Goal: Task Accomplishment & Management: Manage account settings

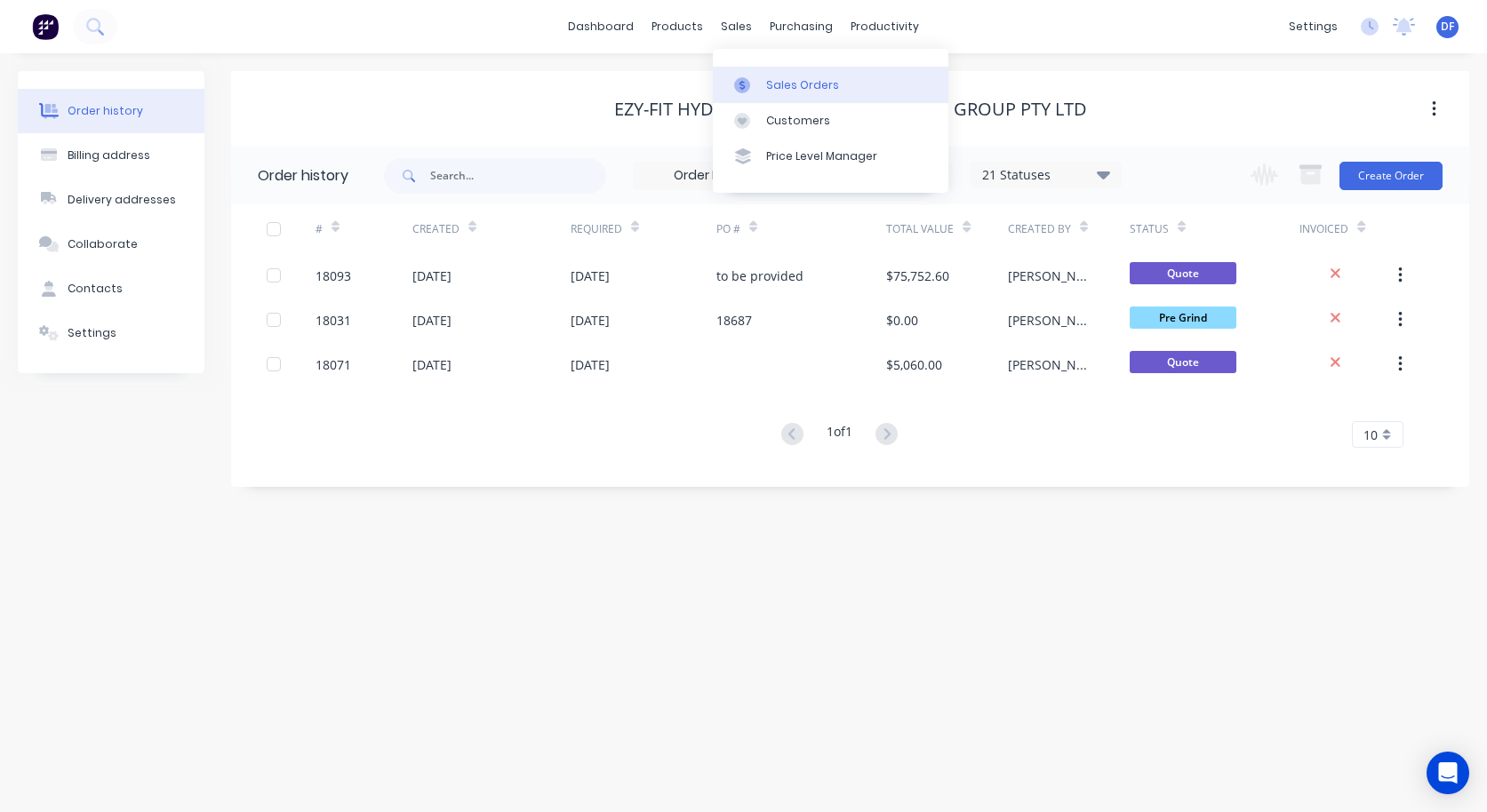
click at [769, 91] on div "Sales Orders" at bounding box center [802, 86] width 73 height 16
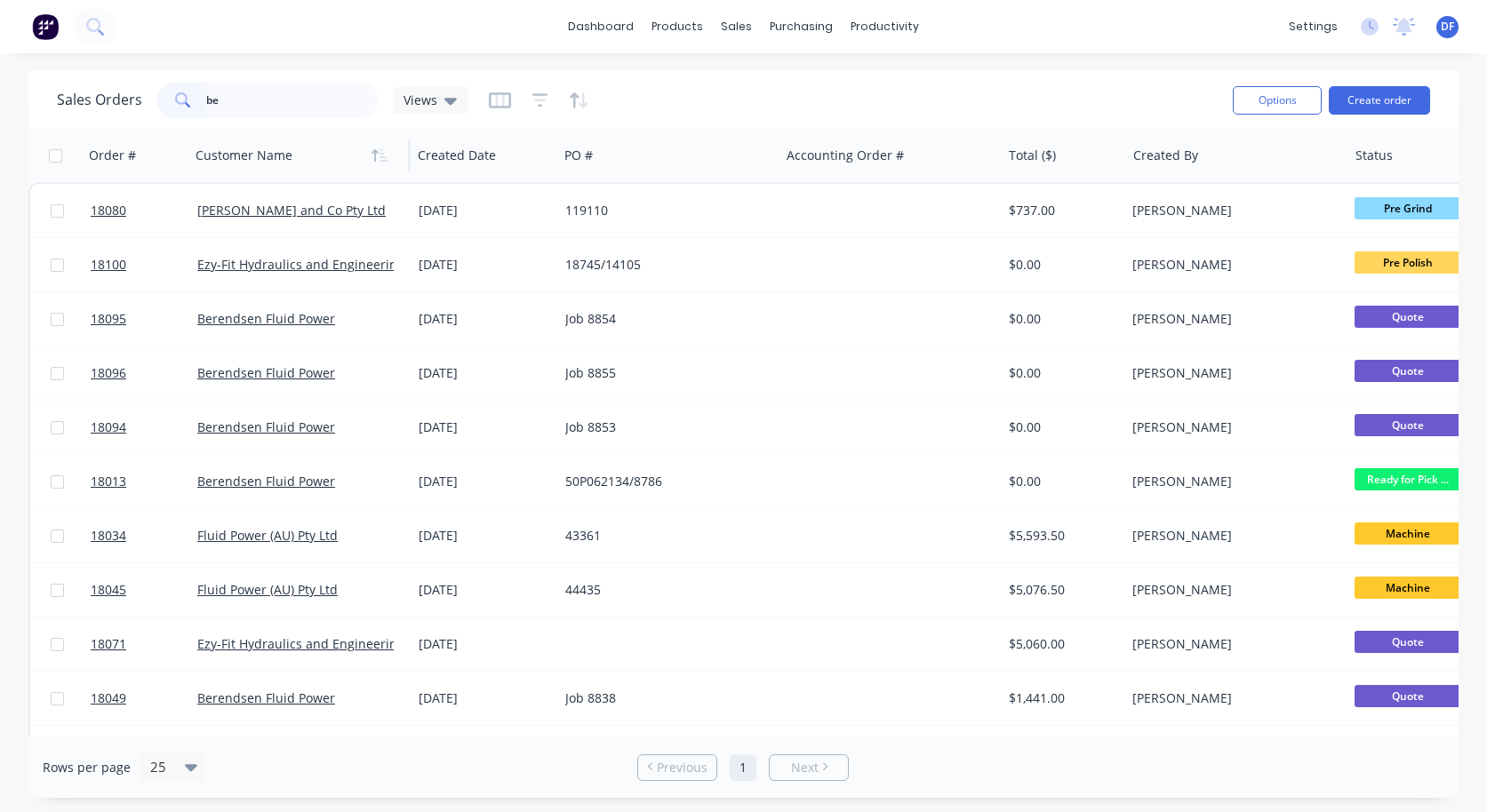
type input "b"
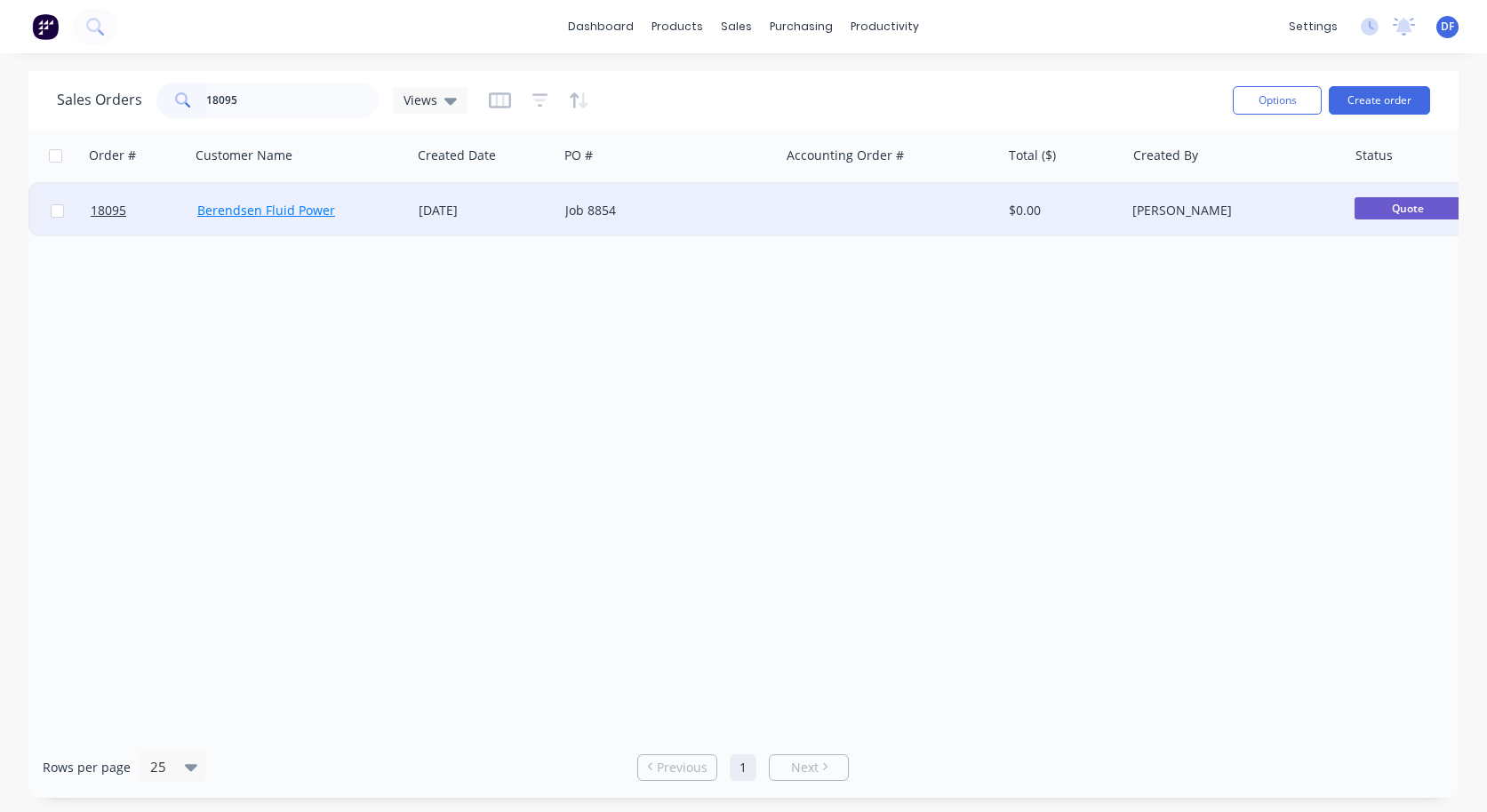
type input "18095"
click at [222, 206] on link "Berendsen Fluid Power" at bounding box center [266, 210] width 138 height 17
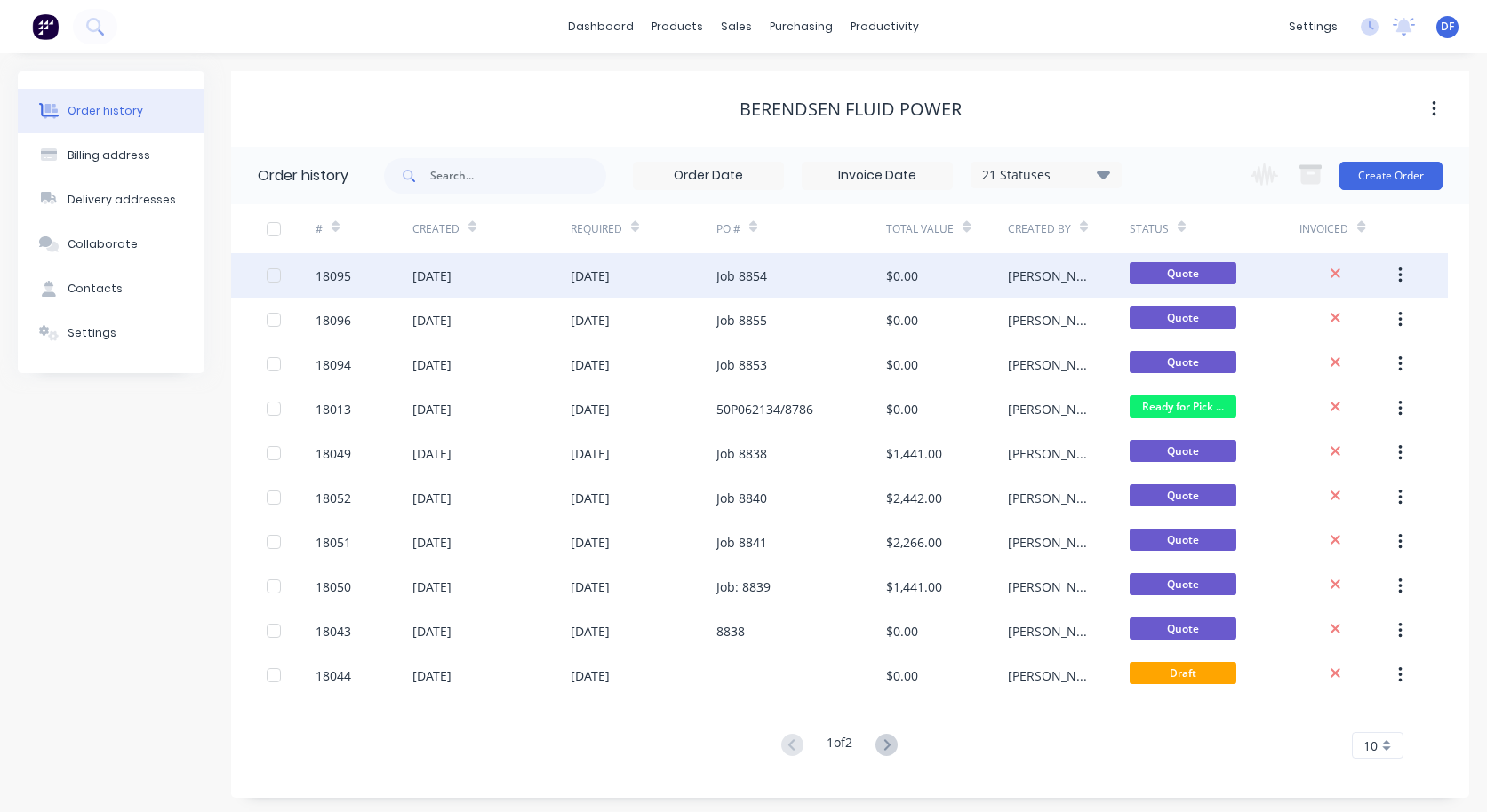
click at [413, 284] on div "[DATE]" at bounding box center [431, 275] width 39 height 19
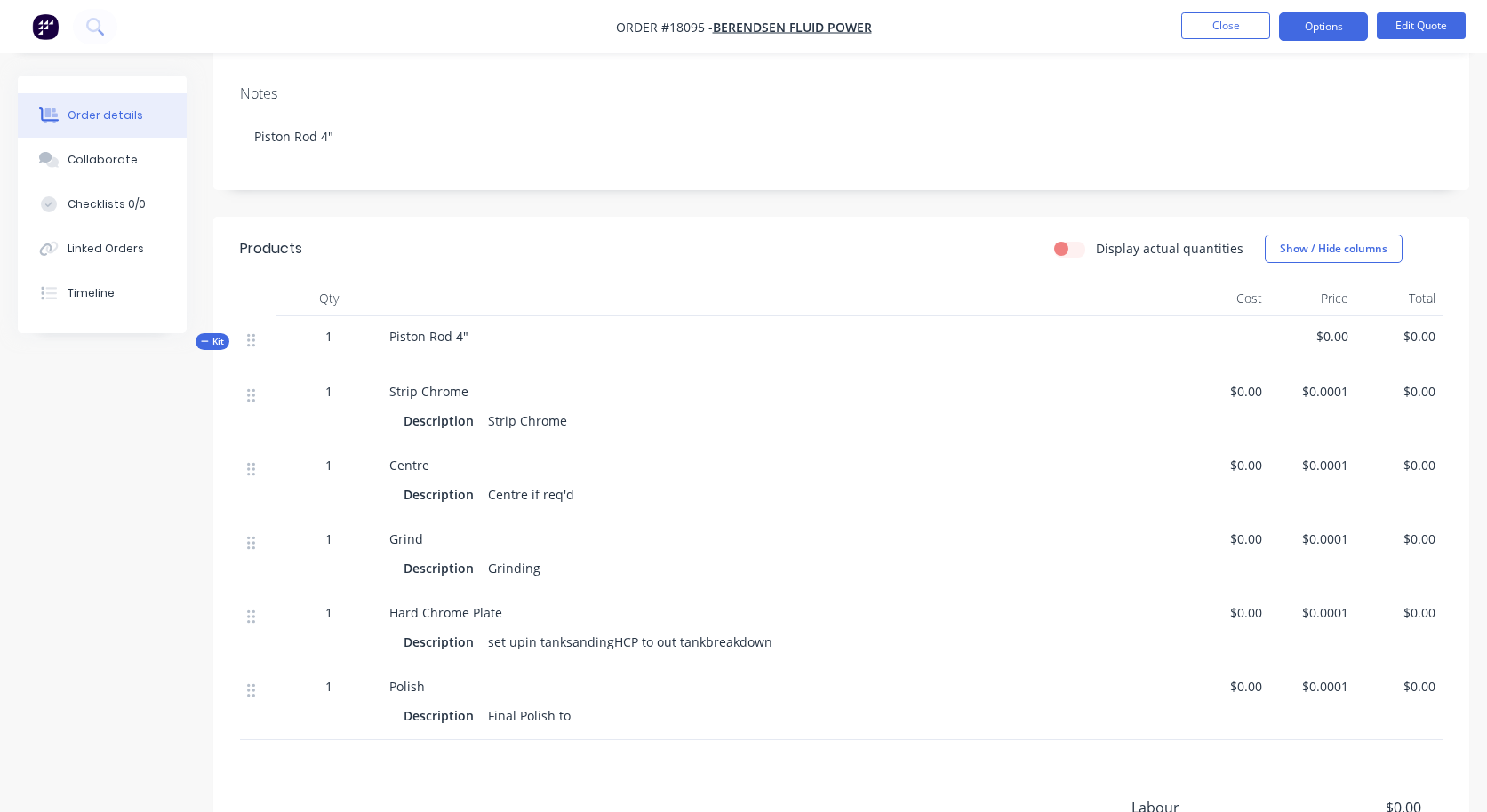
scroll to position [187, 0]
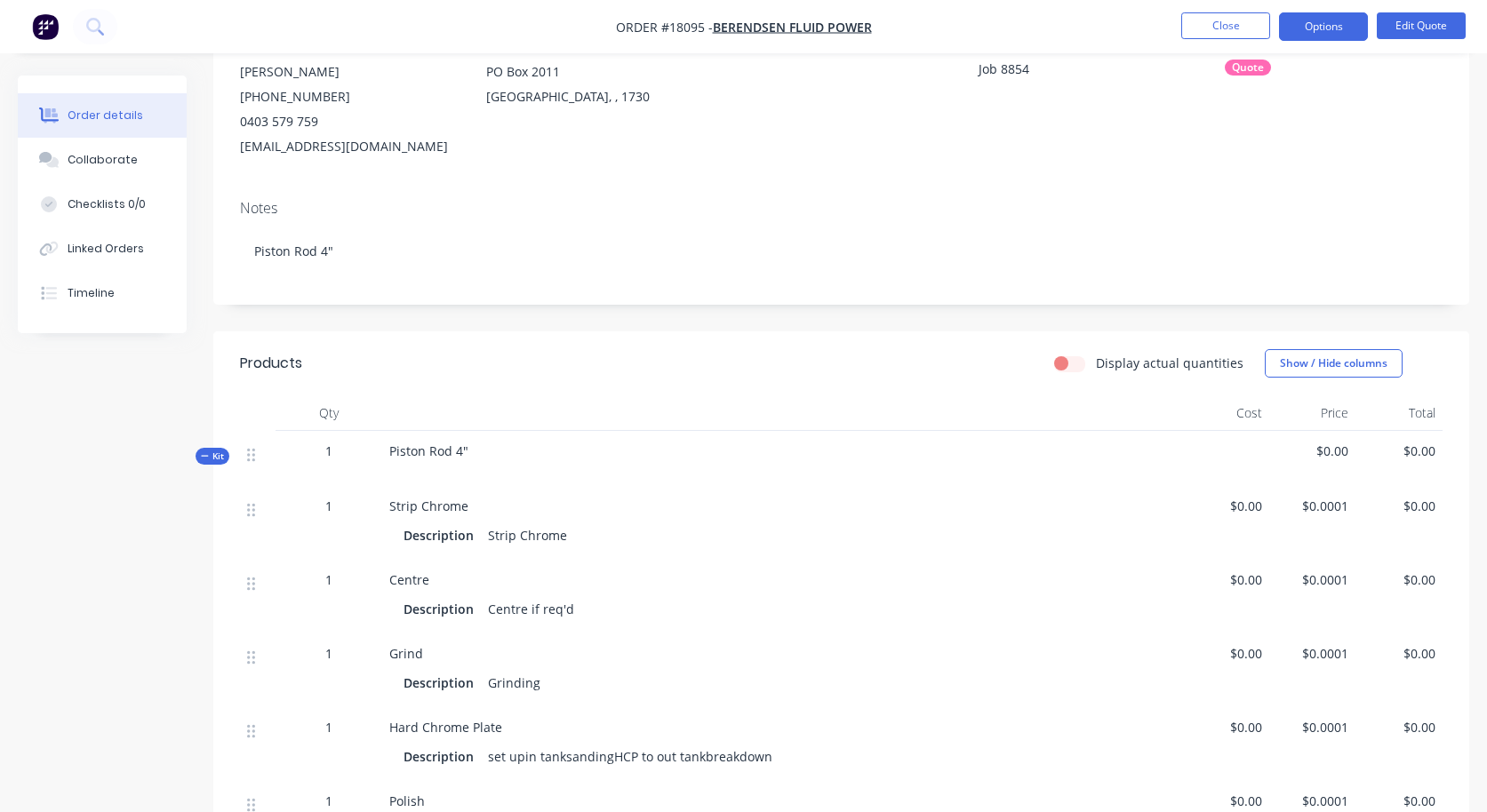
click at [1334, 504] on span "$0.0001" at bounding box center [1312, 506] width 73 height 19
click at [1330, 501] on span "$0.0001" at bounding box center [1312, 506] width 73 height 19
click at [1385, 31] on button "Edit Quote" at bounding box center [1421, 26] width 89 height 27
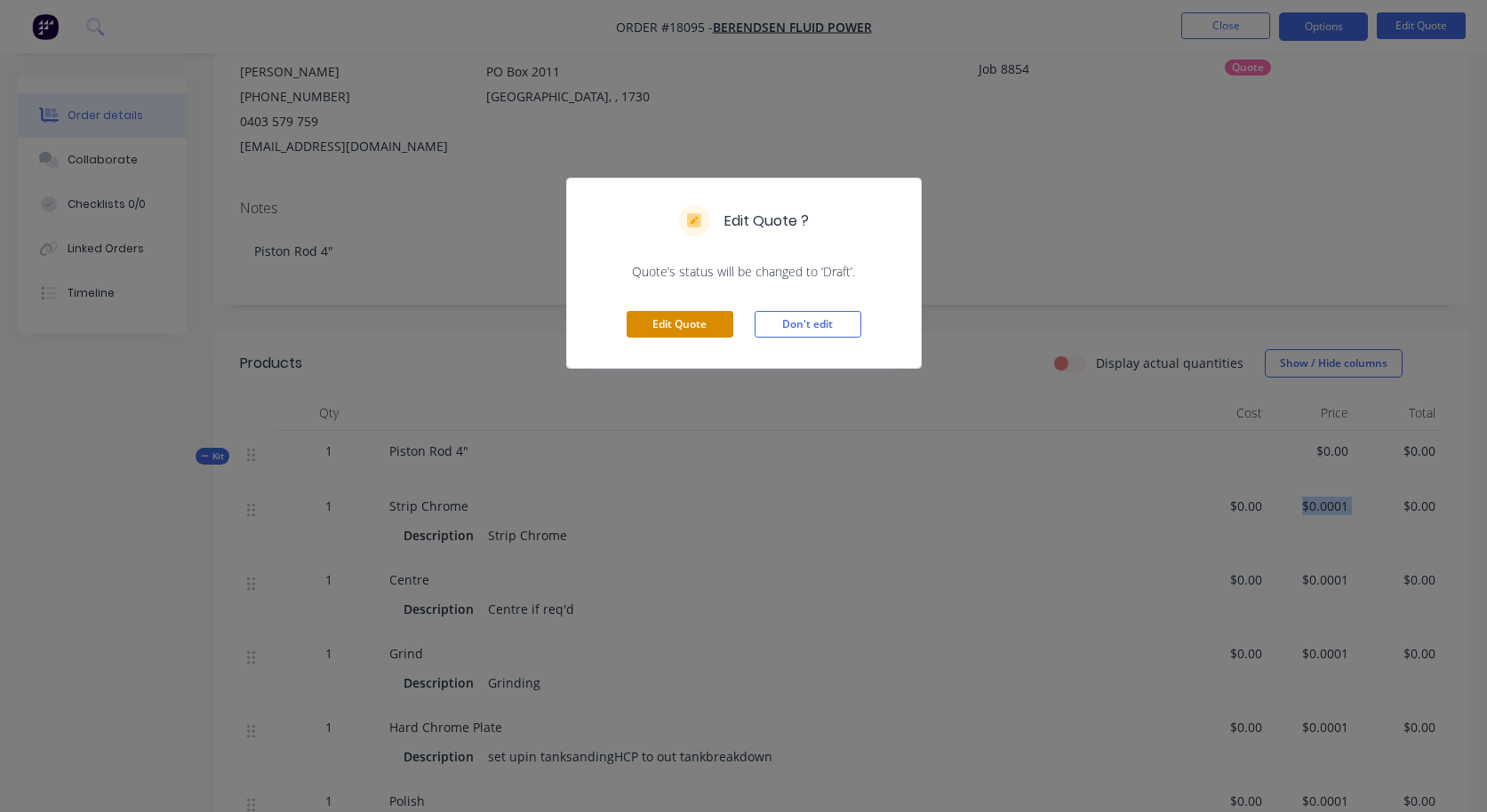
click at [703, 328] on button "Edit Quote" at bounding box center [680, 324] width 106 height 27
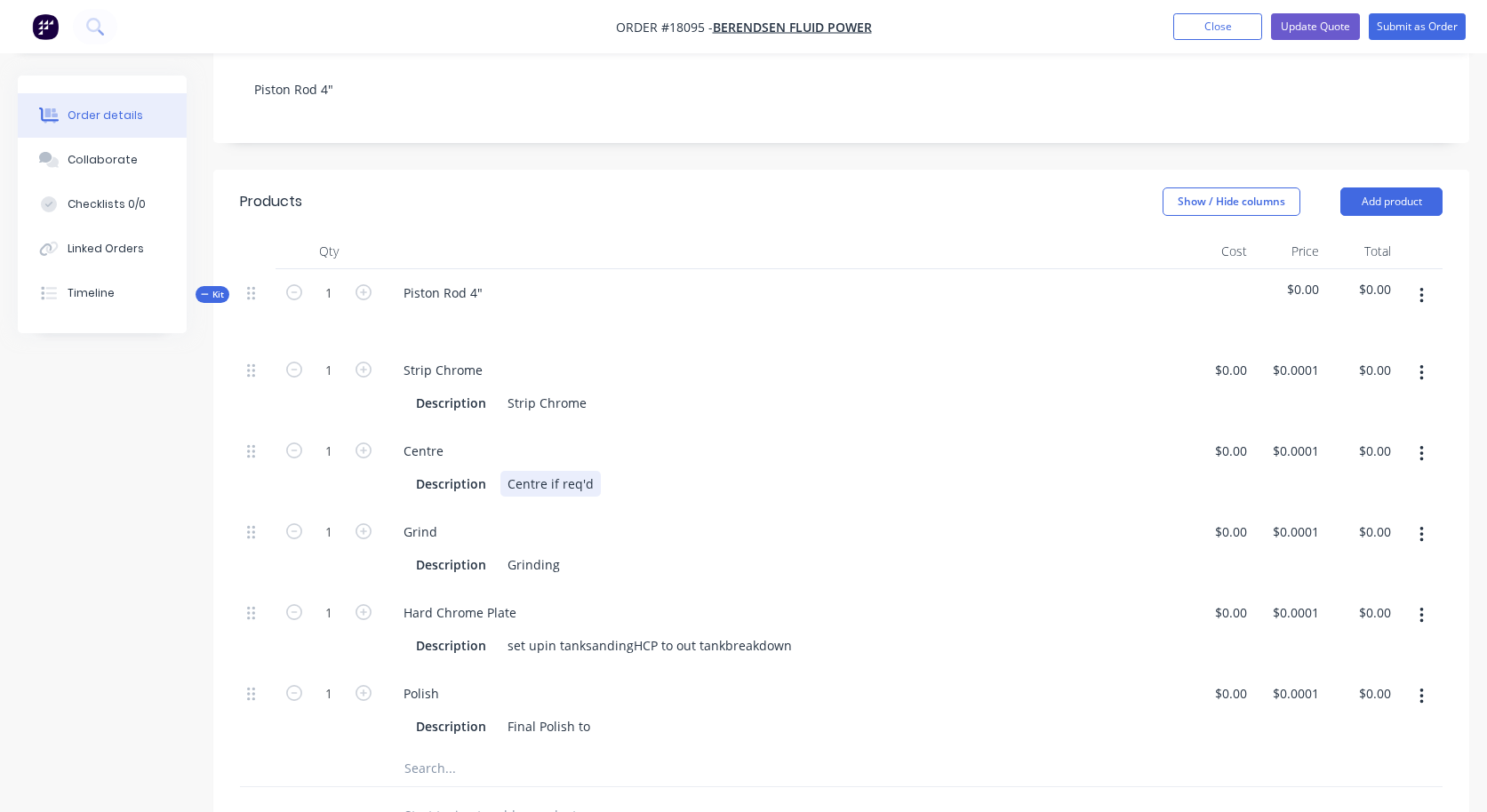
scroll to position [393, 0]
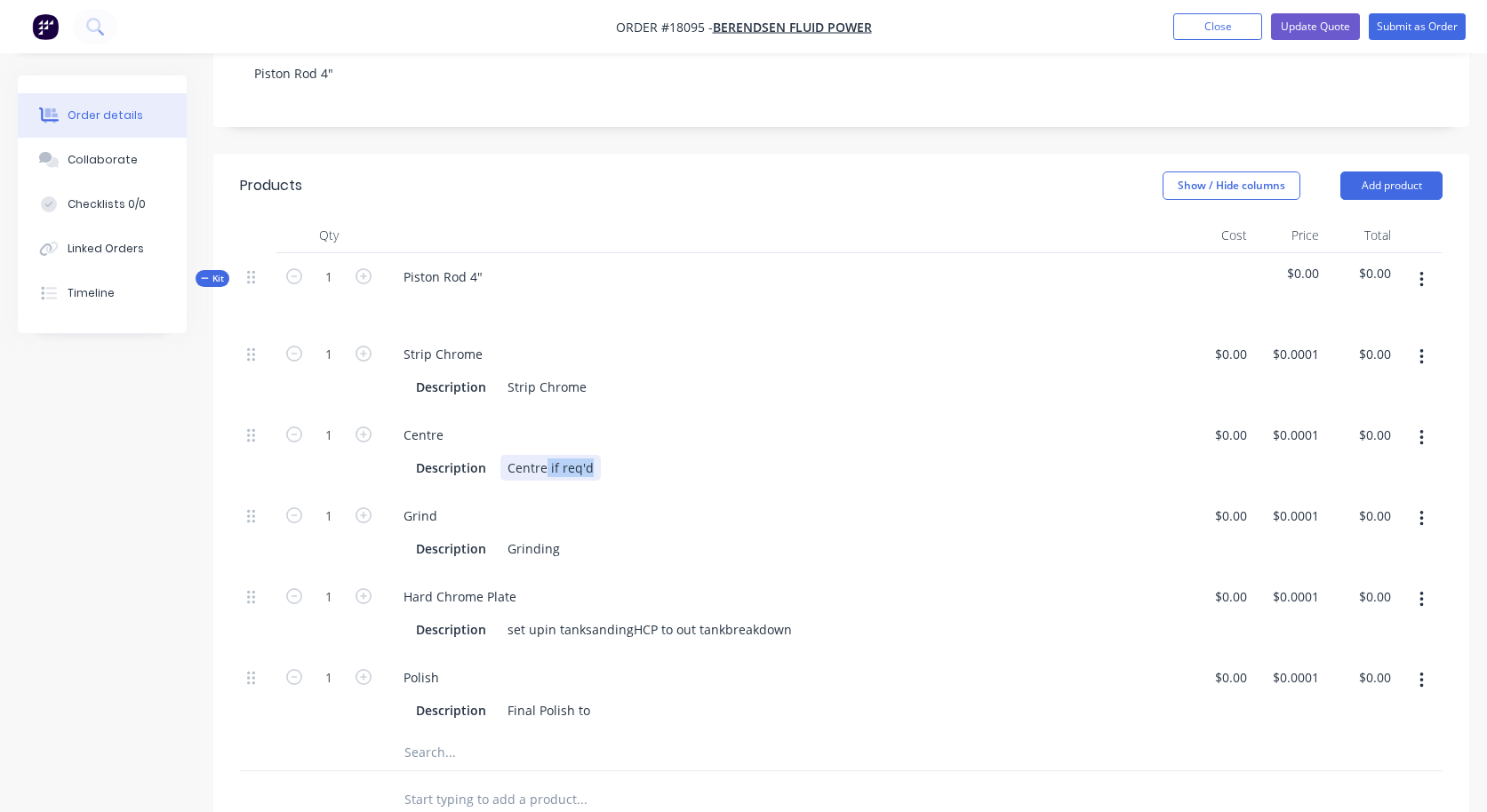
drag, startPoint x: 594, startPoint y: 438, endPoint x: 544, endPoint y: 438, distance: 50.0
click at [543, 455] on div "Centre if req'd" at bounding box center [551, 467] width 101 height 26
click at [509, 455] on div "Centre" at bounding box center [528, 467] width 54 height 26
click at [603, 455] on div "Description Apply Centre" at bounding box center [778, 467] width 739 height 26
click at [1228, 422] on div "0 0" at bounding box center [1240, 435] width 28 height 26
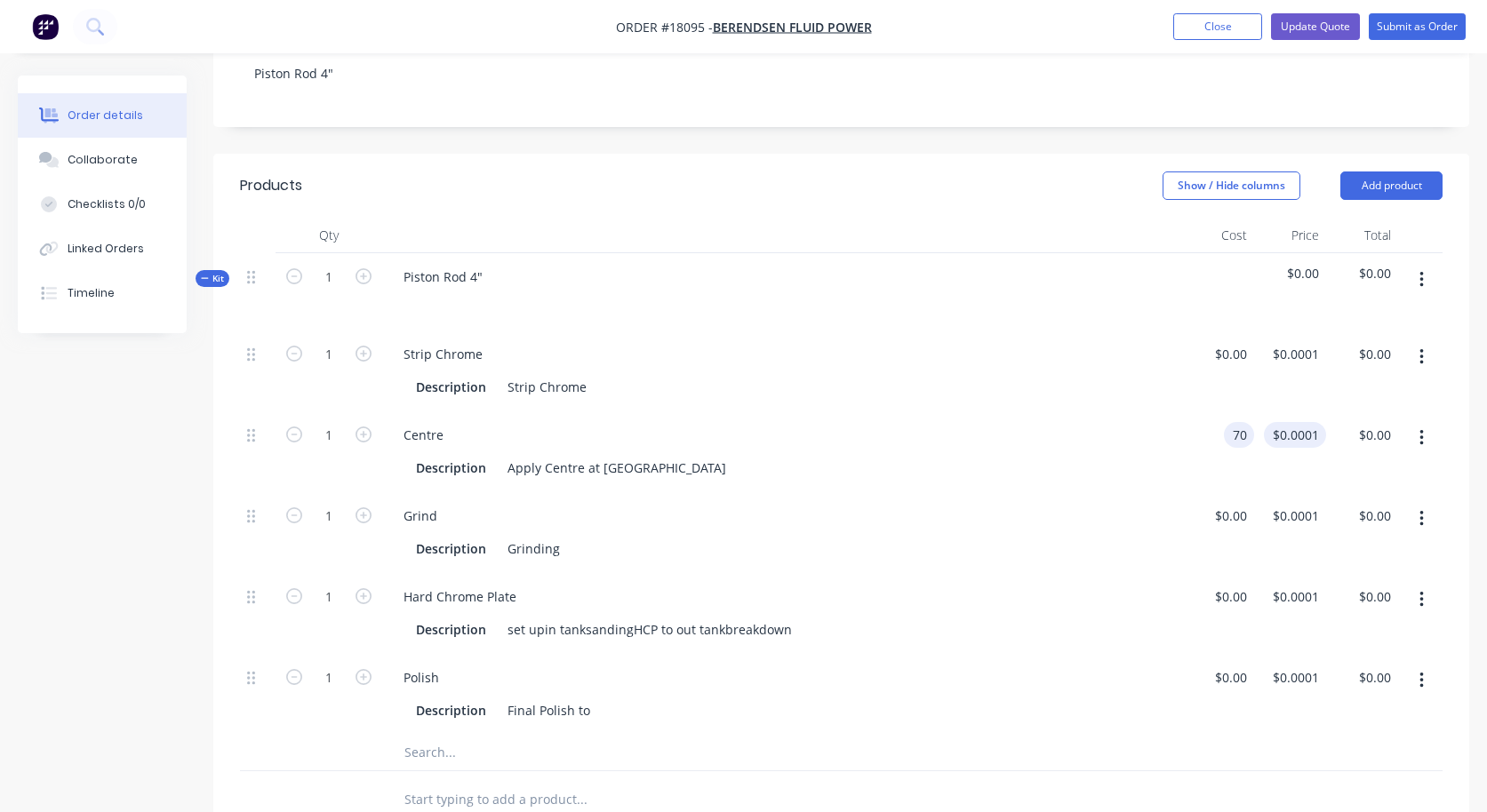
type input "$70.00"
type input "70"
type input "$70.00"
click at [1296, 420] on div "70 $0.0001" at bounding box center [1291, 452] width 72 height 81
type input "7"
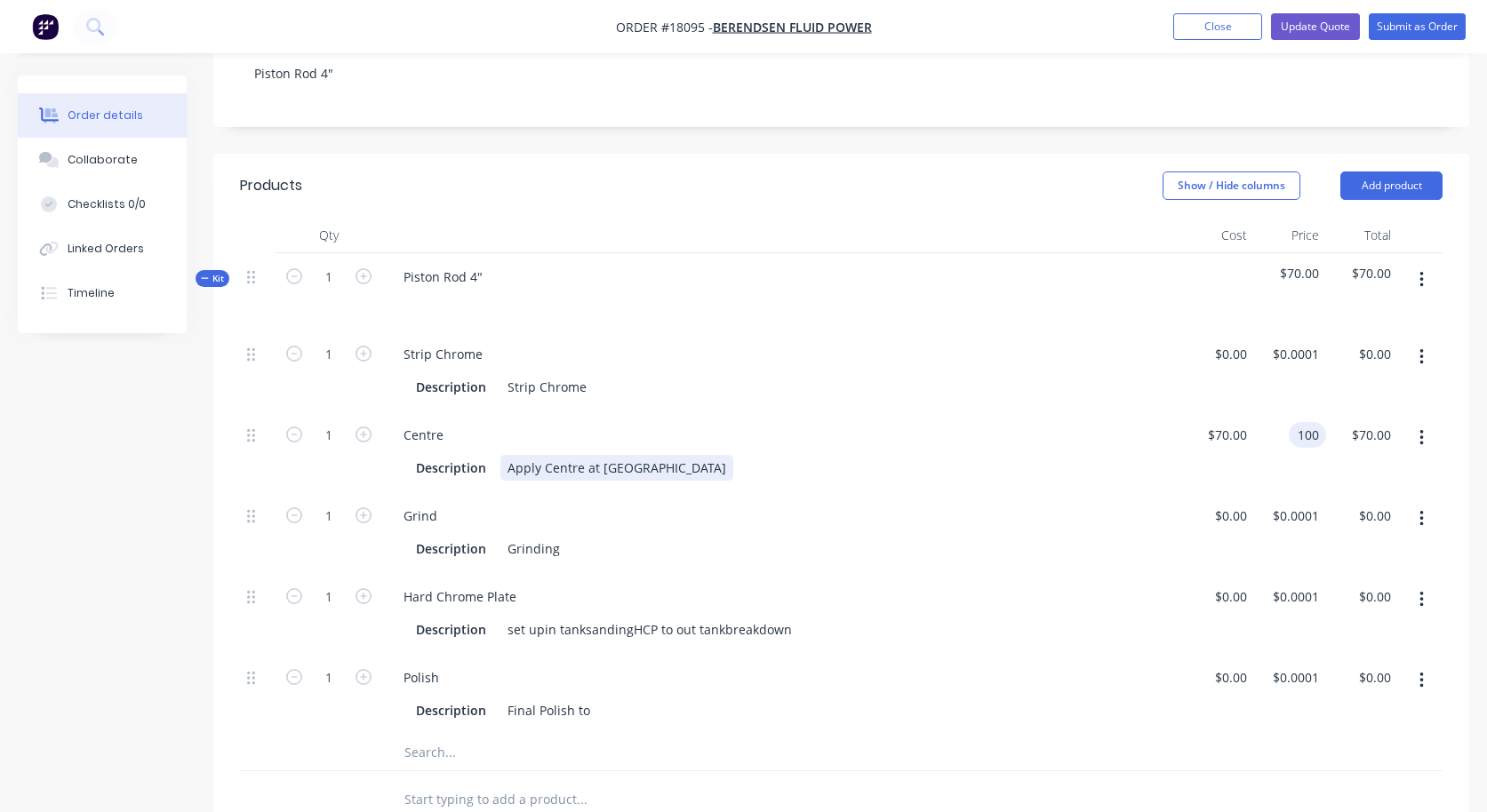
type input "$100.00"
click at [1004, 455] on div "Description Apply Centre at [GEOGRAPHIC_DATA]" at bounding box center [778, 467] width 739 height 26
click at [1224, 492] on div "0 0" at bounding box center [1219, 533] width 72 height 81
type input "$475.00"
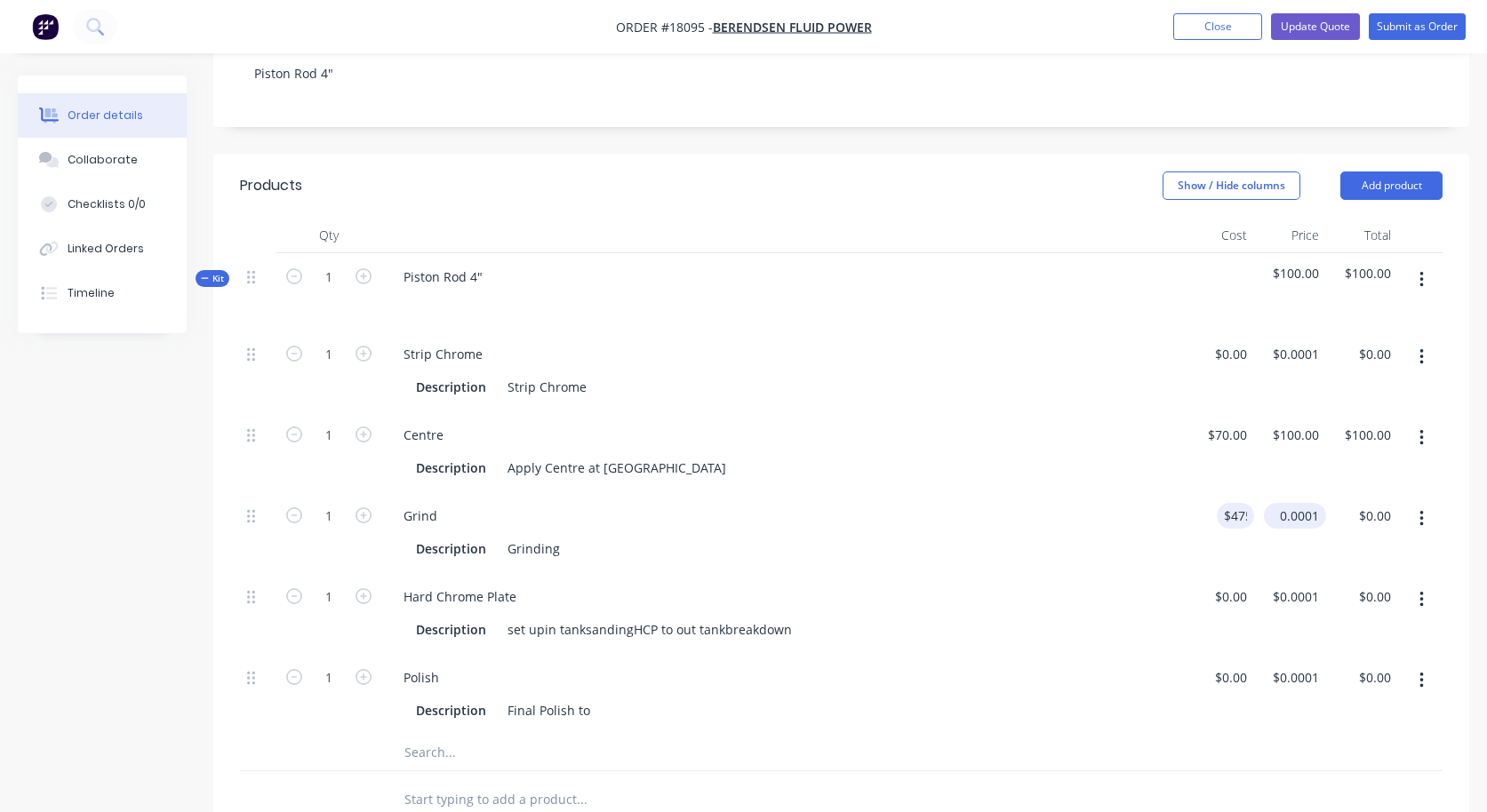
type input "475"
type input "$475.00"
click at [1283, 492] on div "475 $0.0001" at bounding box center [1291, 533] width 72 height 81
type input "4"
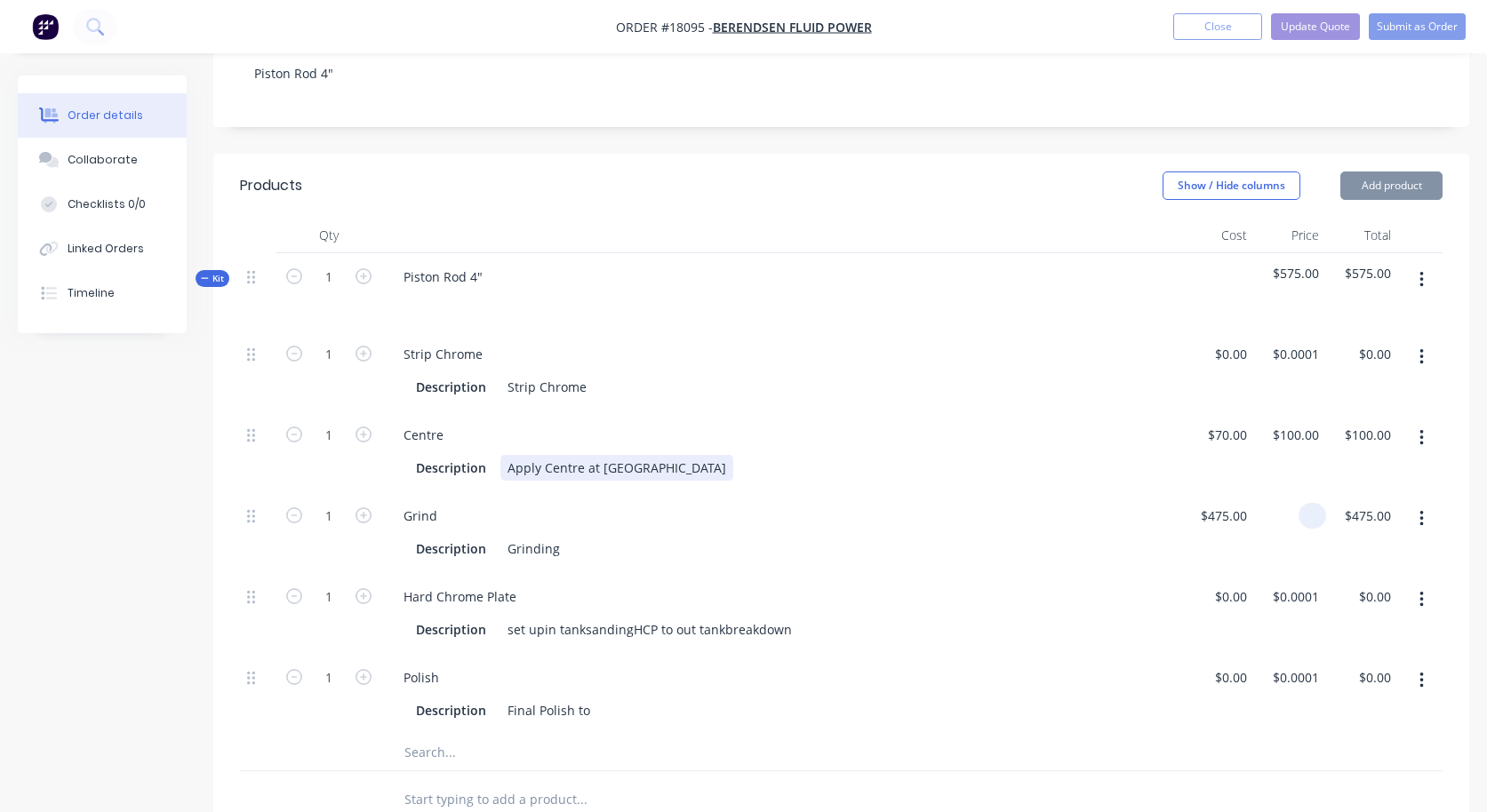
type input "$0.00"
click at [1045, 455] on div "Description Apply Centre at [GEOGRAPHIC_DATA]" at bounding box center [778, 467] width 739 height 26
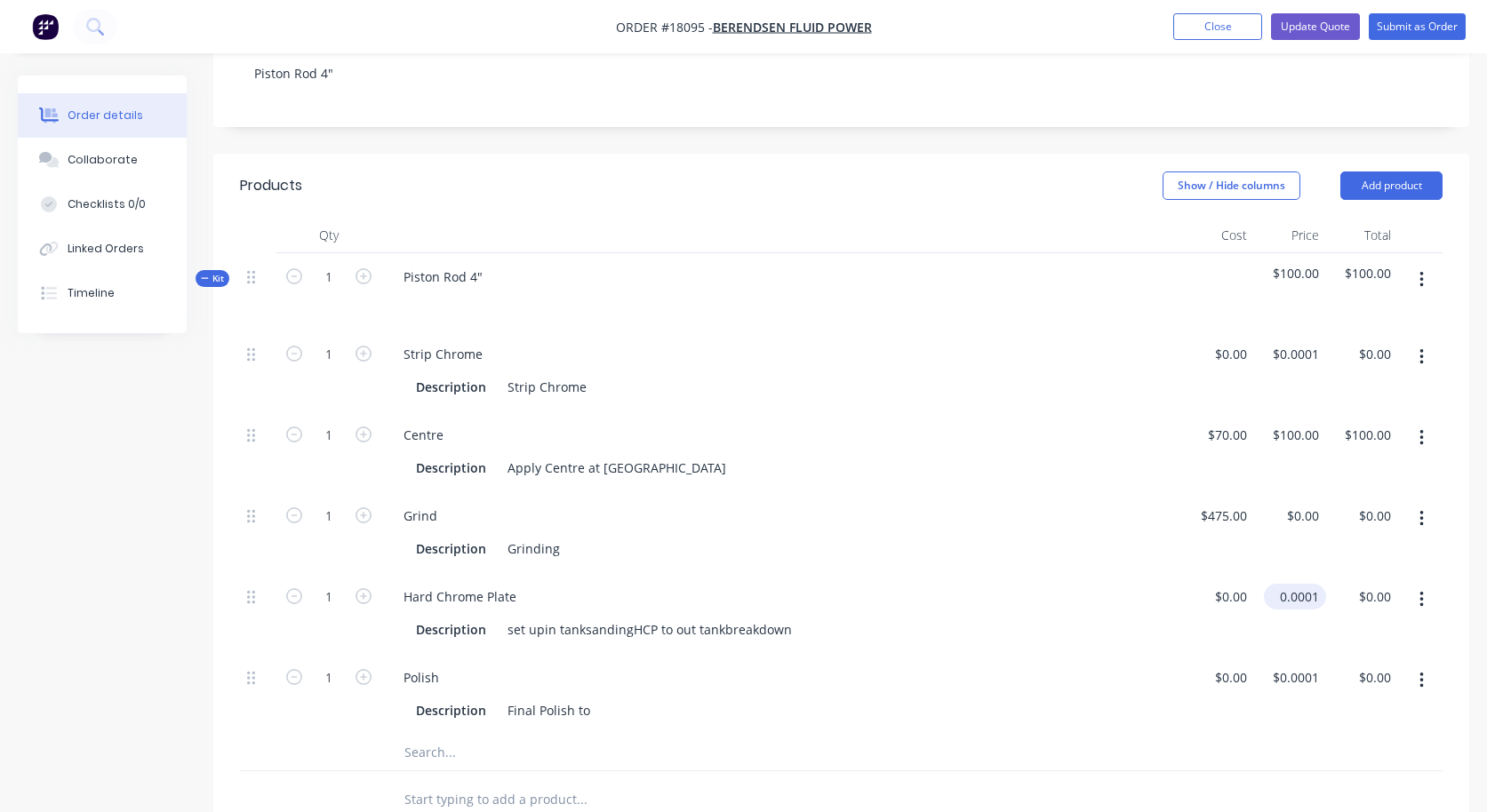
click at [1287, 583] on input "0.0001" at bounding box center [1298, 596] width 55 height 26
type input "$1,485.00"
click at [1093, 654] on div "Polish Description Final Polish to" at bounding box center [782, 694] width 800 height 81
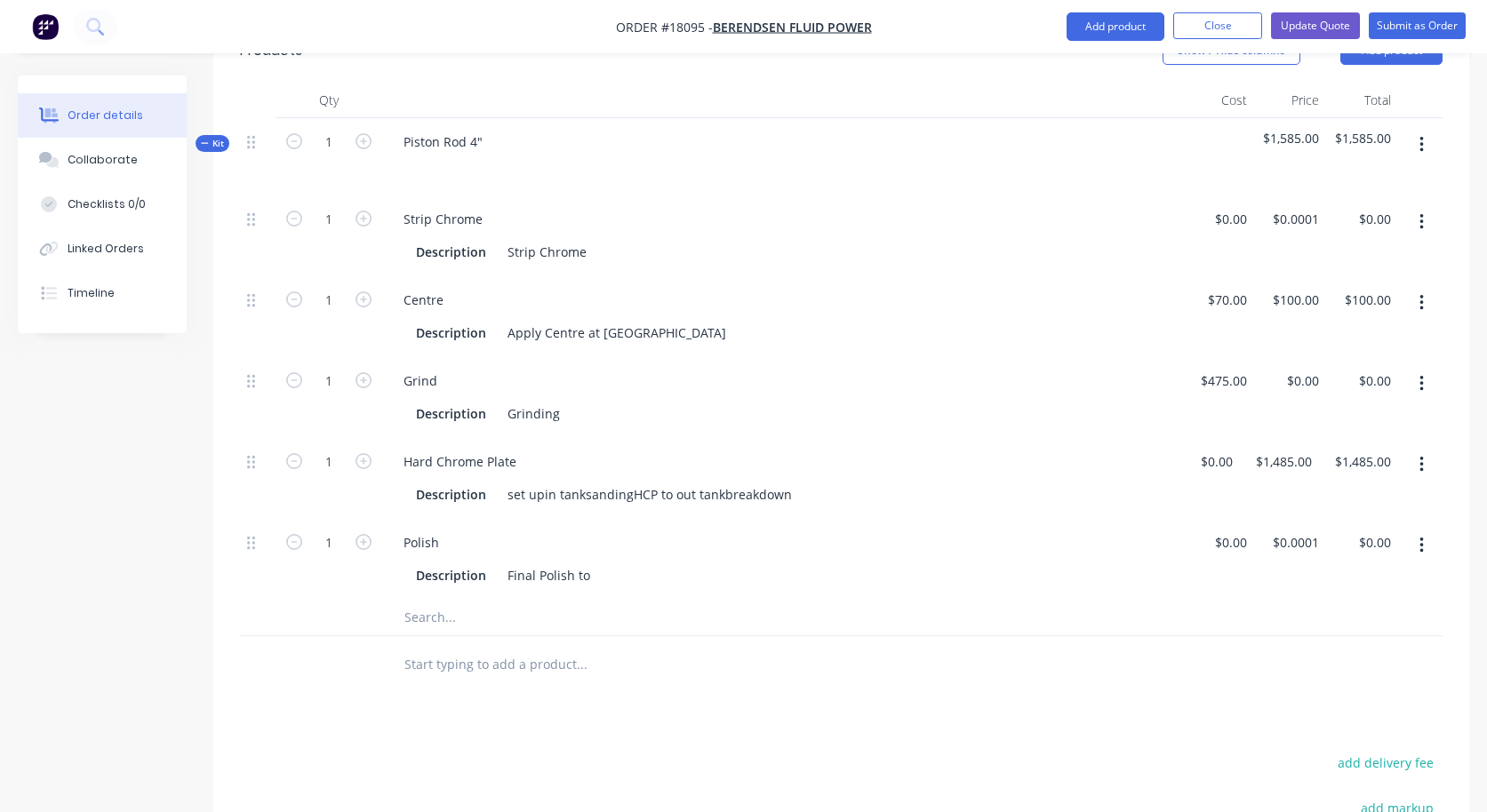
scroll to position [526, 0]
click at [1420, 376] on icon "button" at bounding box center [1421, 386] width 5 height 20
click at [1333, 420] on div "Duplicate" at bounding box center [1358, 433] width 137 height 26
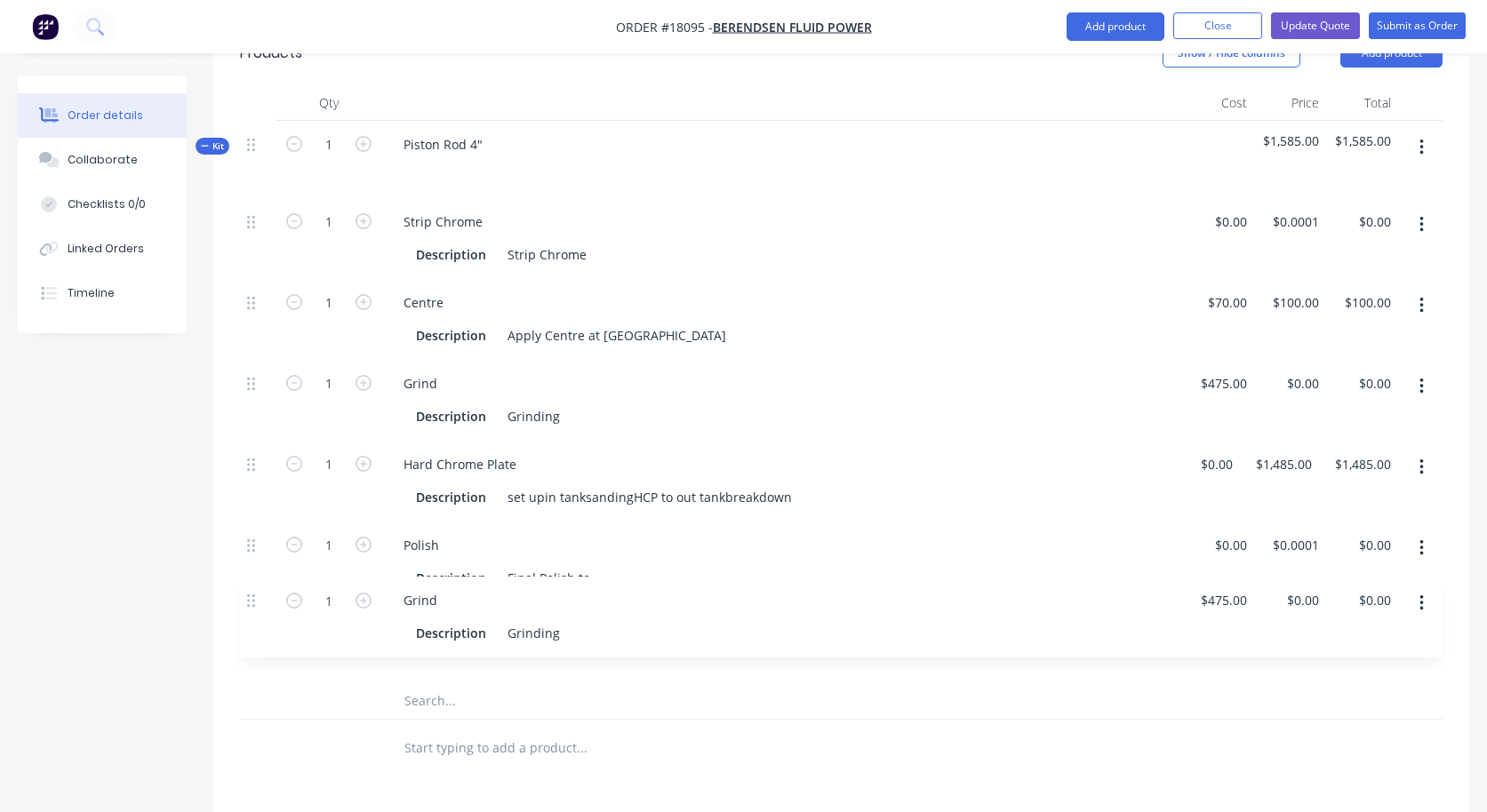
scroll to position [527, 0]
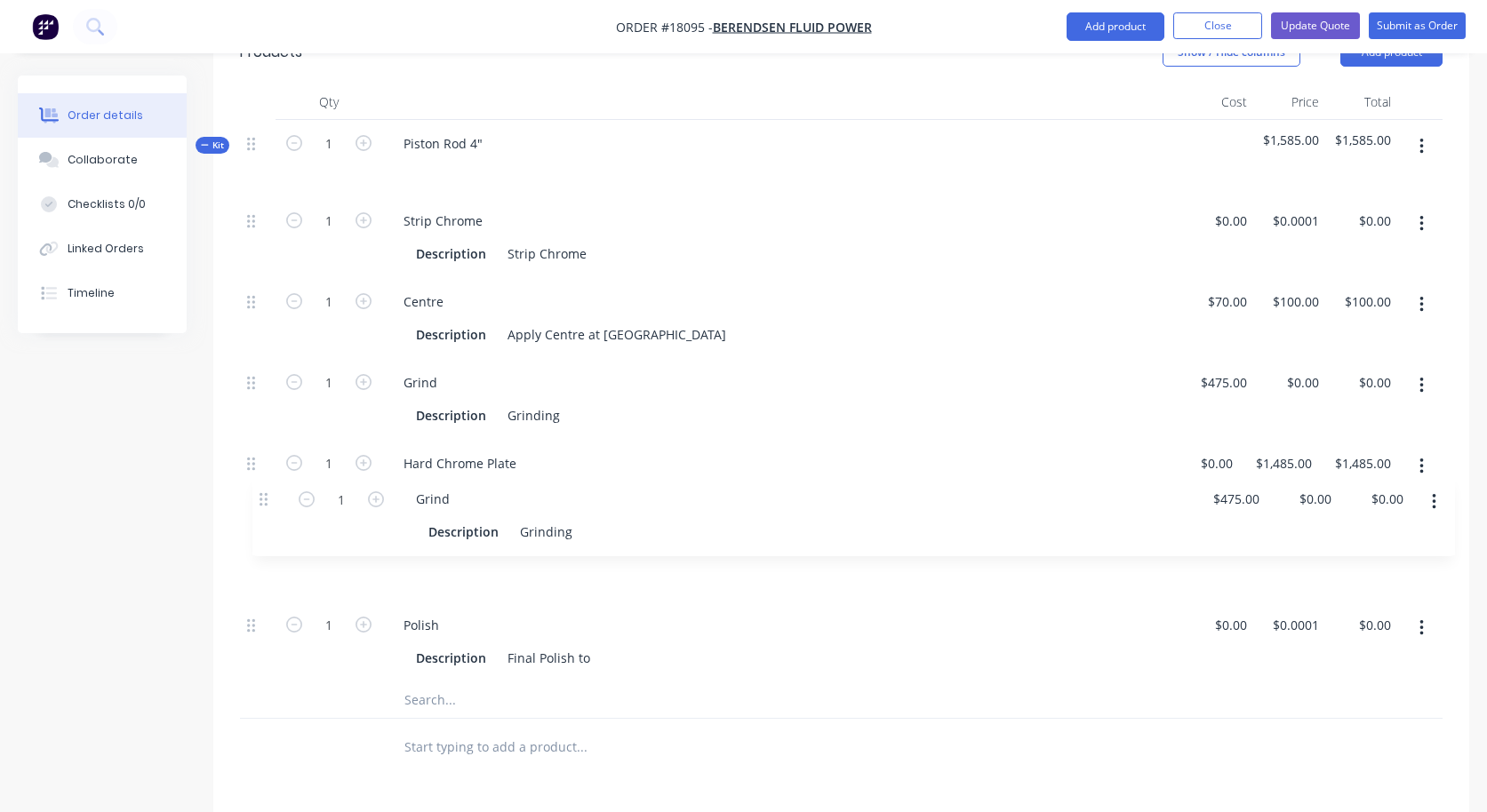
drag, startPoint x: 248, startPoint y: 598, endPoint x: 261, endPoint y: 492, distance: 106.8
click at [261, 492] on div "1 Strip Chrome Description Strip Chrome $0.00 $0.00 $0.0001 $0.0001 $0.00 $0.00…" at bounding box center [840, 439] width 1202 height 485
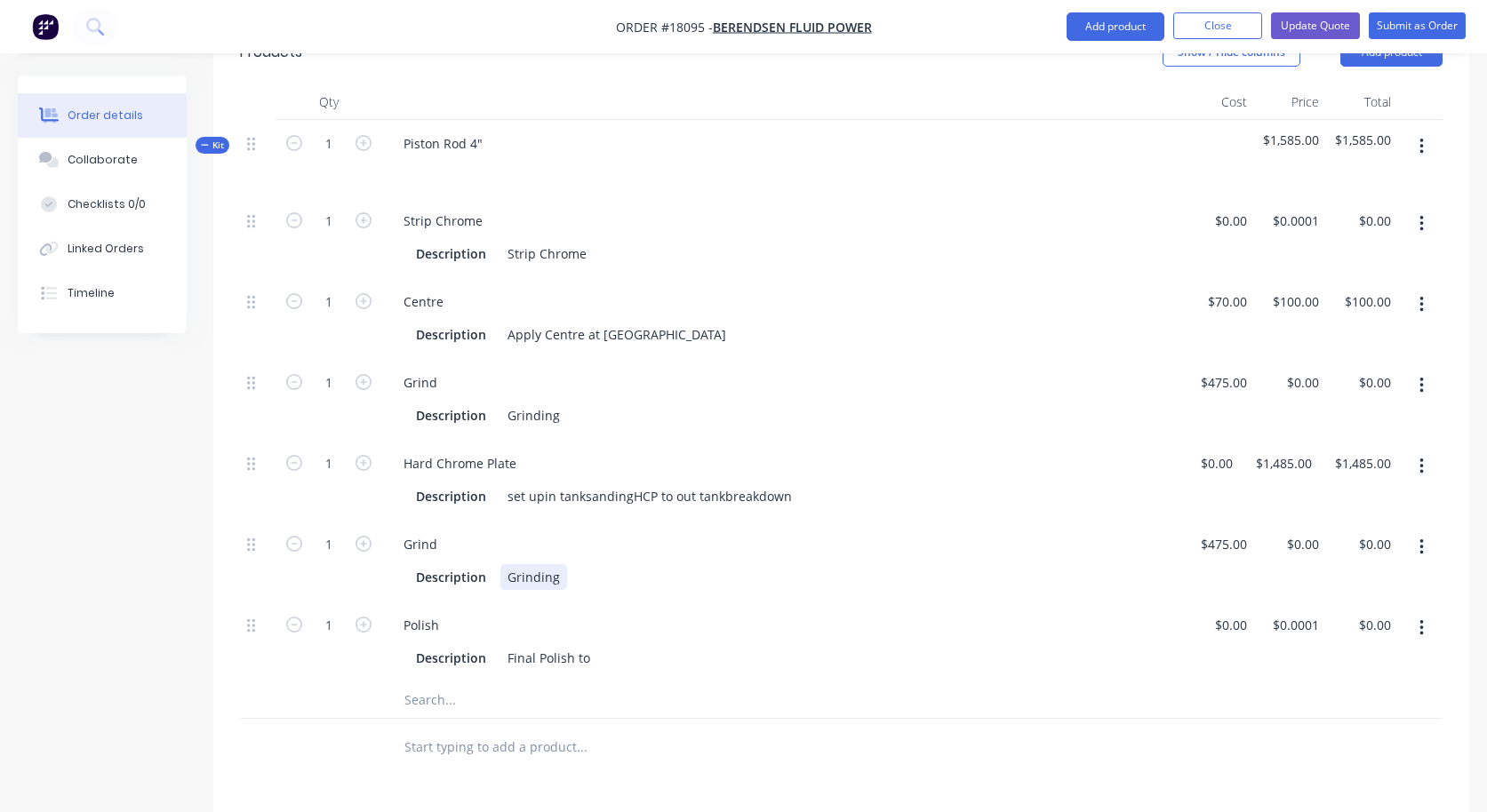
click at [505, 564] on div "Grinding" at bounding box center [534, 577] width 67 height 26
click at [739, 645] on div "Description Final Polish to" at bounding box center [778, 658] width 739 height 26
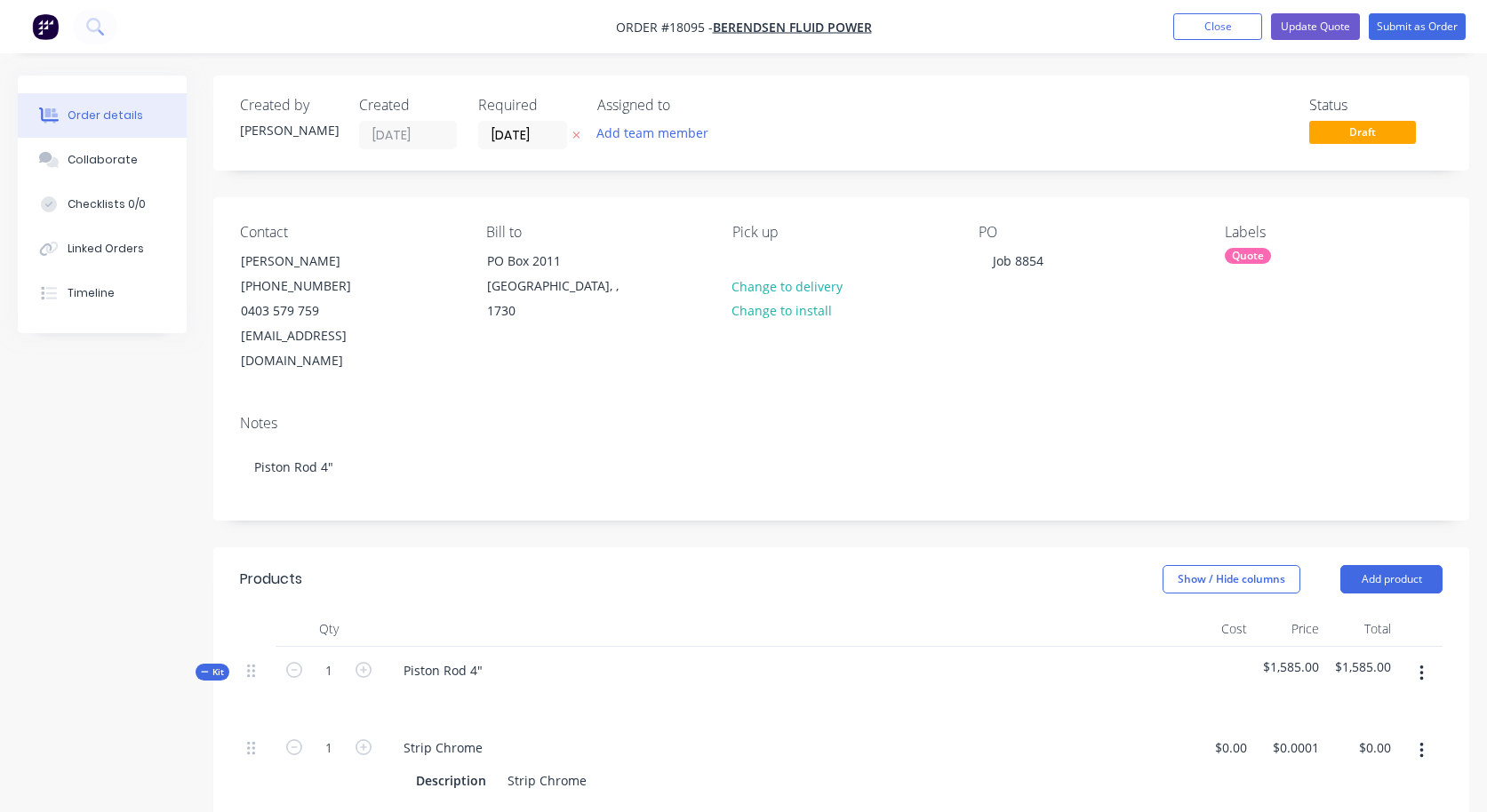
scroll to position [0, 0]
click at [497, 647] on div "Piston Rod 4"" at bounding box center [782, 686] width 800 height 77
click at [486, 657] on div "Piston Rod 4"" at bounding box center [442, 670] width 107 height 26
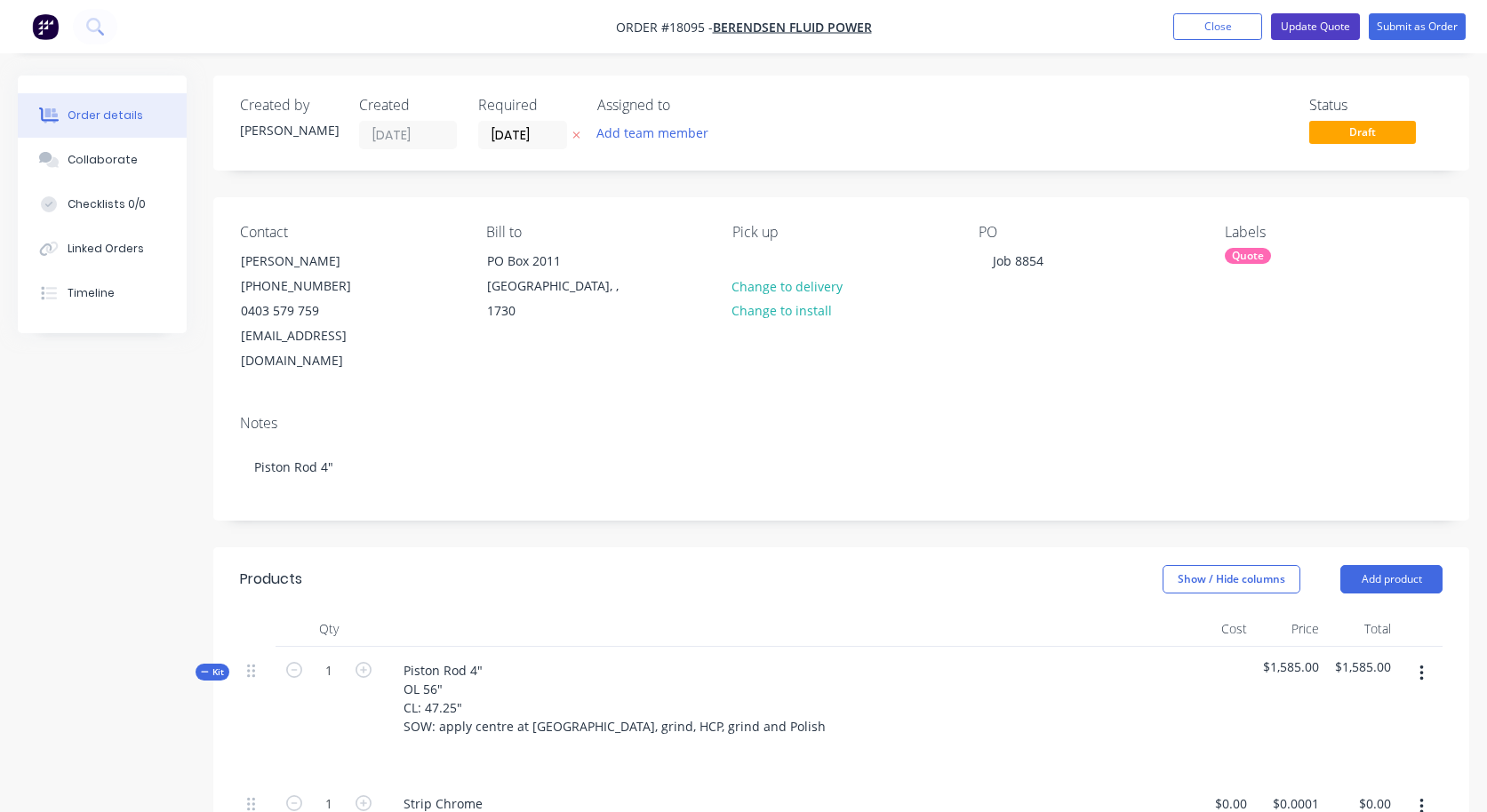
click at [1308, 32] on button "Update Quote" at bounding box center [1315, 27] width 89 height 27
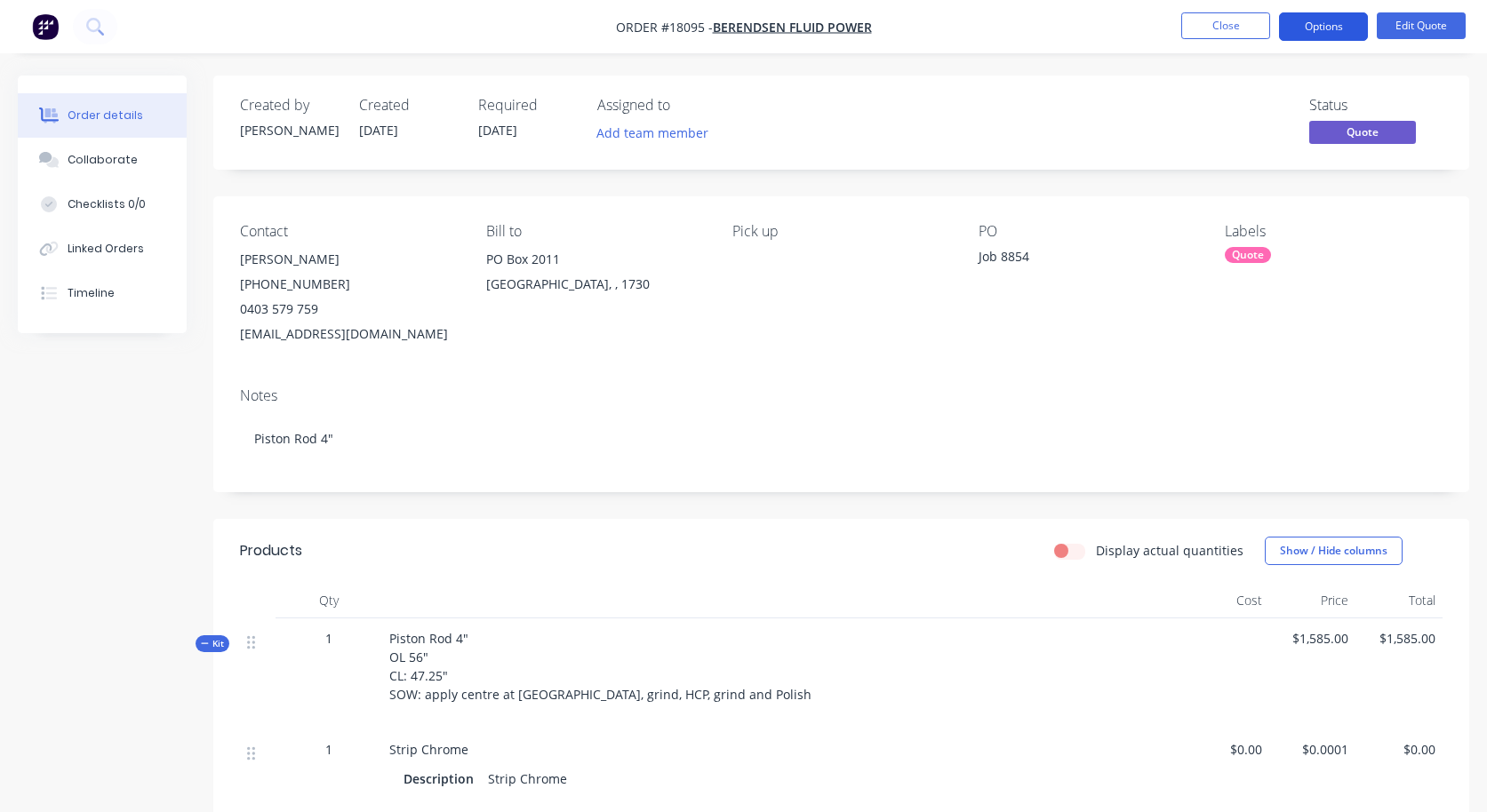
click at [1319, 23] on button "Options" at bounding box center [1323, 27] width 89 height 29
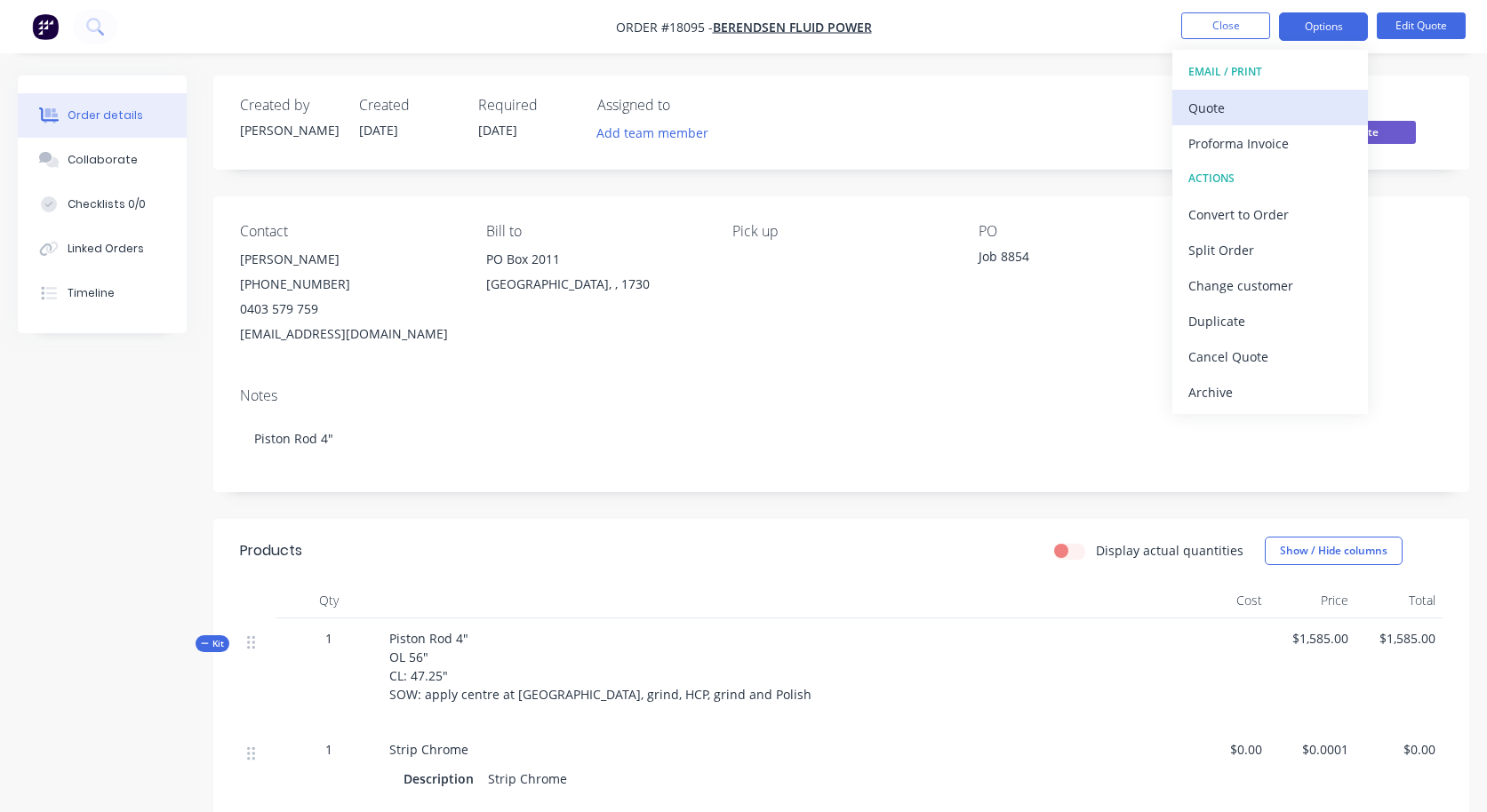
click at [1228, 110] on div "Quote" at bounding box center [1271, 108] width 164 height 26
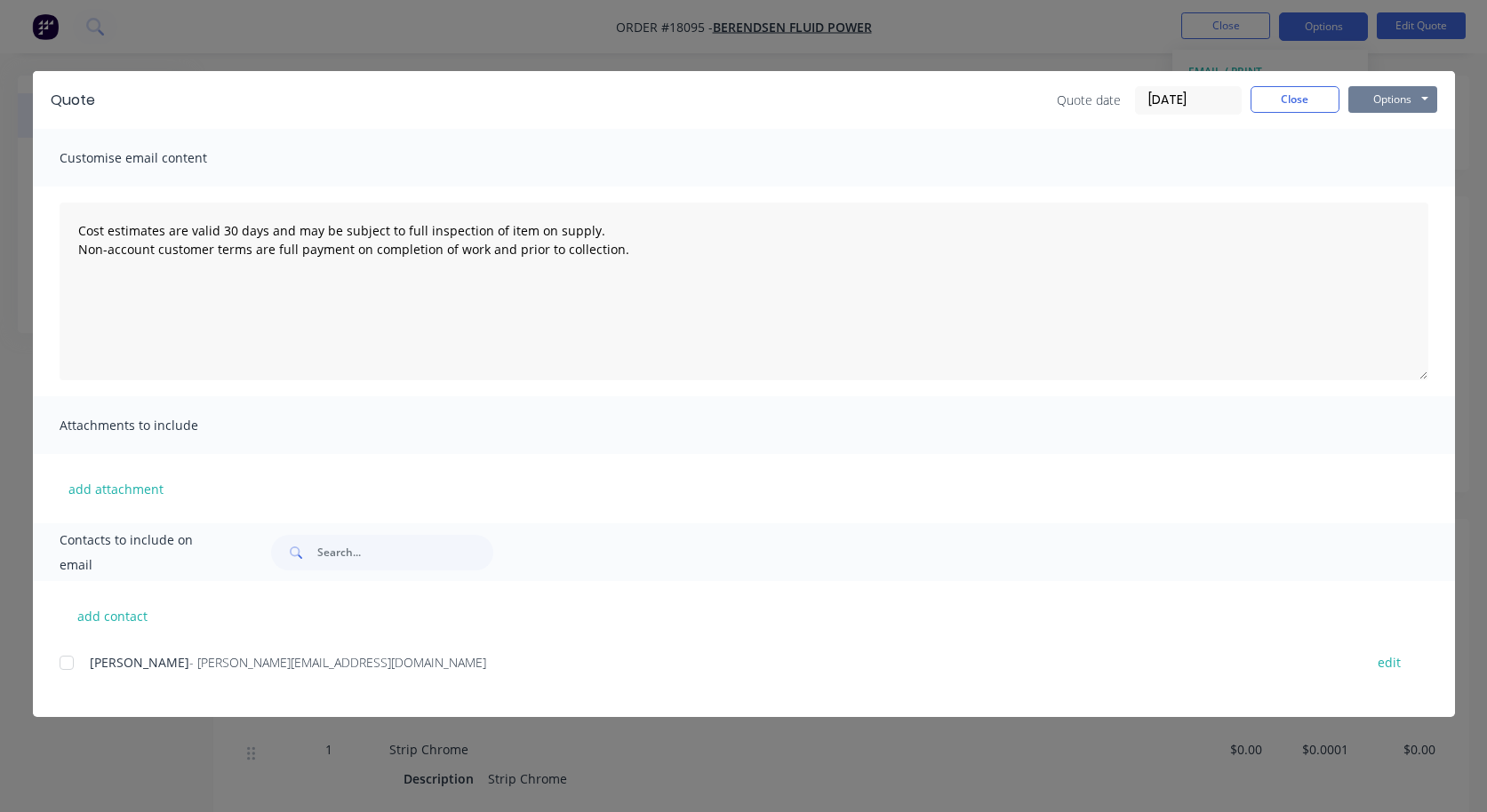
click at [1401, 92] on button "Options" at bounding box center [1392, 100] width 89 height 27
click at [1384, 131] on button "Preview" at bounding box center [1405, 131] width 113 height 30
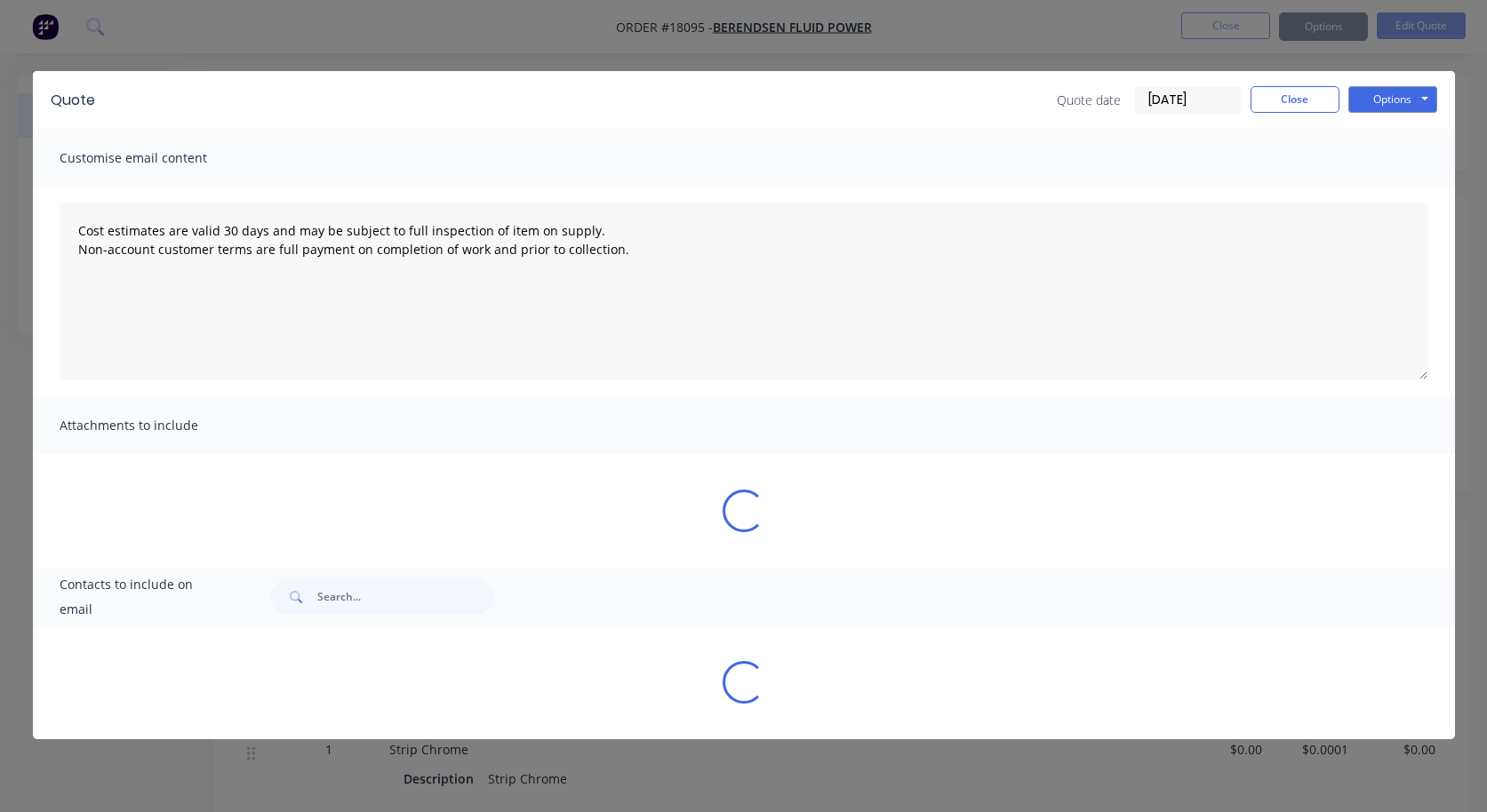
type textarea "Cost estimates are valid 30 days and may be subject to full inspection of item …"
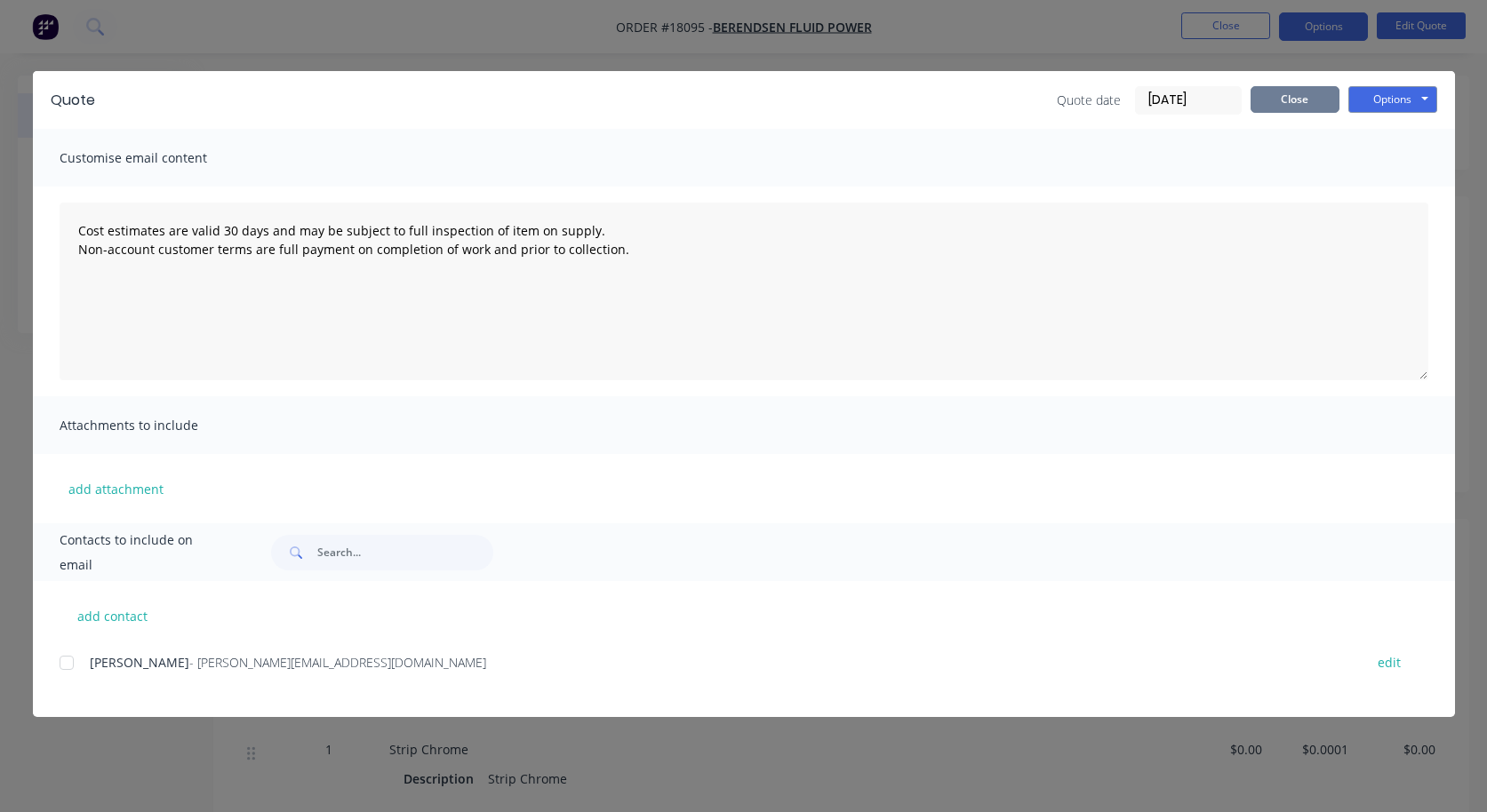
click at [1294, 98] on button "Close" at bounding box center [1295, 100] width 89 height 27
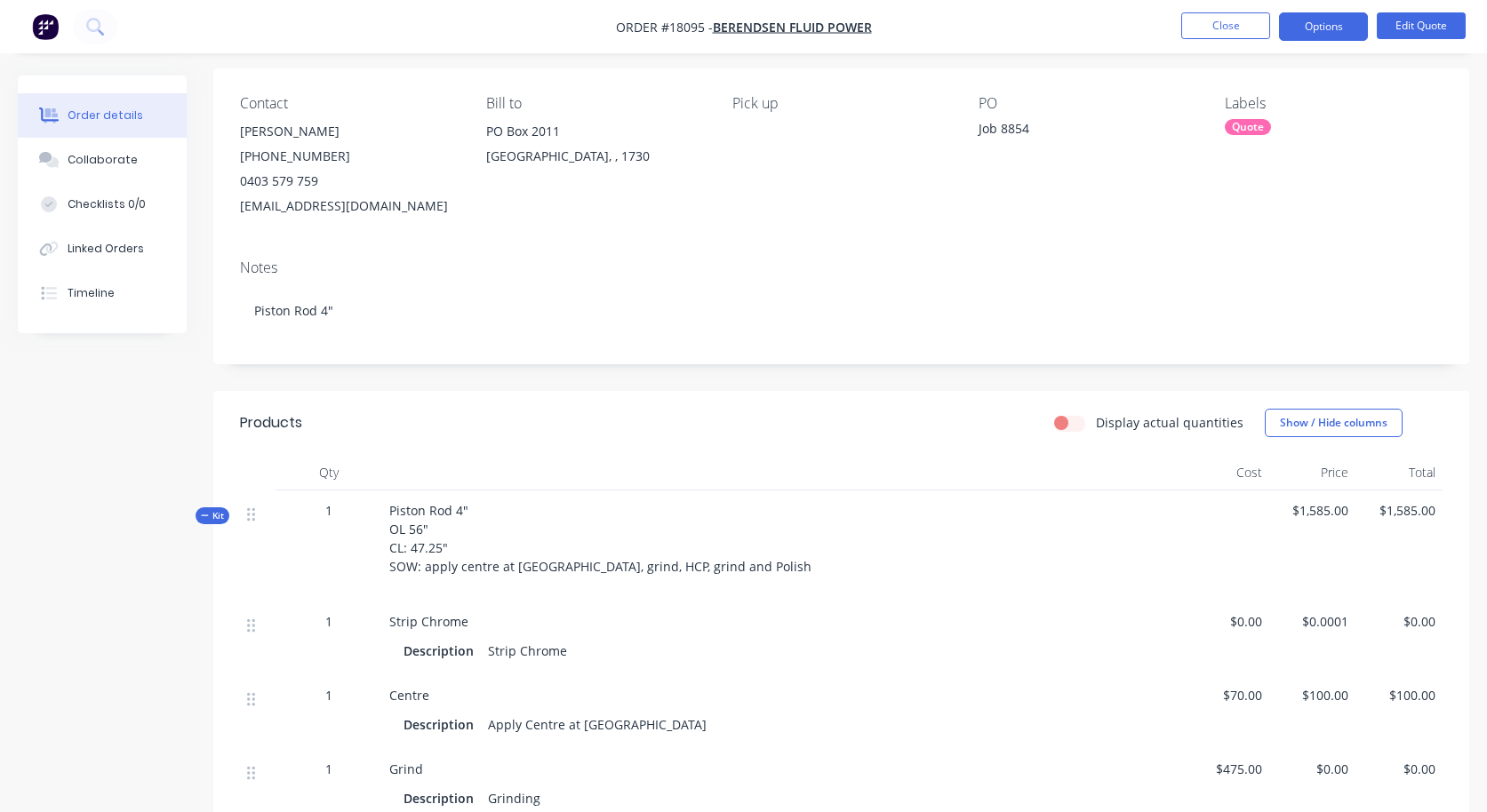
scroll to position [184, 0]
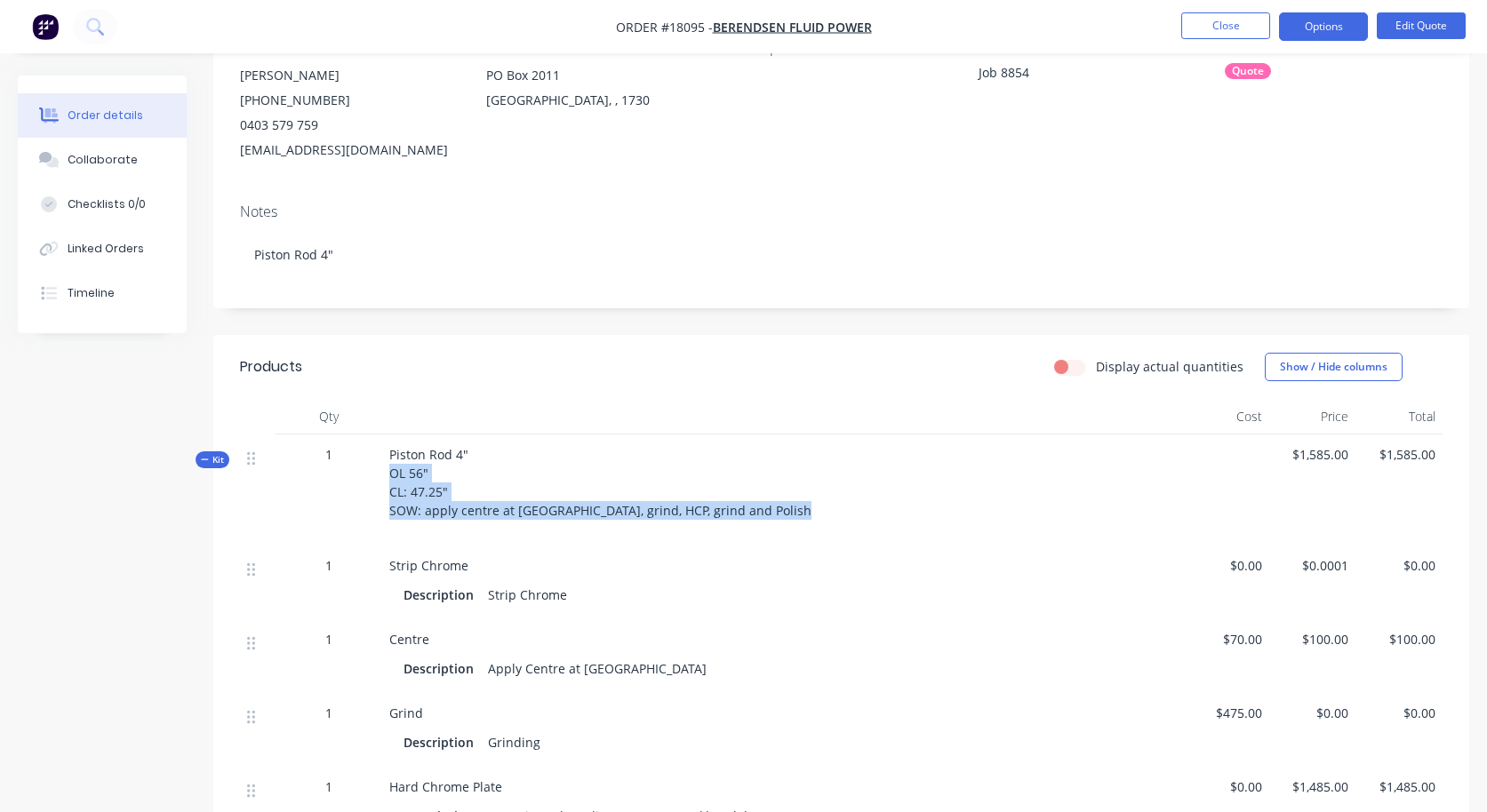
drag, startPoint x: 762, startPoint y: 520, endPoint x: 384, endPoint y: 479, distance: 380.2
click at [384, 479] on div "Piston Rod 4" OL 56" CL: 47.25" SOW: apply centre at [GEOGRAPHIC_DATA], grind, …" at bounding box center [782, 490] width 800 height 111
copy div "OL 56" CL: 47.25" SOW: apply centre at [GEOGRAPHIC_DATA], grind, HCP, grind and…"
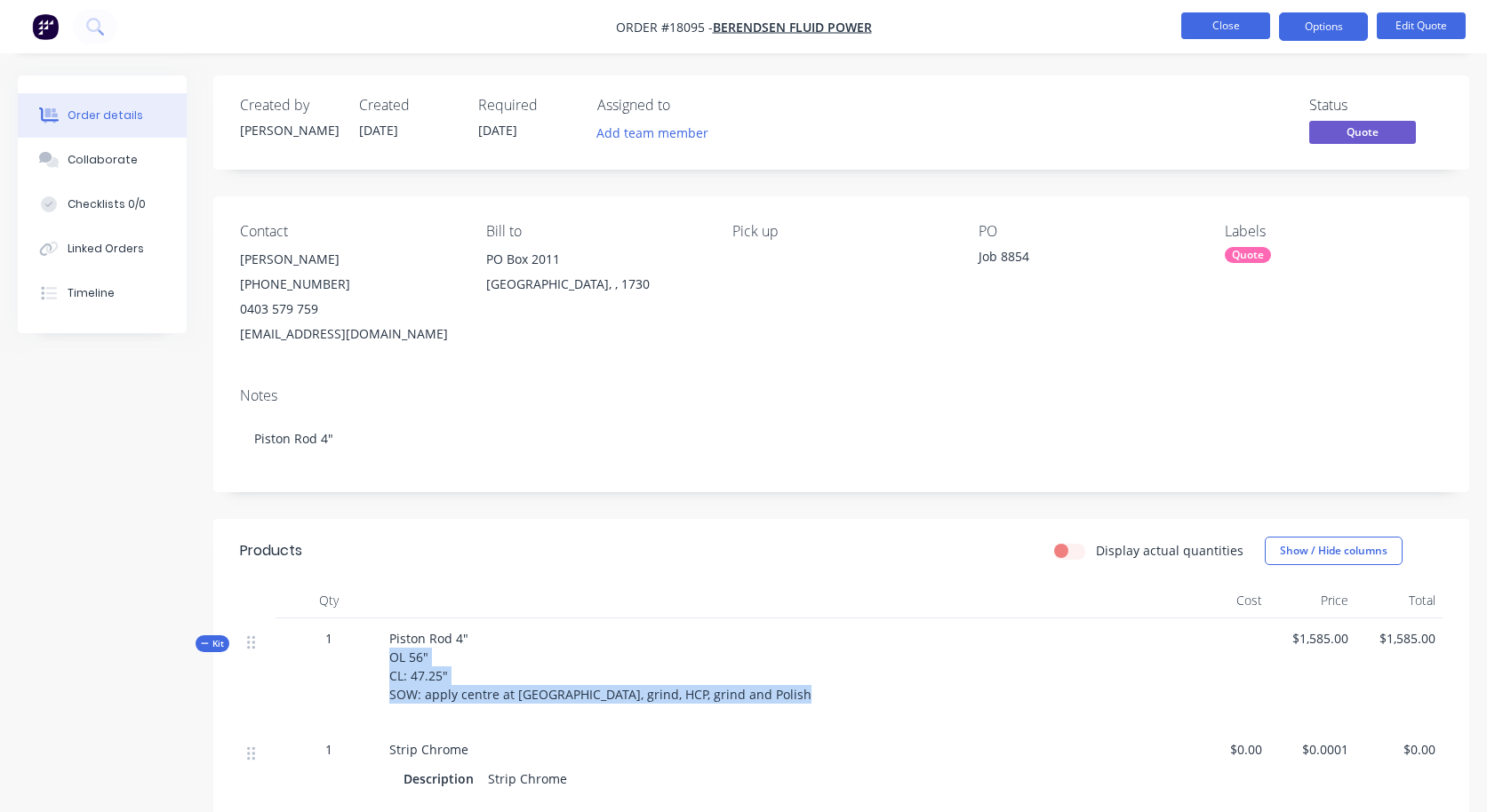
scroll to position [0, 0]
click at [1219, 29] on button "Close" at bounding box center [1226, 26] width 89 height 27
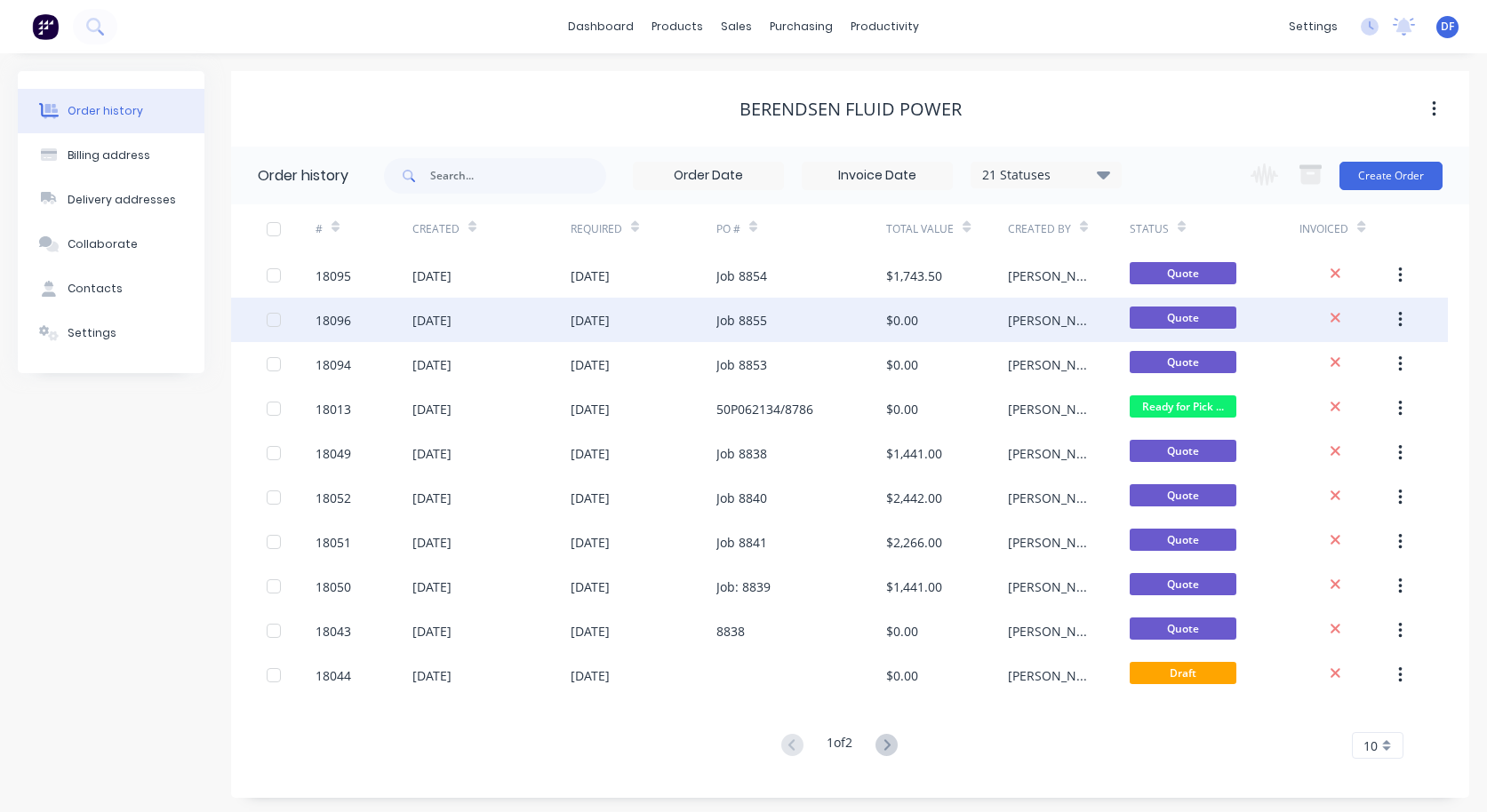
click at [378, 320] on div "18096" at bounding box center [364, 320] width 97 height 44
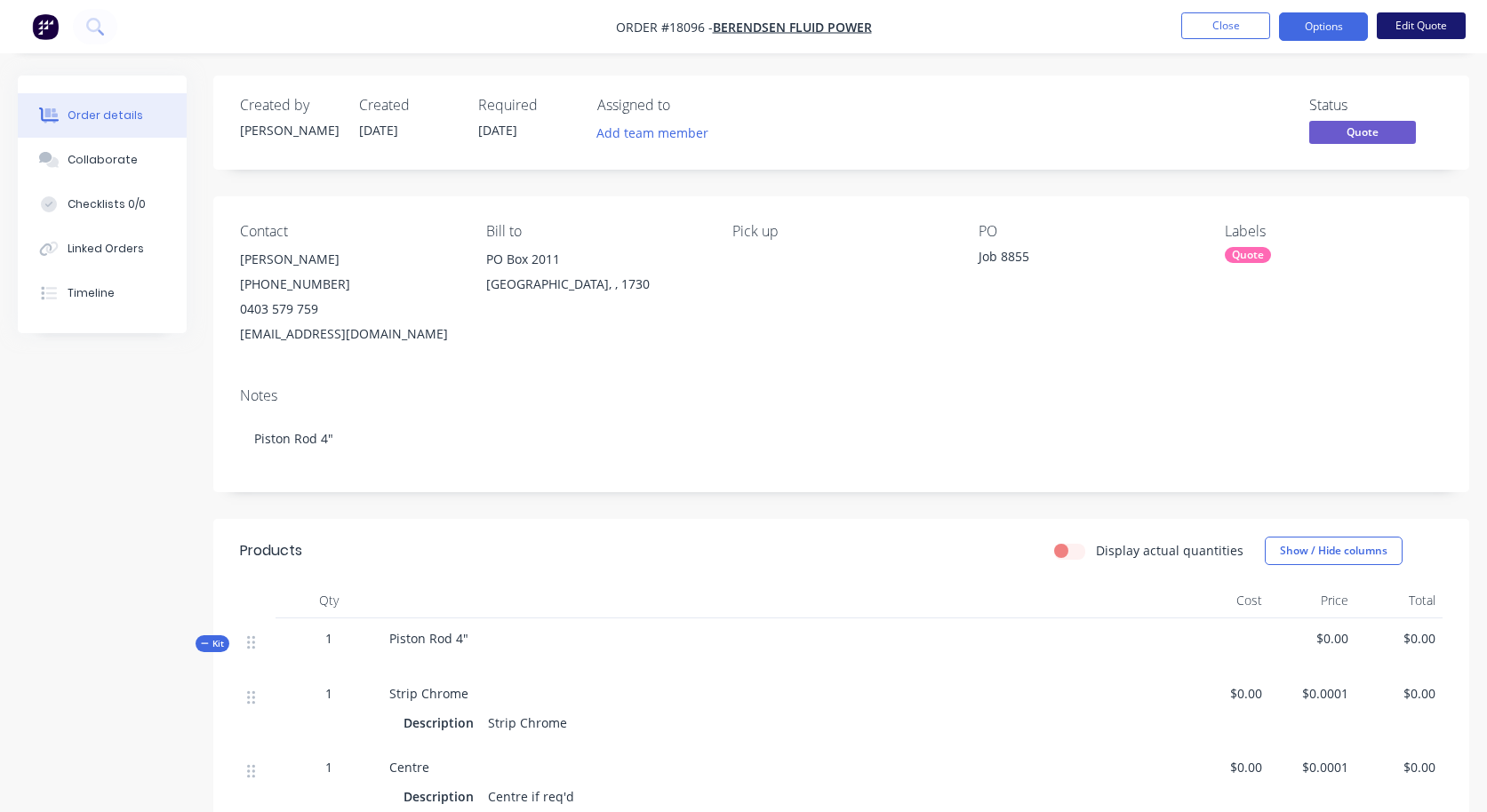
click at [1409, 26] on button "Edit Quote" at bounding box center [1421, 26] width 89 height 27
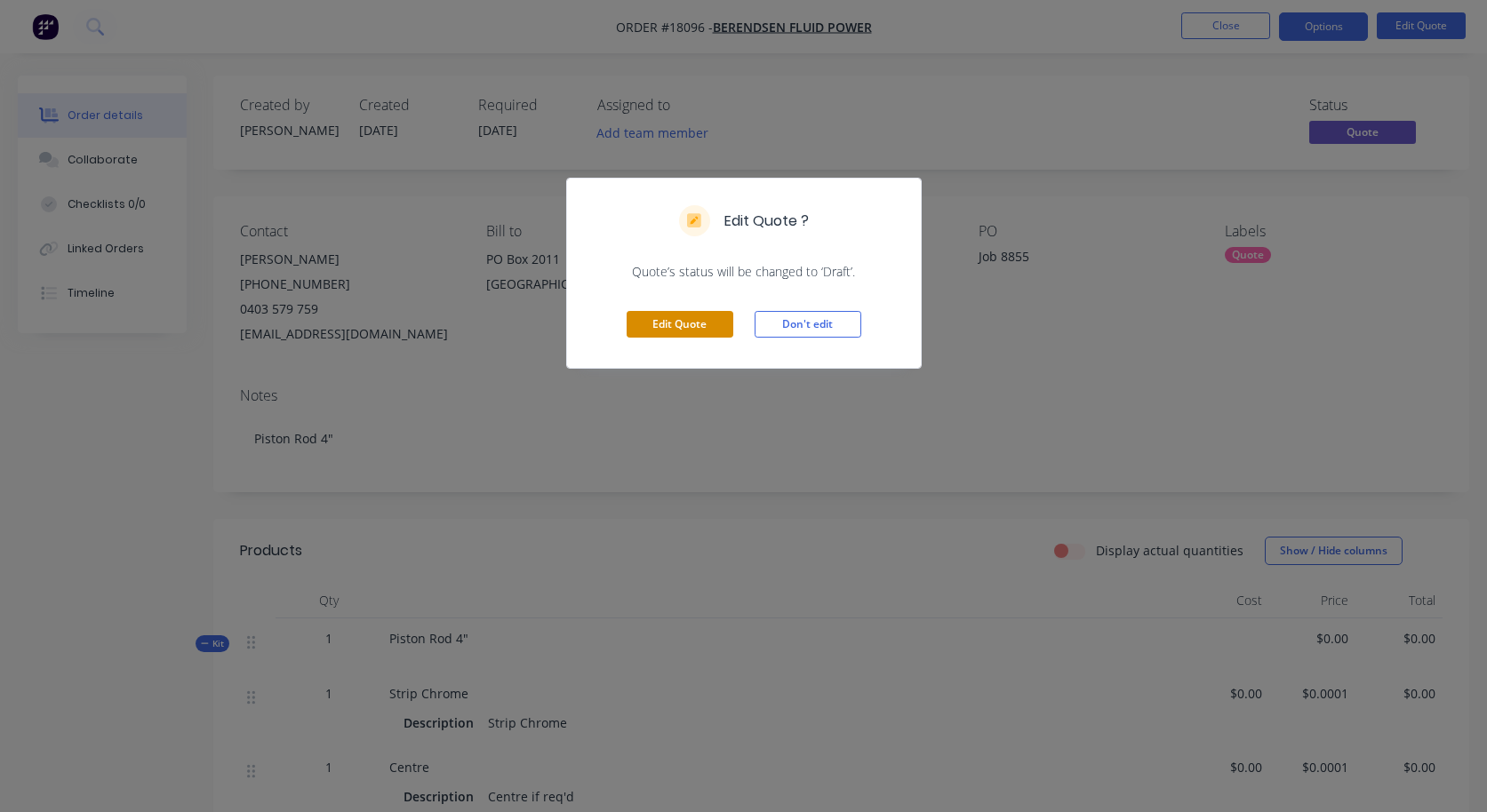
click at [656, 315] on button "Edit Quote" at bounding box center [680, 324] width 106 height 27
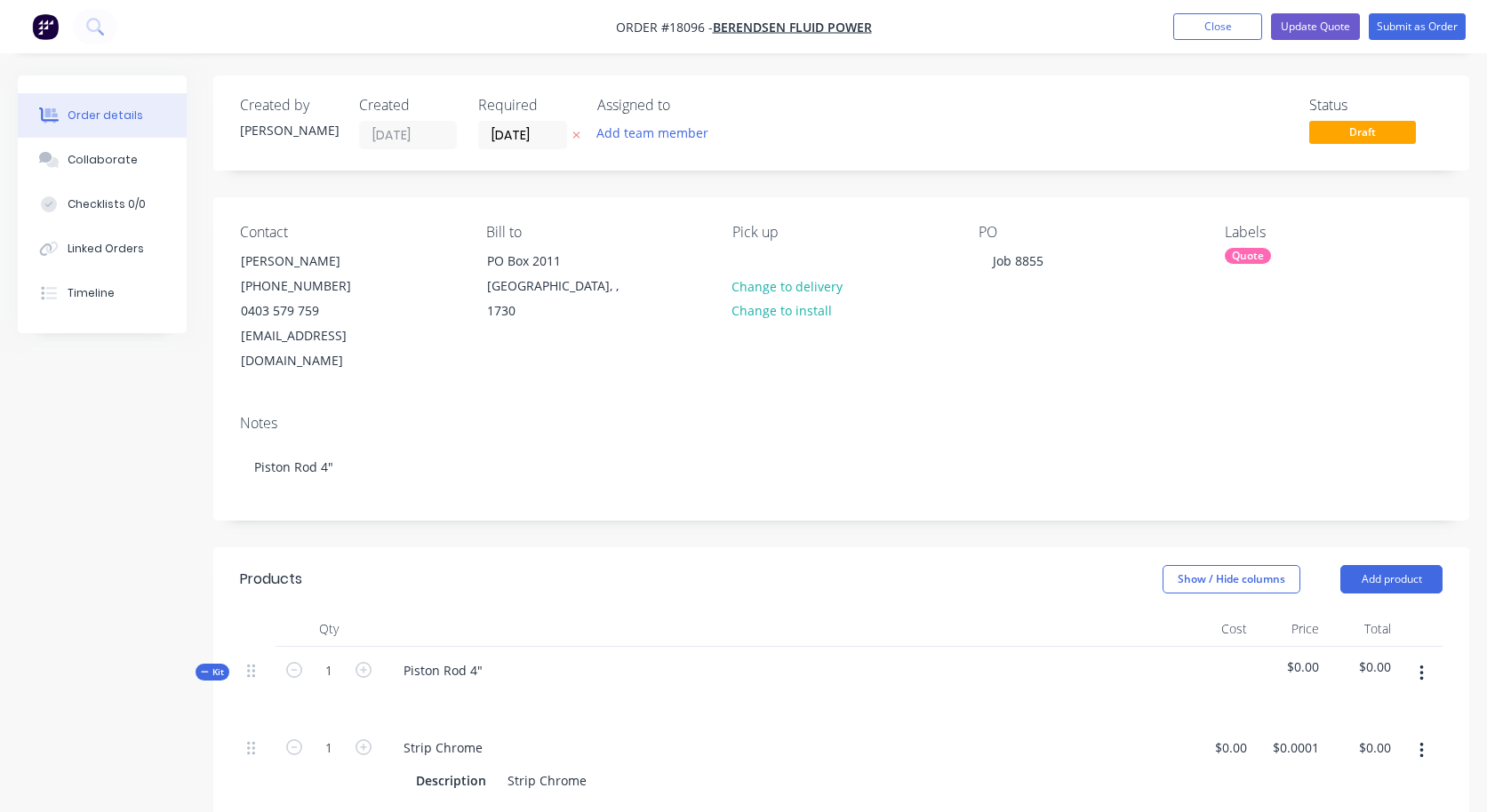
click at [482, 683] on div at bounding box center [782, 696] width 786 height 26
click at [494, 657] on div "Piston Rod 4"" at bounding box center [442, 670] width 107 height 26
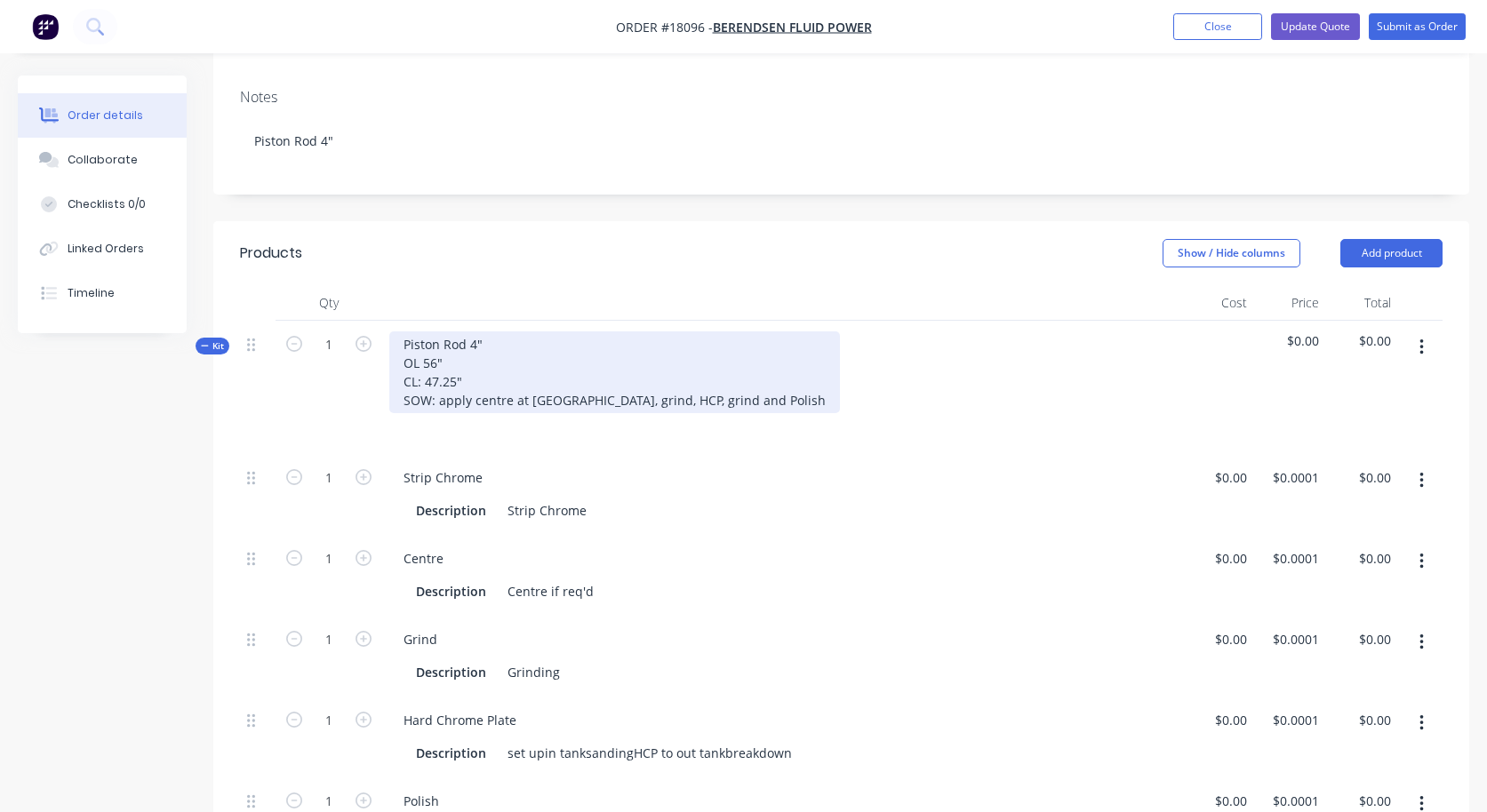
scroll to position [371, 0]
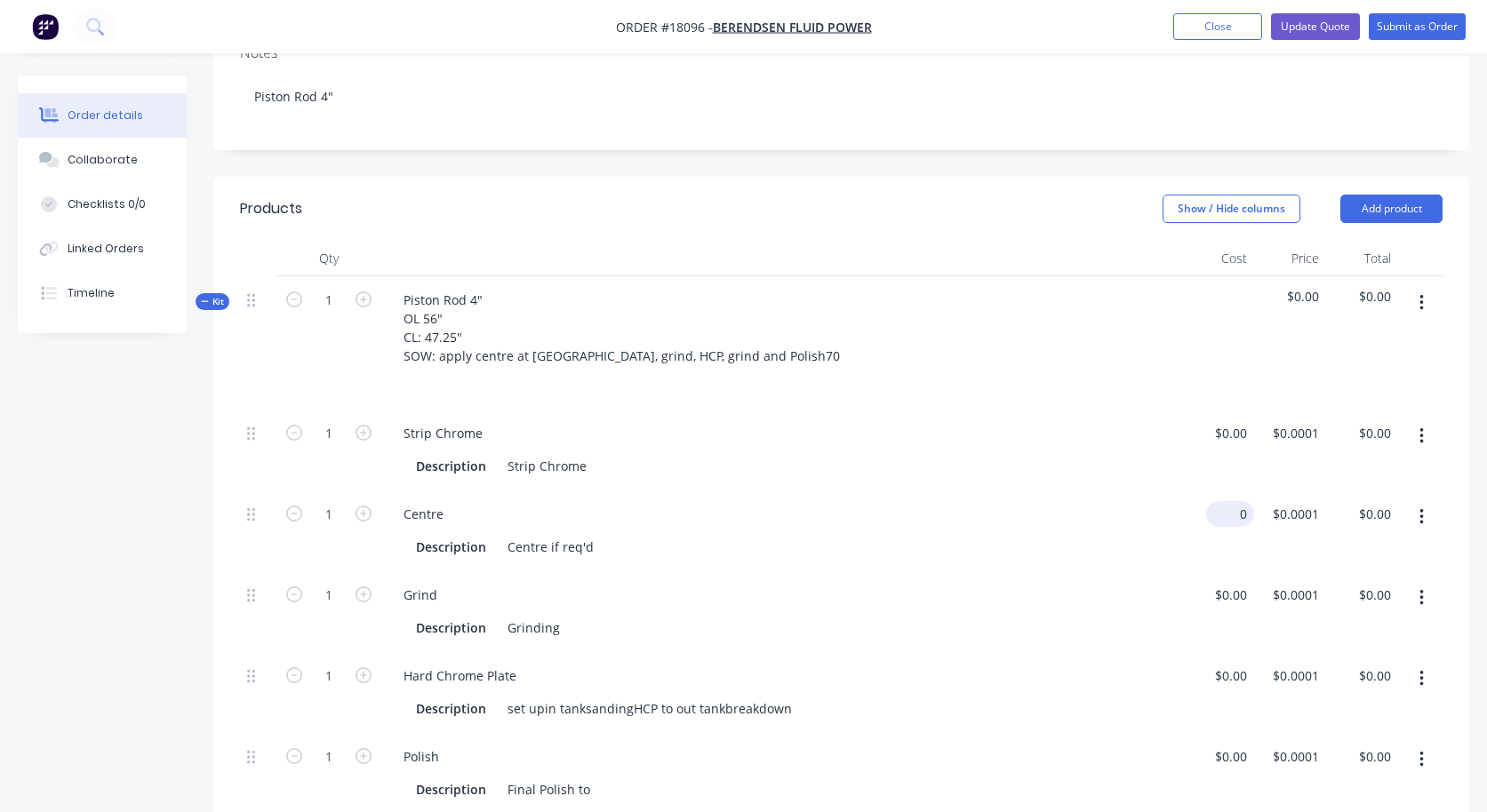
click at [1229, 501] on div "0 $0.00" at bounding box center [1229, 514] width 48 height 26
type input "$70.00"
type input "70"
type input "$70.00"
type input "7"
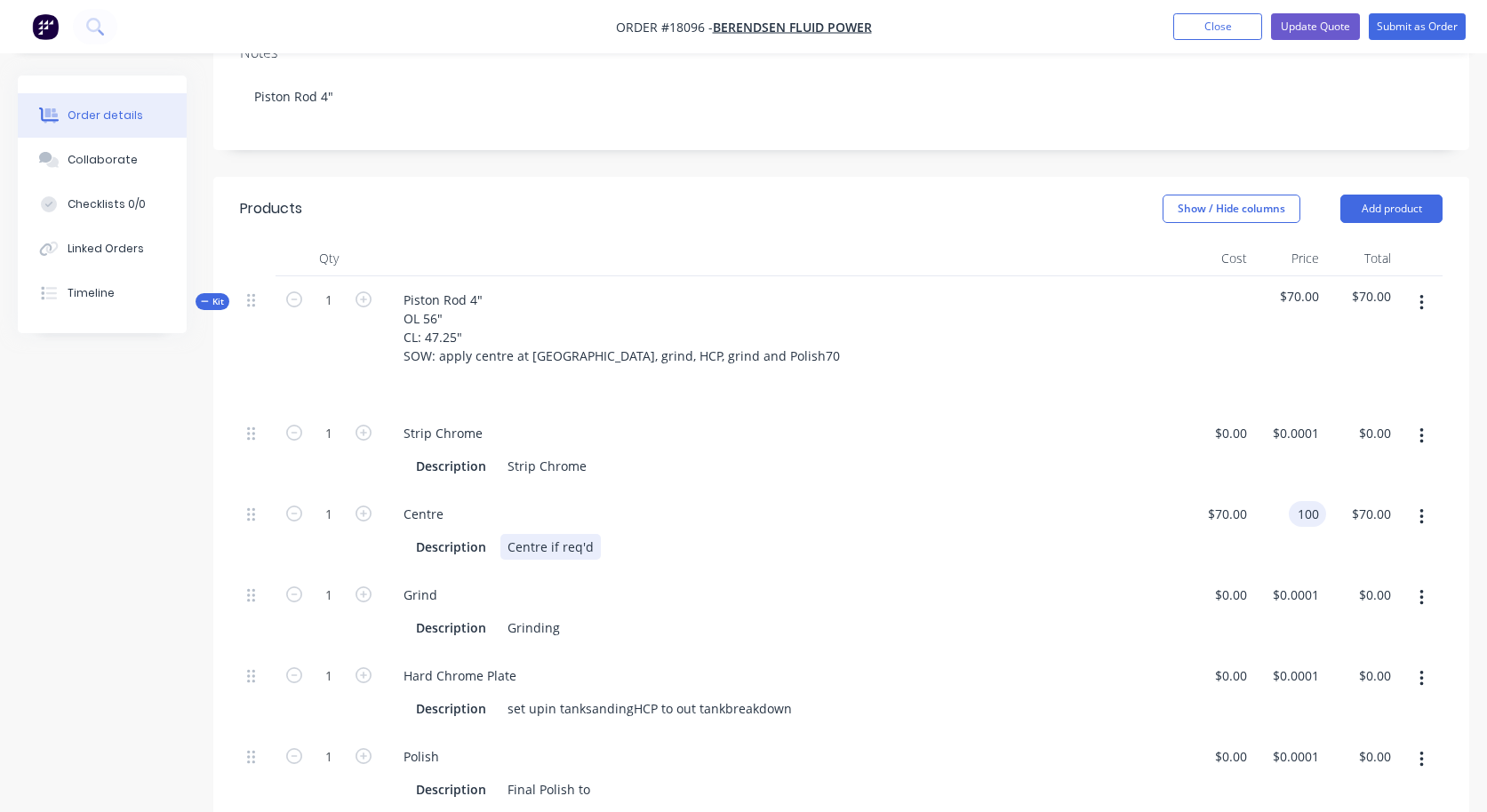
type input "$100.00"
click at [1028, 534] on div "Description Centre if req'd" at bounding box center [778, 546] width 739 height 26
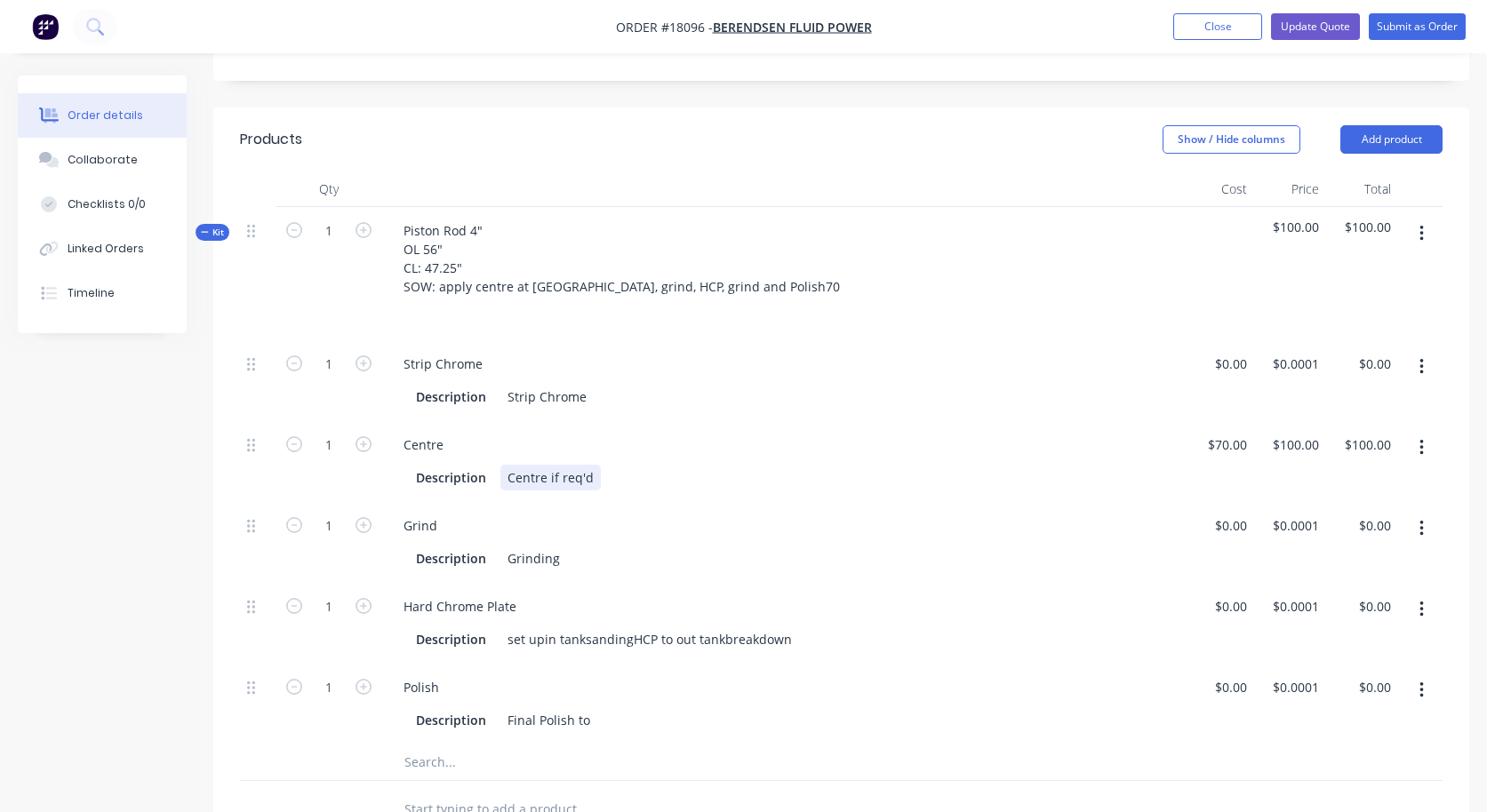
scroll to position [445, 0]
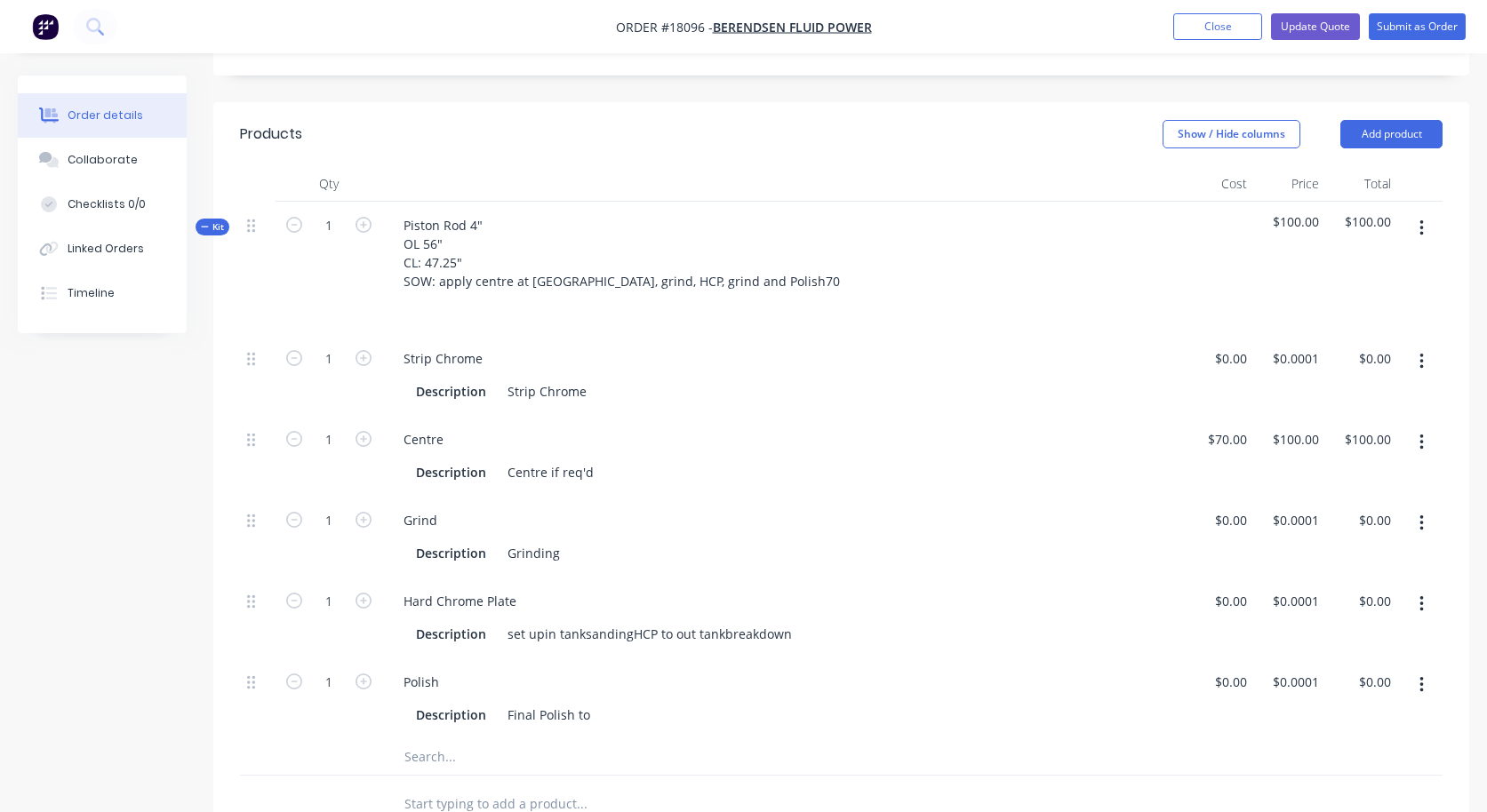
click at [1421, 590] on button "button" at bounding box center [1422, 604] width 41 height 32
click at [1345, 638] on div "Duplicate" at bounding box center [1358, 651] width 137 height 26
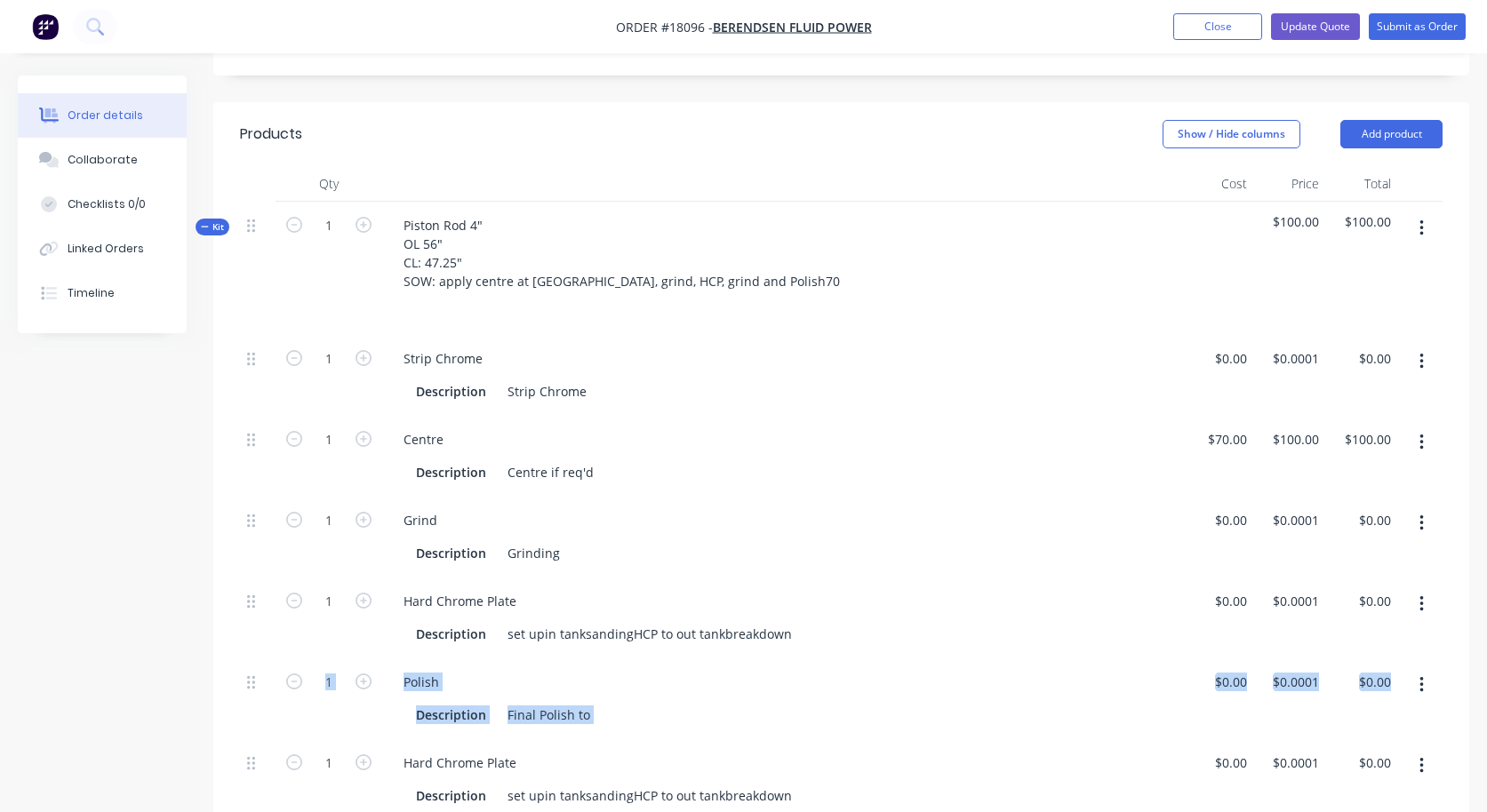
drag, startPoint x: 246, startPoint y: 742, endPoint x: 251, endPoint y: 637, distance: 105.1
click at [251, 637] on div "1 Strip Chrome Description Strip Chrome $0.00 $0.00 $0.0001 $0.0001 $0.00 $0.00…" at bounding box center [840, 577] width 1202 height 485
click at [247, 769] on div at bounding box center [257, 780] width 35 height 81
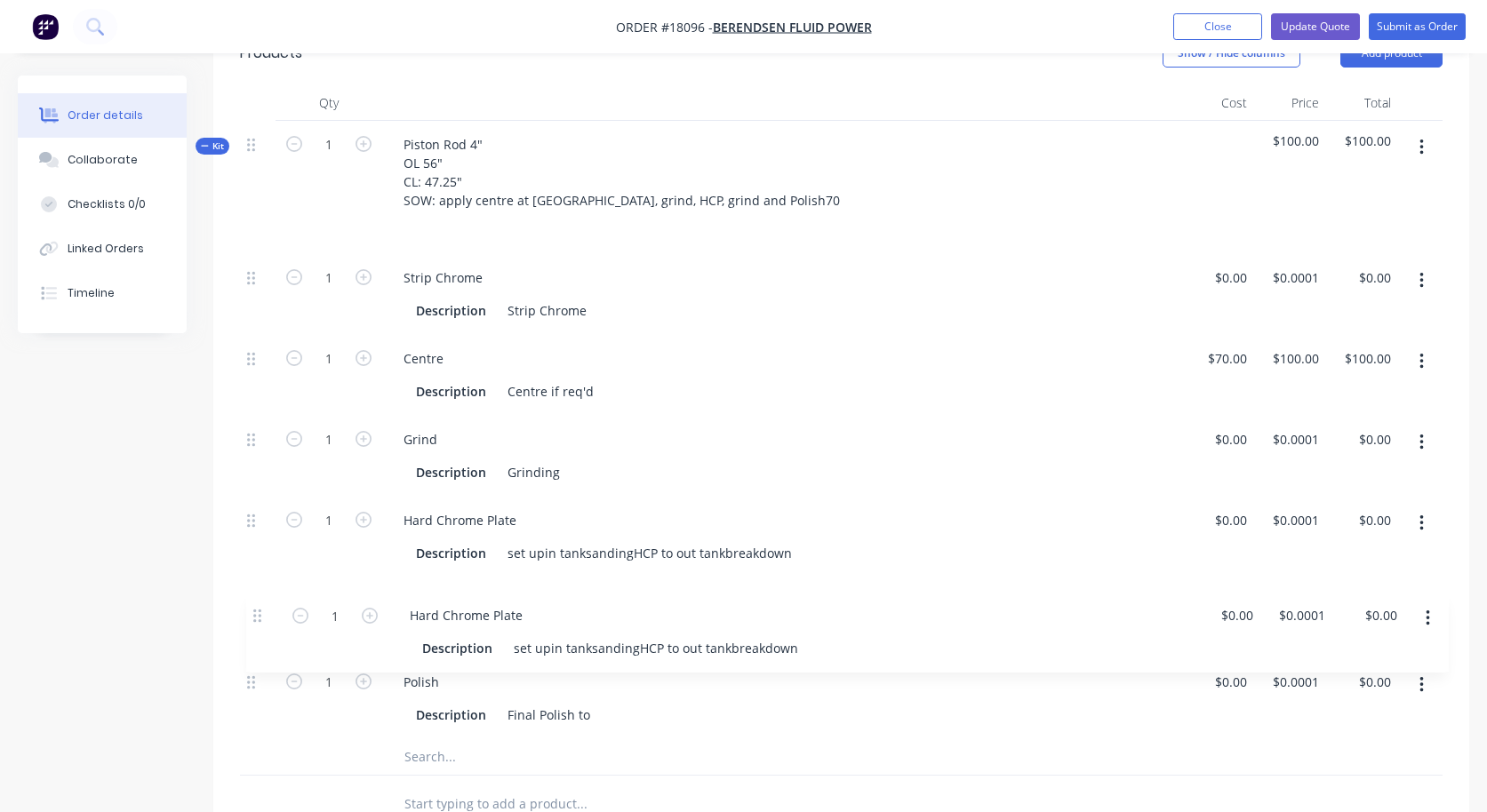
scroll to position [528, 0]
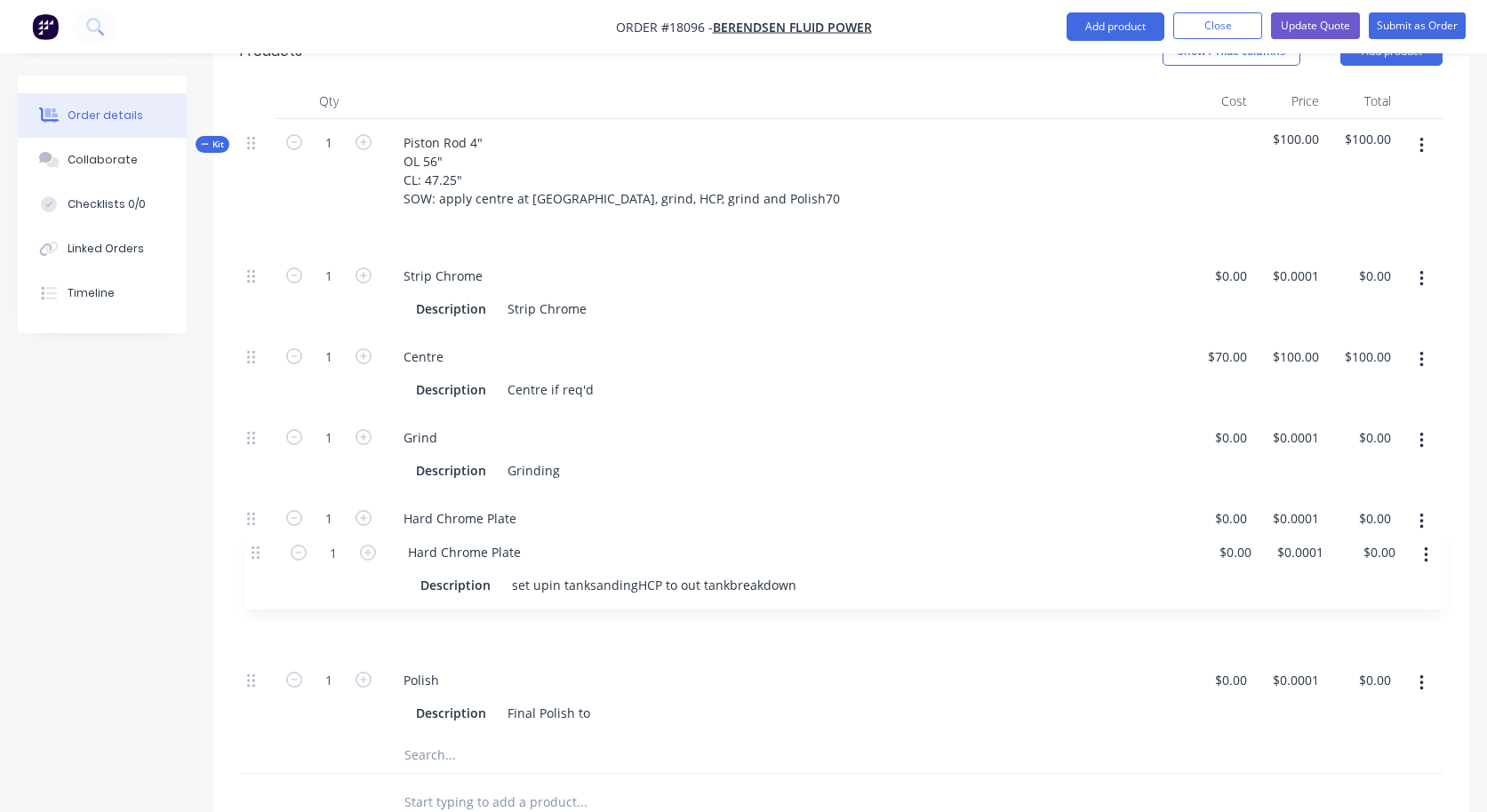
drag, startPoint x: 249, startPoint y: 741, endPoint x: 251, endPoint y: 556, distance: 185.0
click at [251, 556] on div "1 Strip Chrome Description Strip Chrome $0.00 $0.00 $0.0001 $0.0001 $0.00 $0.00…" at bounding box center [840, 494] width 1202 height 485
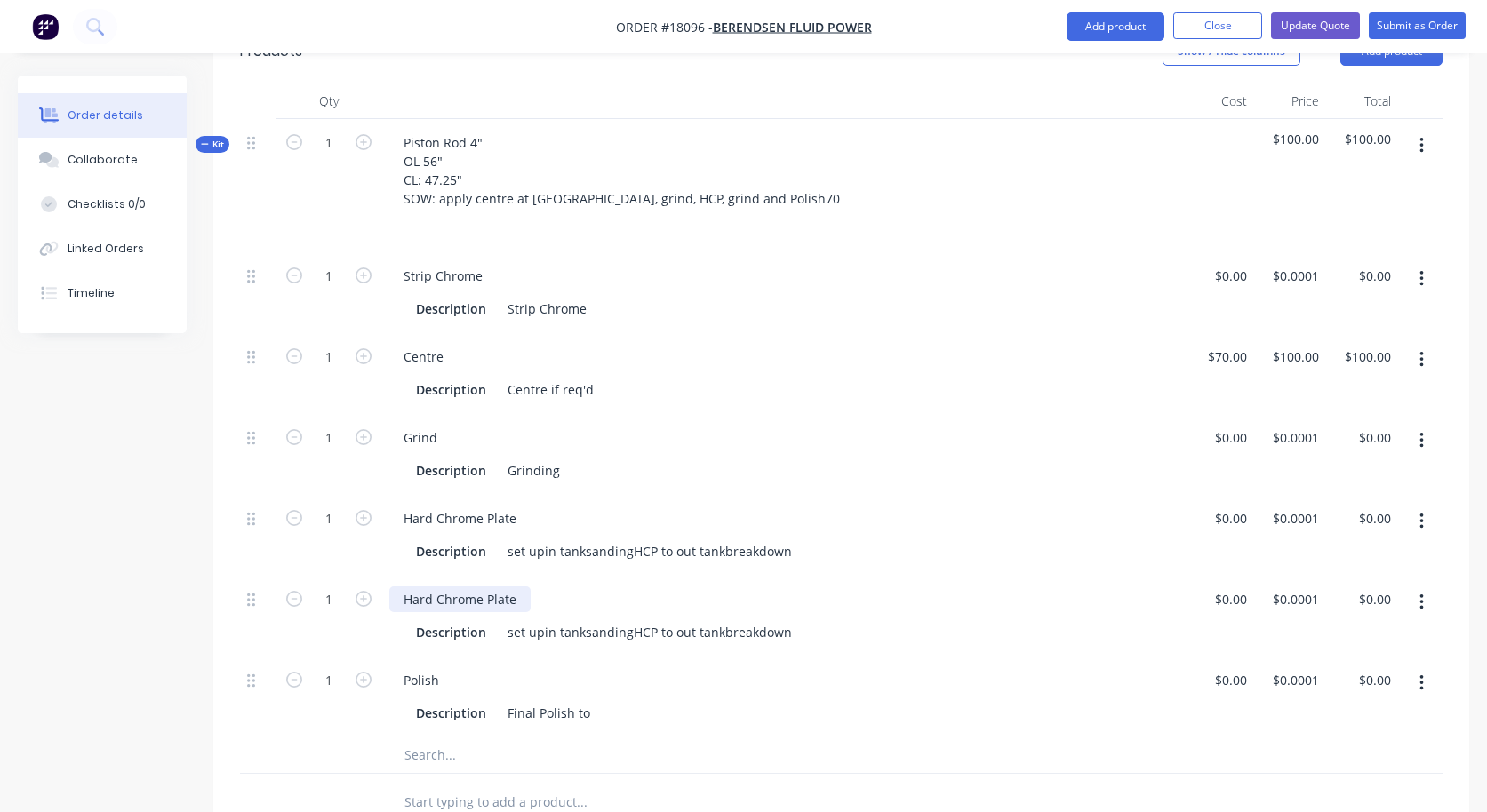
click at [476, 586] on div "Hard Chrome Plate" at bounding box center [459, 599] width 141 height 26
click at [545, 619] on div "set upin tanksandingHCP to out tankbreakdown" at bounding box center [650, 632] width 299 height 26
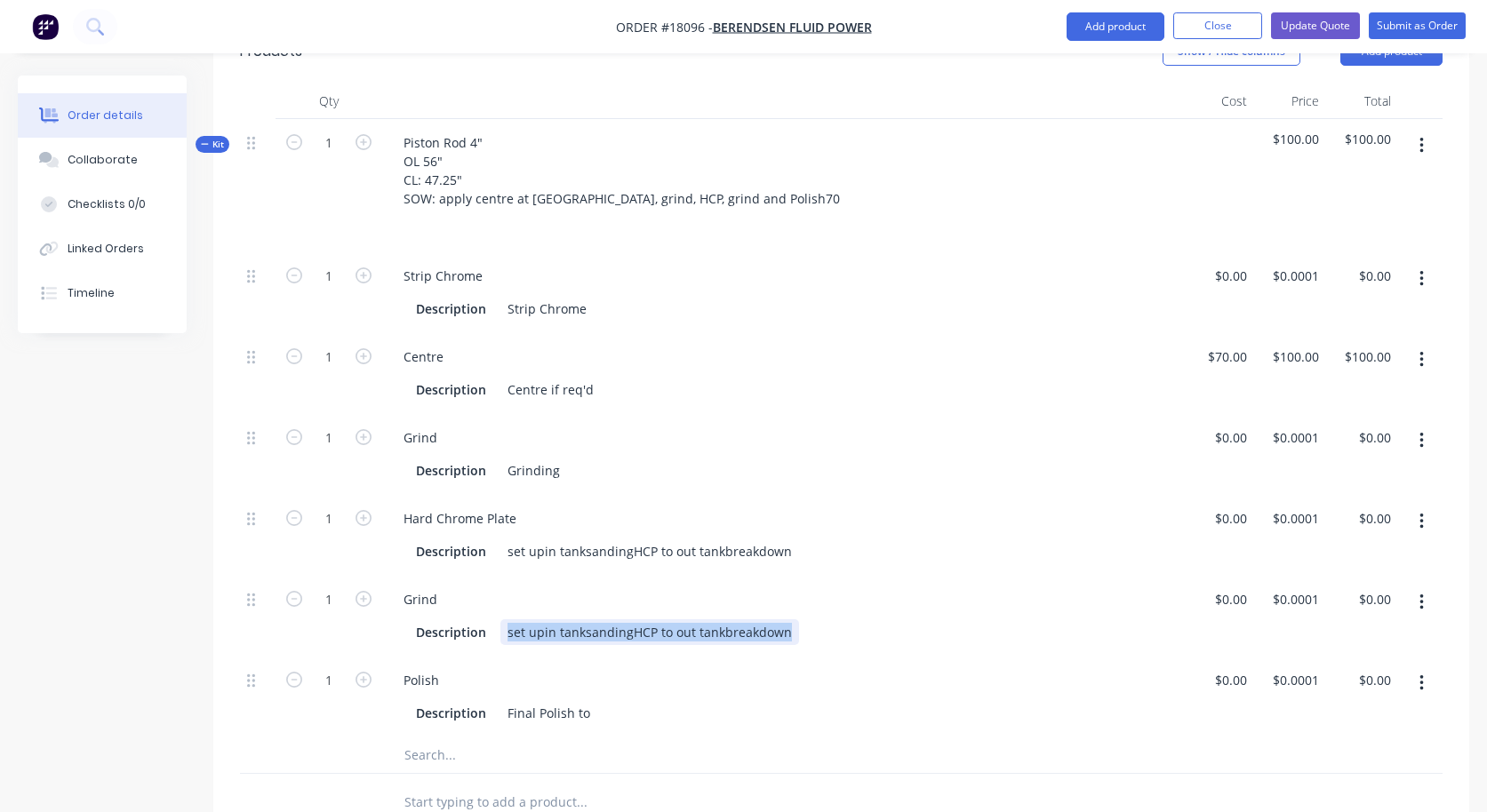
click at [545, 619] on div "set upin tanksandingHCP to out tankbreakdown" at bounding box center [650, 632] width 299 height 26
click at [1030, 619] on div "Description Final Grind" at bounding box center [778, 632] width 739 height 26
click at [1239, 506] on input "0" at bounding box center [1244, 519] width 21 height 26
type input "$1,485.00"
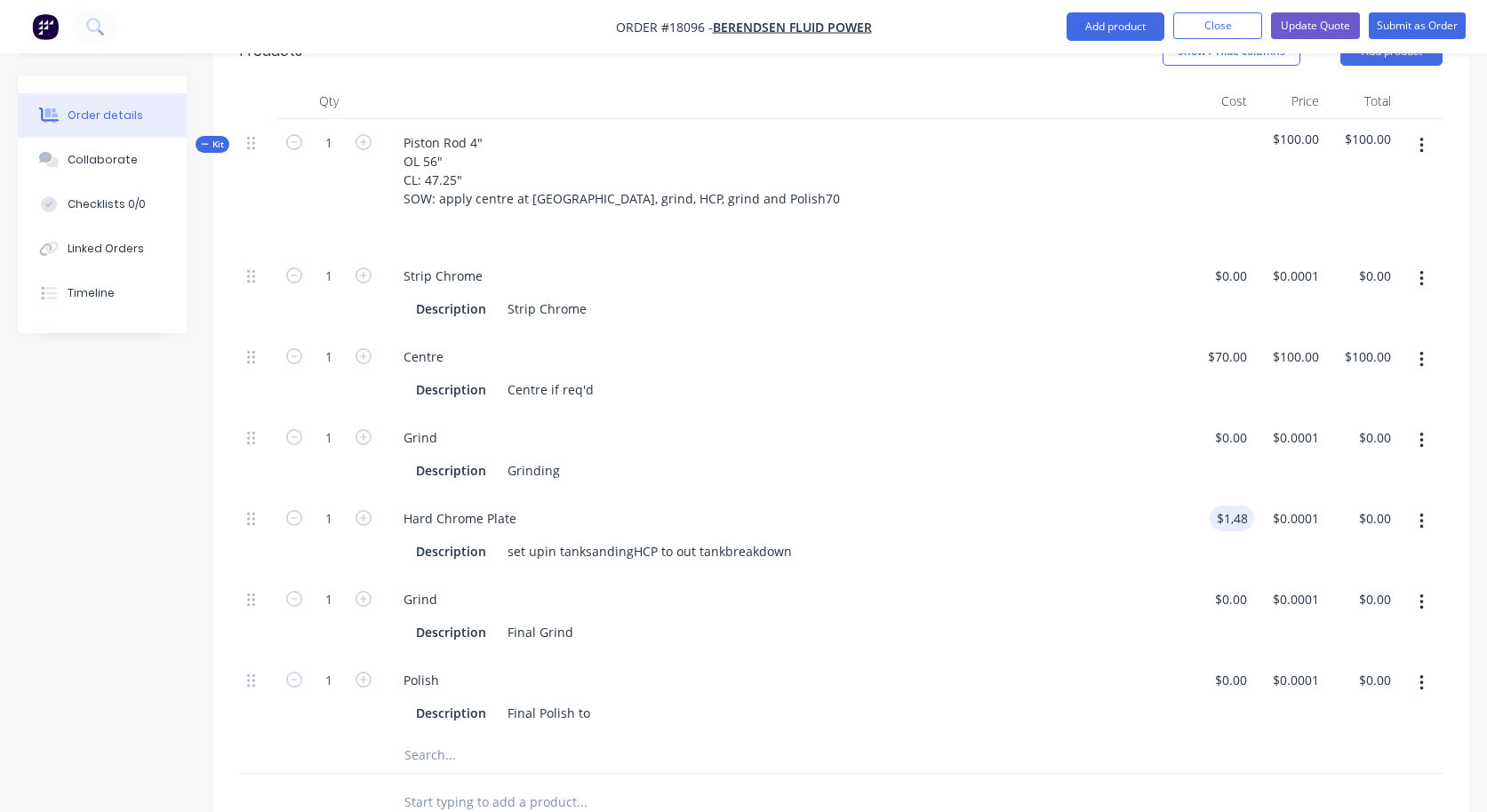
type input "$1,485.00"
click at [1196, 540] on div "$1,485.00 1485" at bounding box center [1219, 536] width 72 height 81
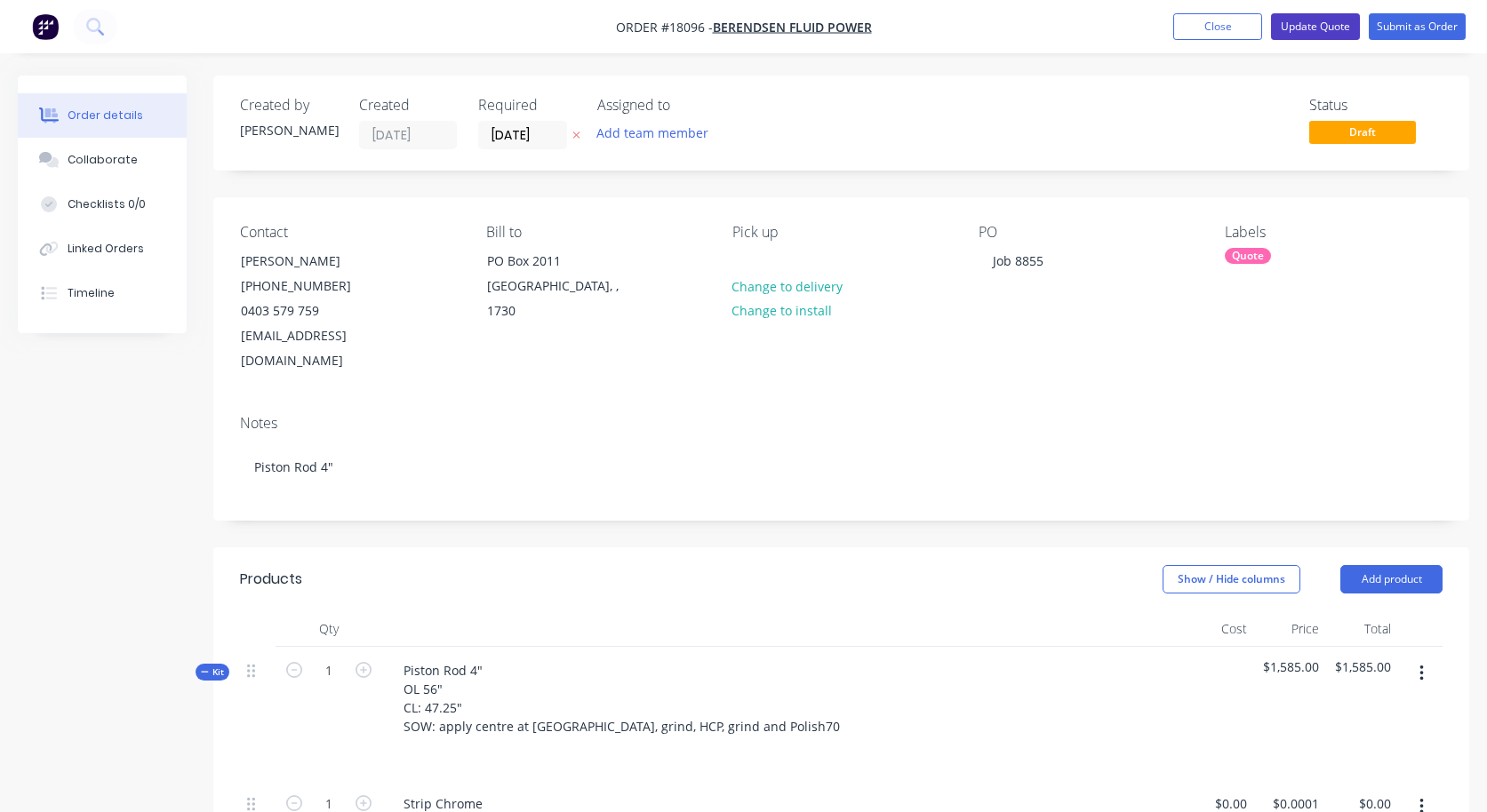
scroll to position [0, 0]
click at [1307, 23] on button "Update Quote" at bounding box center [1315, 27] width 89 height 27
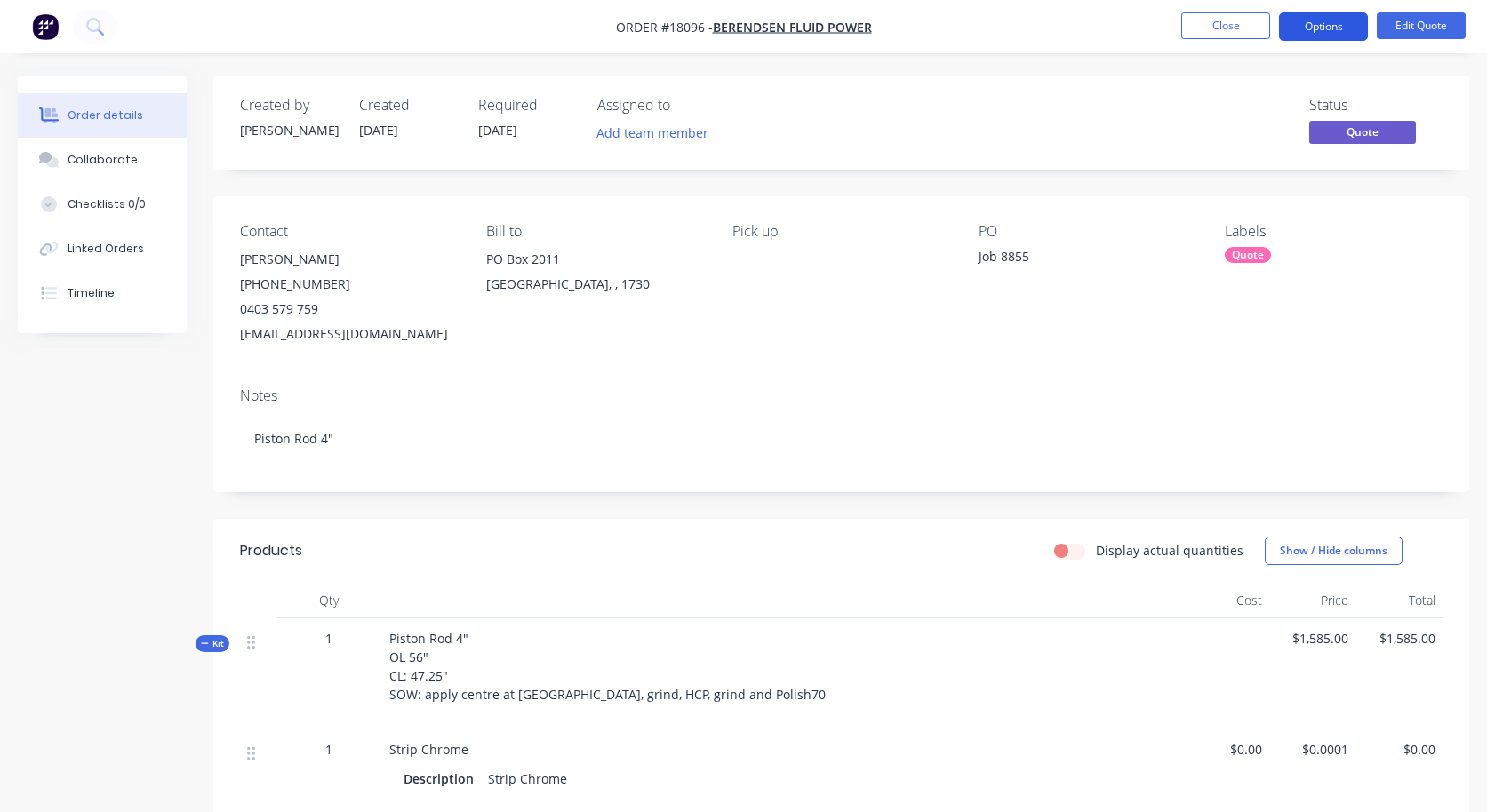
click at [1309, 26] on button "Options" at bounding box center [1323, 27] width 89 height 29
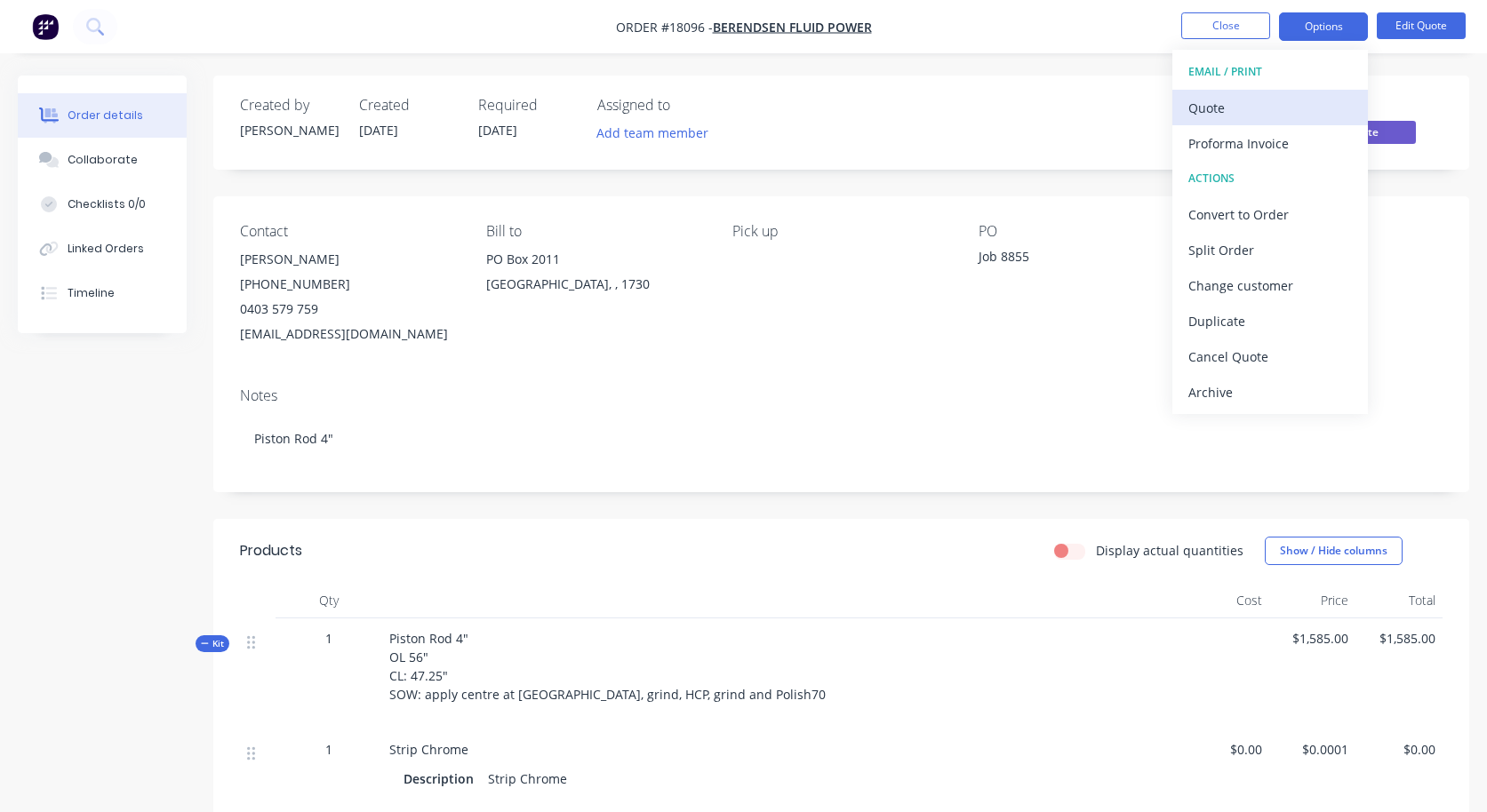
click at [1285, 117] on div "Quote" at bounding box center [1271, 108] width 164 height 26
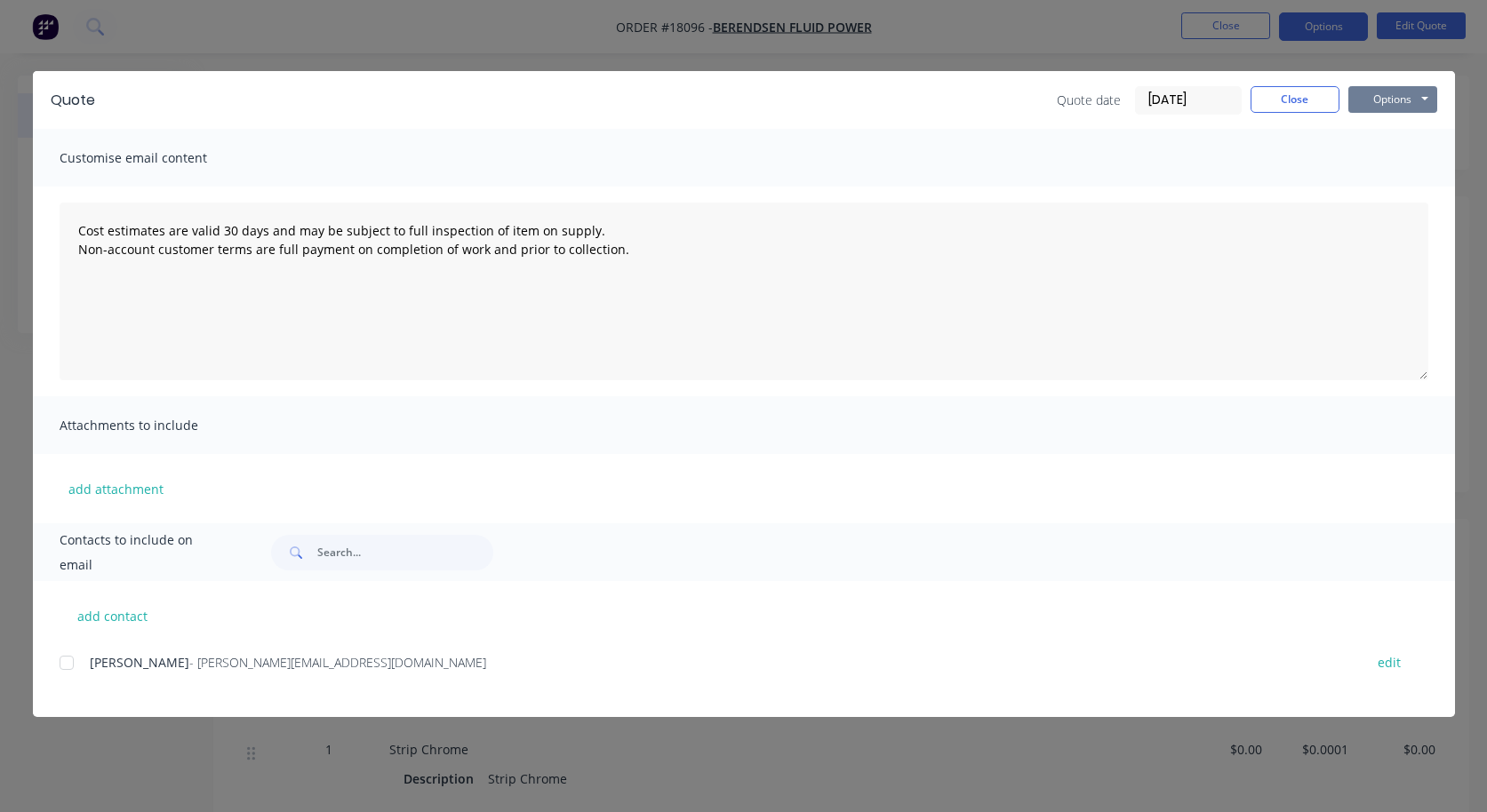
click at [1402, 103] on button "Options" at bounding box center [1392, 100] width 89 height 27
click at [1385, 136] on button "Preview" at bounding box center [1405, 131] width 113 height 30
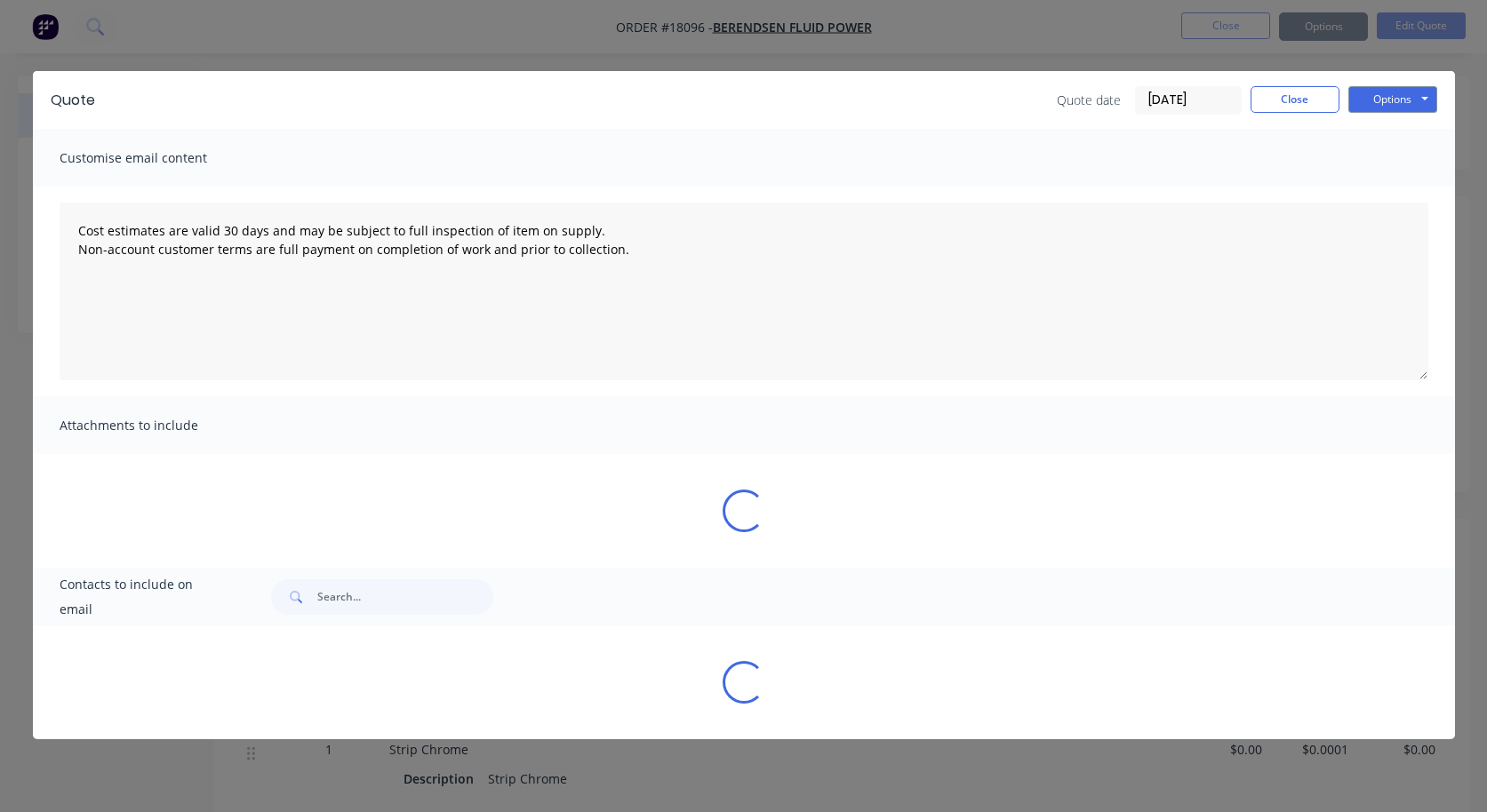
type textarea "Cost estimates are valid 30 days and may be subject to full inspection of item …"
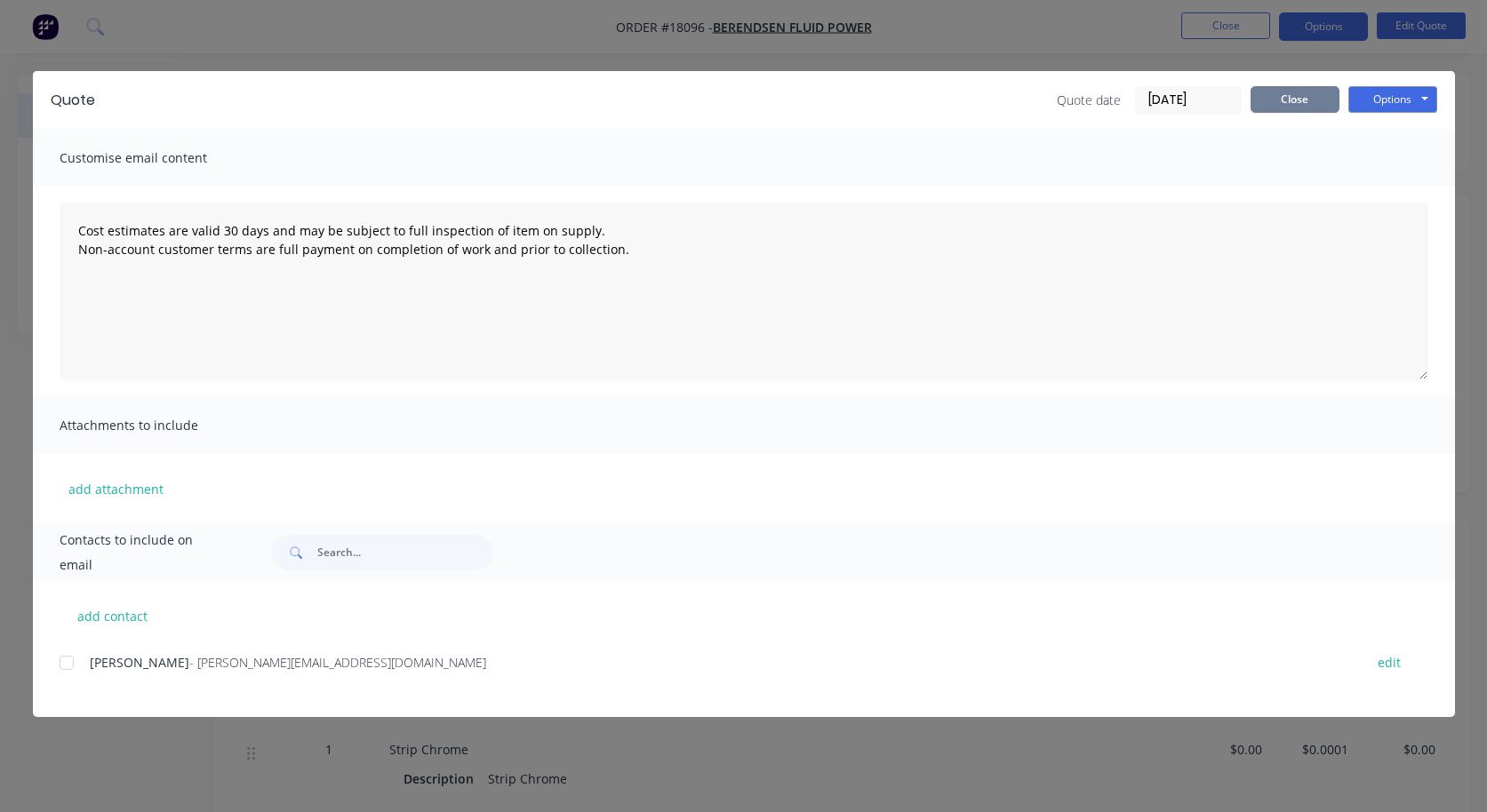
click at [1305, 97] on button "Close" at bounding box center [1295, 100] width 89 height 27
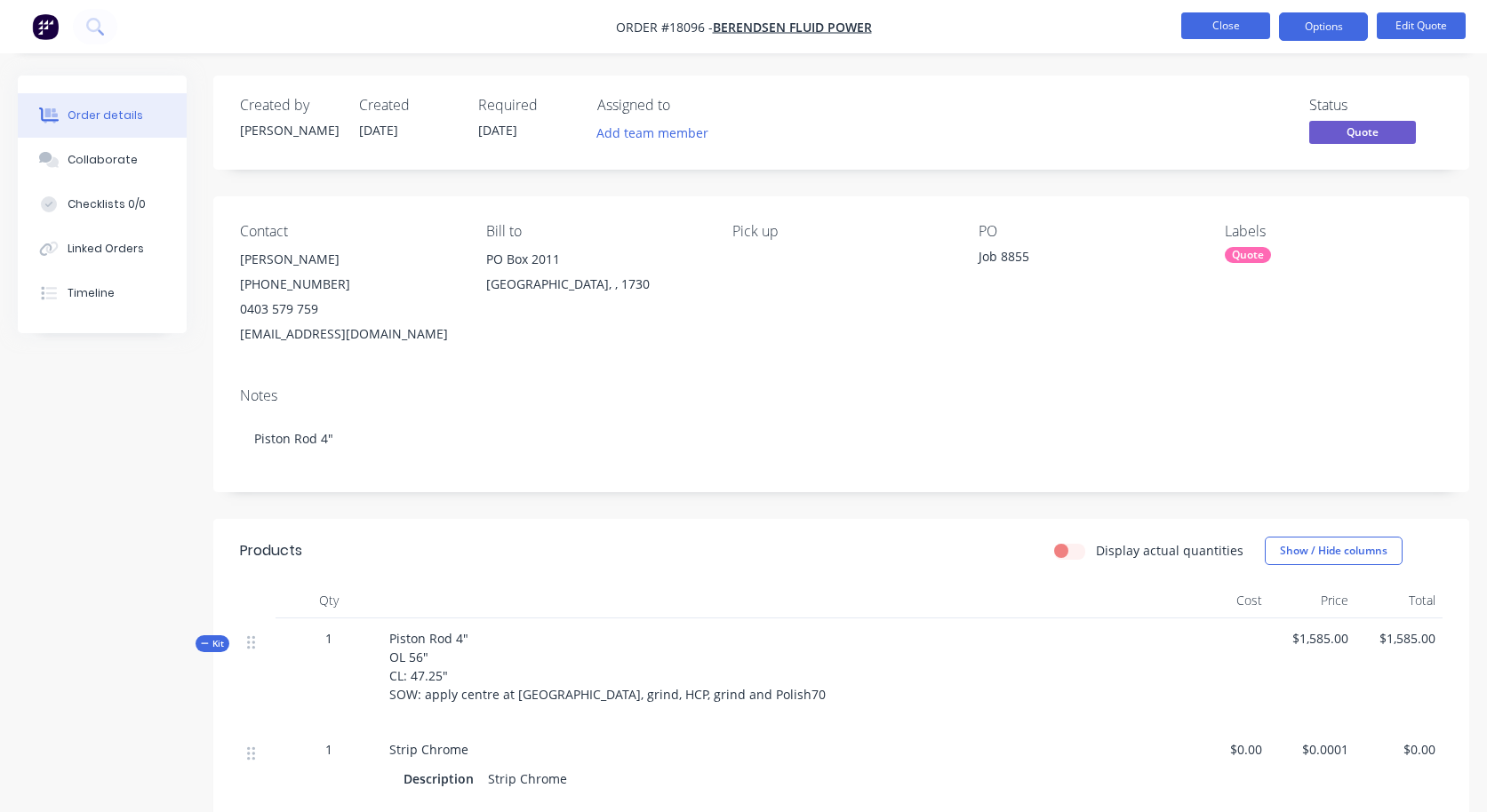
click at [1217, 14] on button "Close" at bounding box center [1226, 26] width 89 height 27
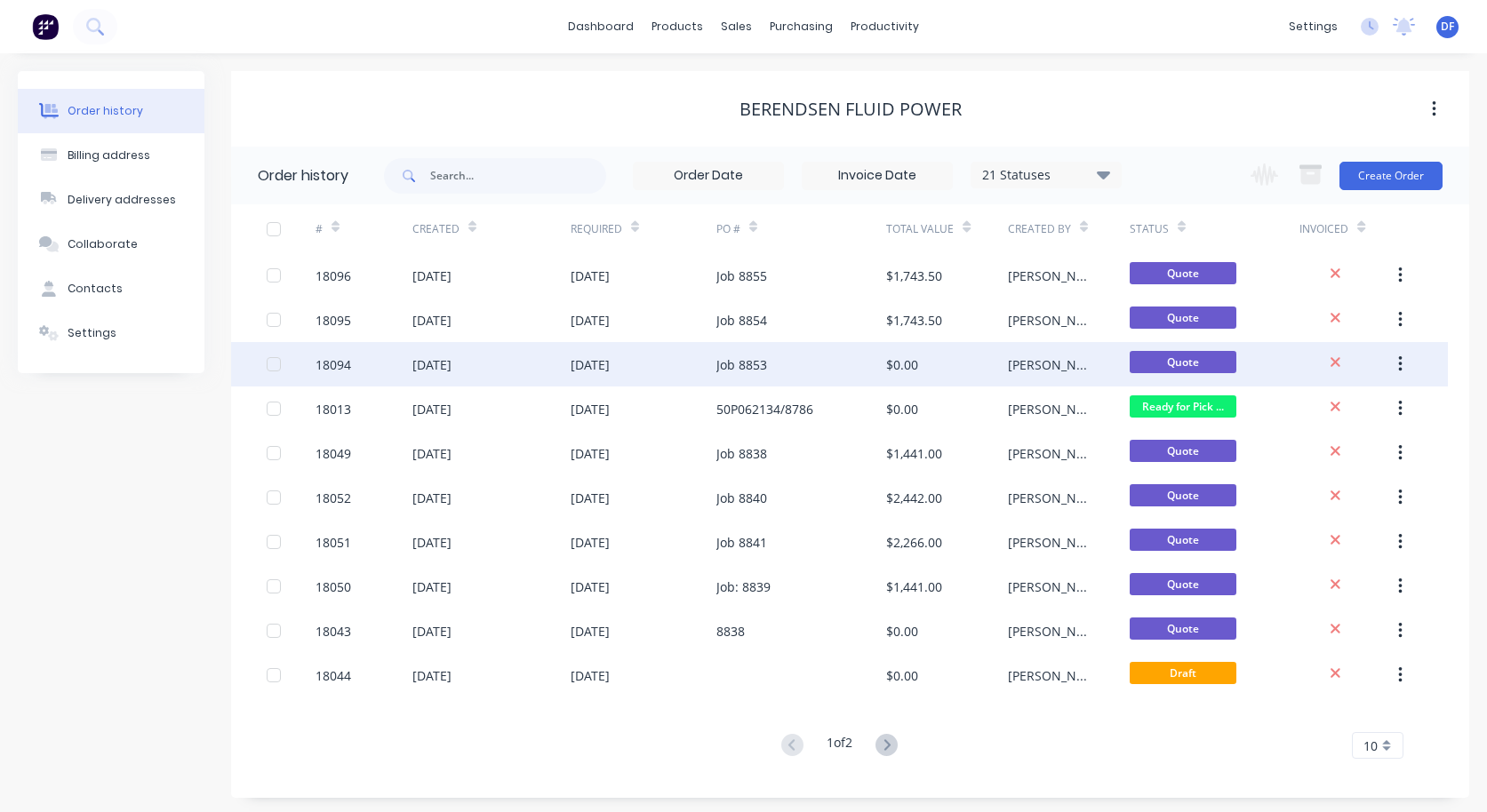
click at [362, 363] on div "18094" at bounding box center [364, 364] width 97 height 44
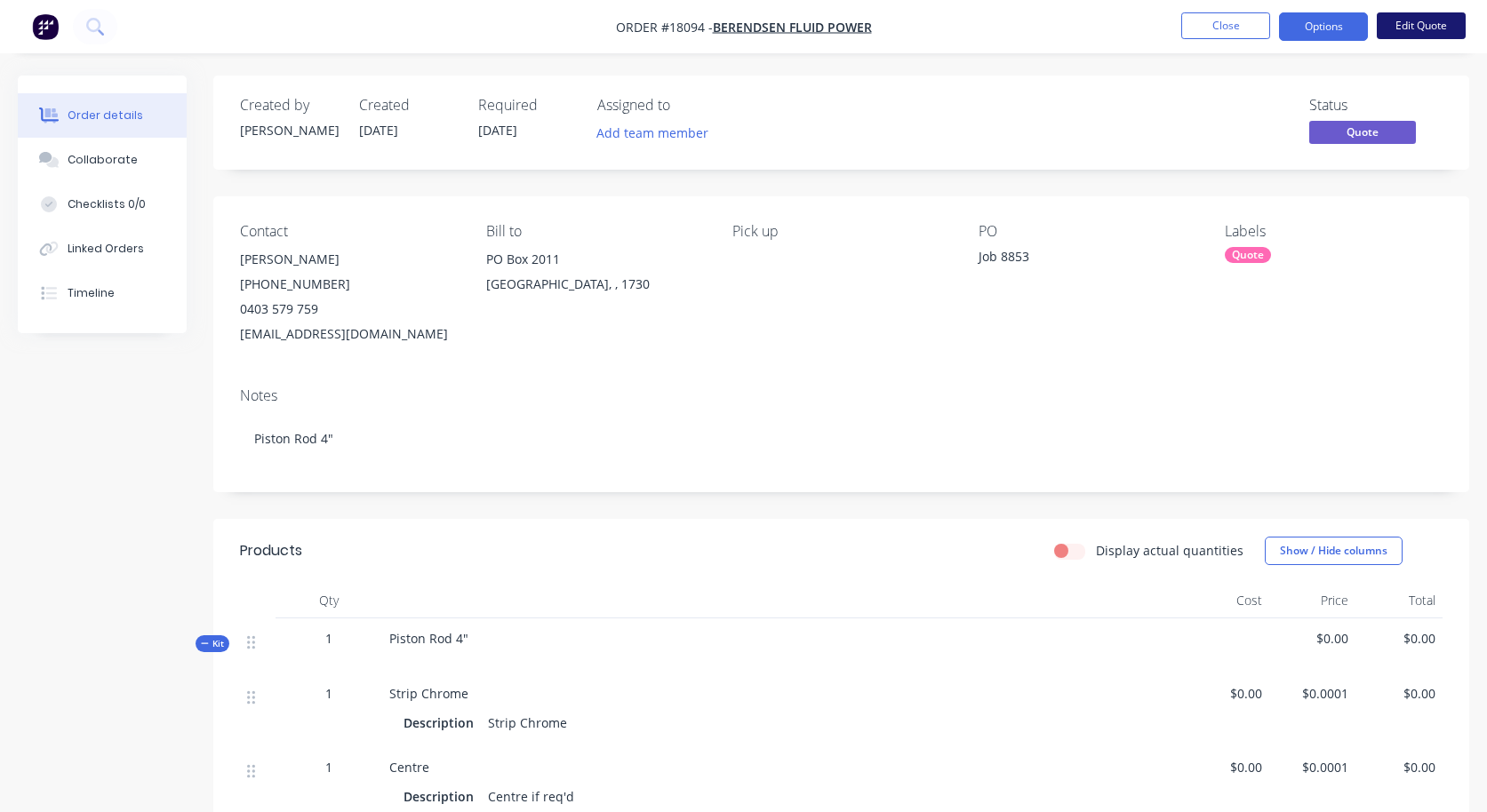
click at [1404, 21] on button "Edit Quote" at bounding box center [1421, 26] width 89 height 27
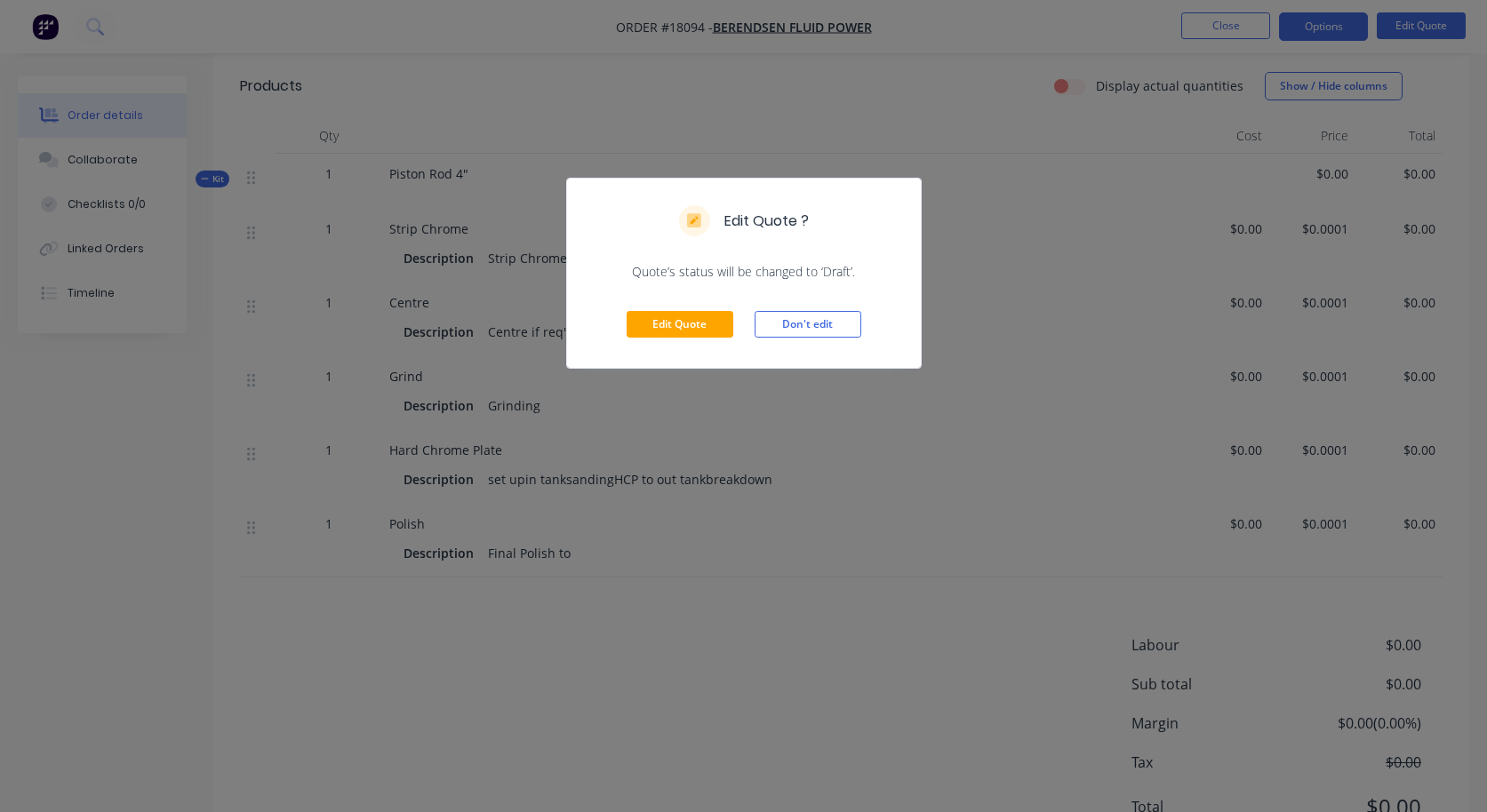
scroll to position [498, 0]
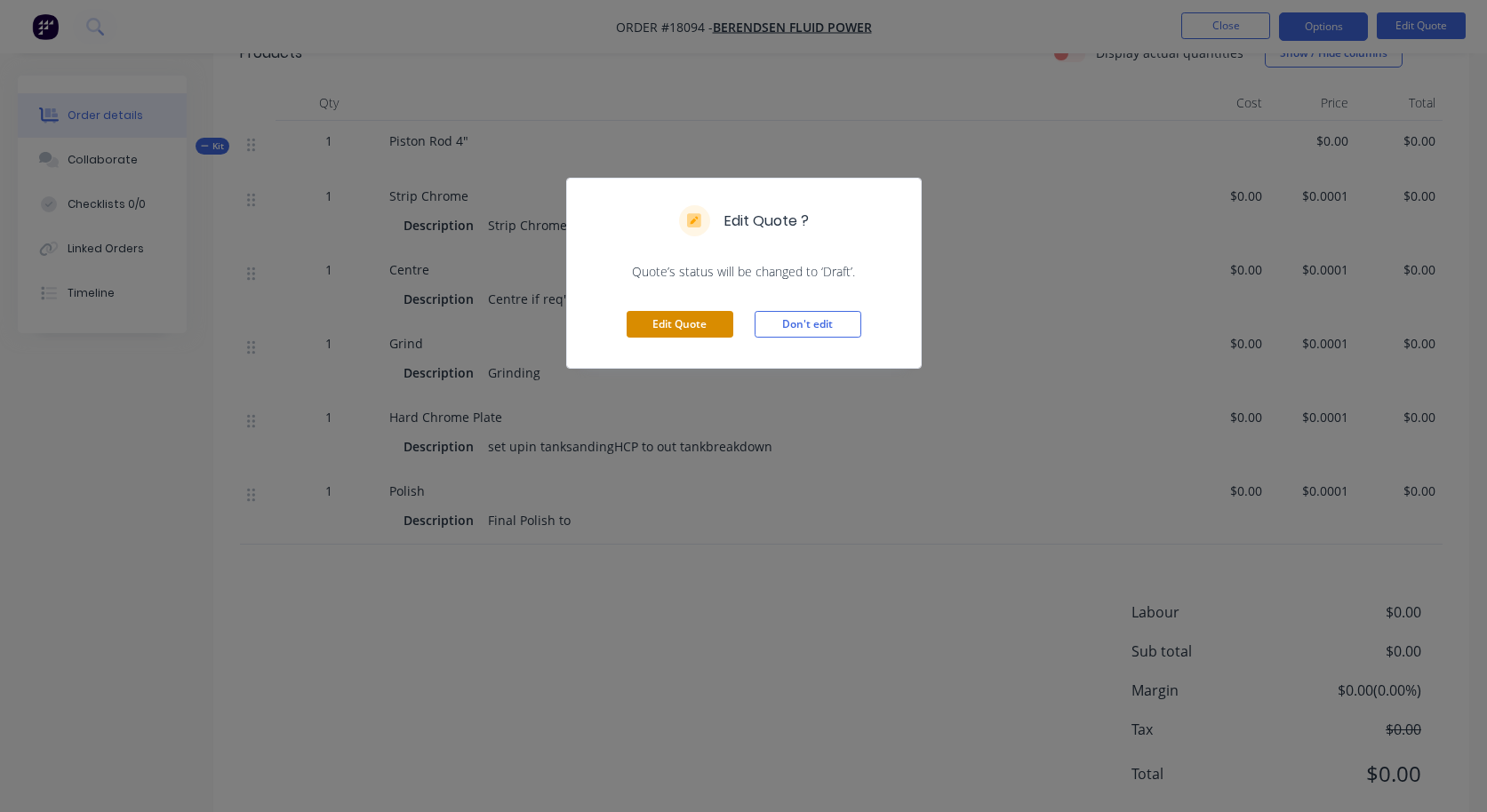
click at [676, 335] on button "Edit Quote" at bounding box center [680, 324] width 106 height 27
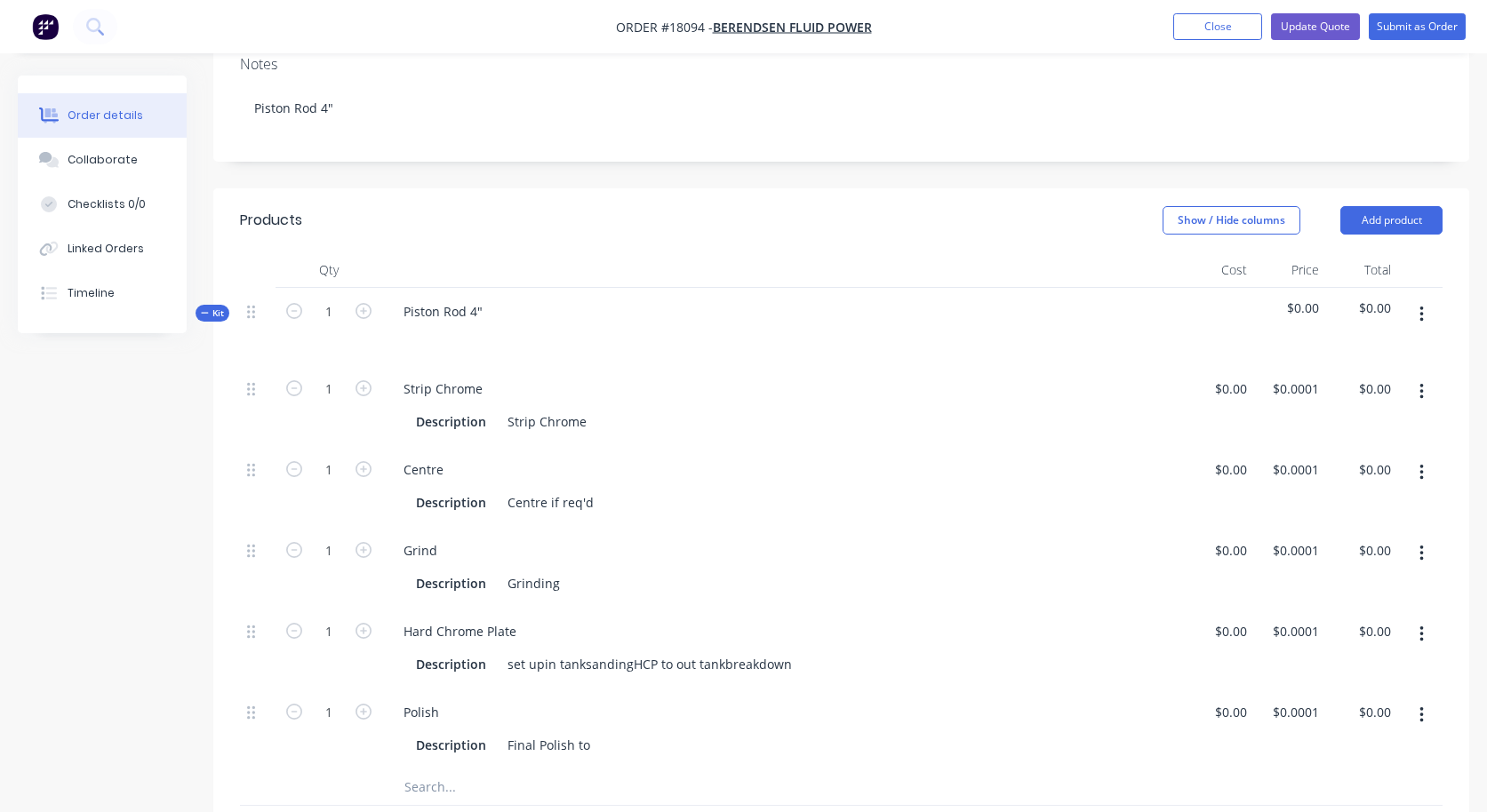
scroll to position [370, 0]
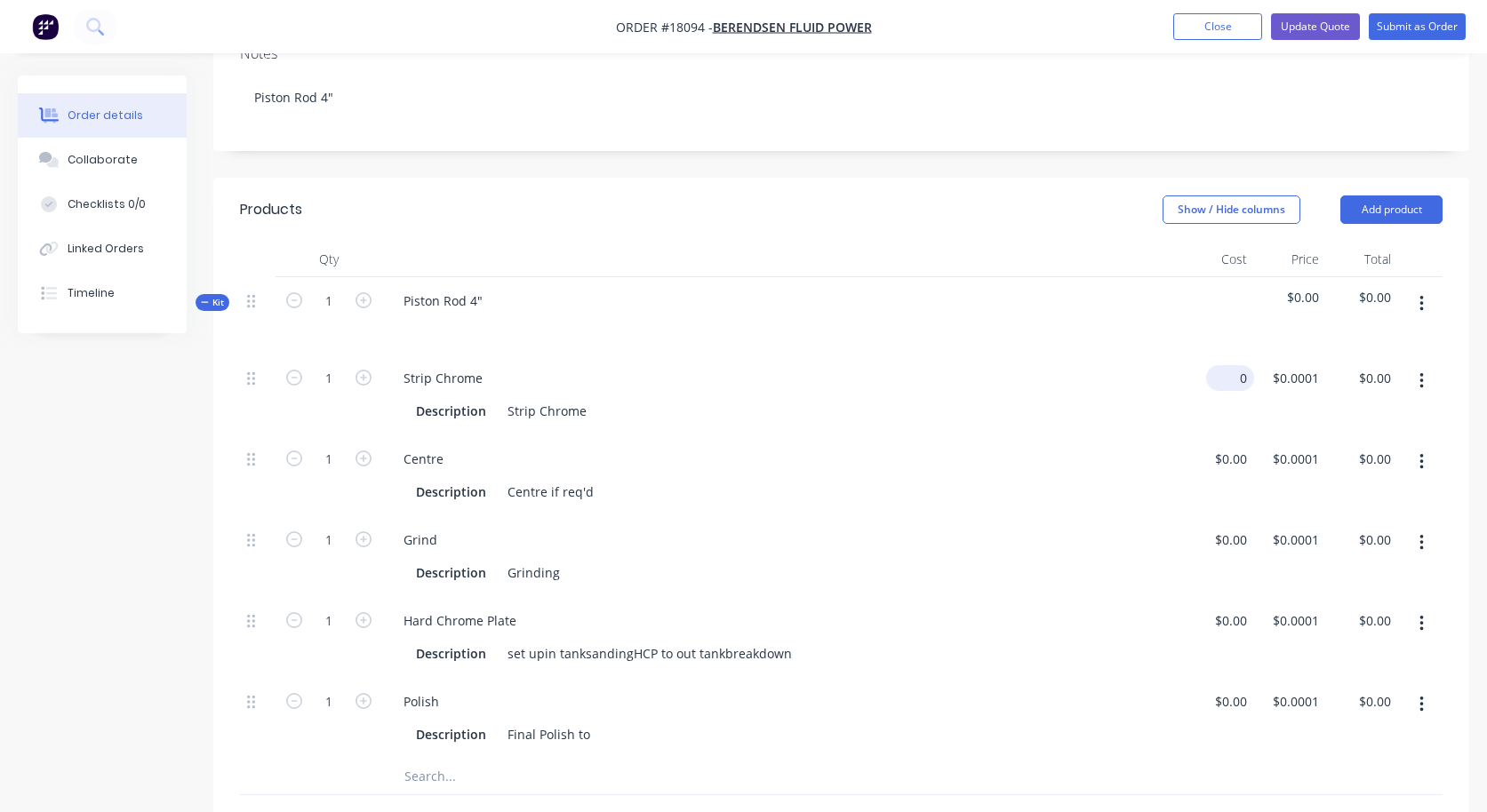
click at [1231, 365] on div "0 $0.00" at bounding box center [1229, 378] width 48 height 26
type input "$70.00"
type input "70"
type input "$70.00"
click at [1301, 365] on div "70 $0.0001" at bounding box center [1295, 378] width 62 height 26
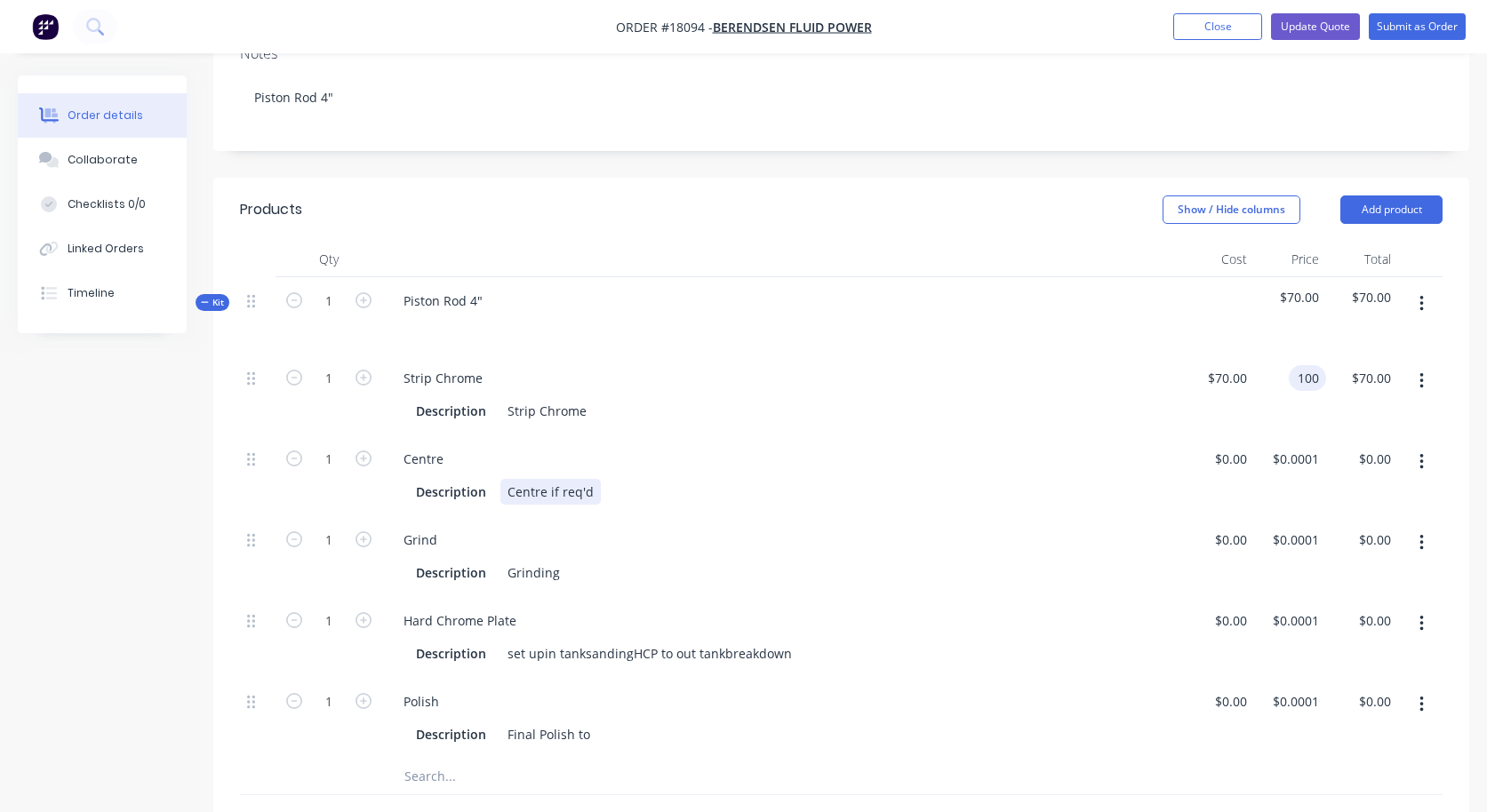
type input "$100.00"
click at [902, 479] on div "Description Centre if req'd" at bounding box center [778, 492] width 739 height 26
click at [1235, 527] on input "0" at bounding box center [1233, 539] width 41 height 26
type input "$1,485.00"
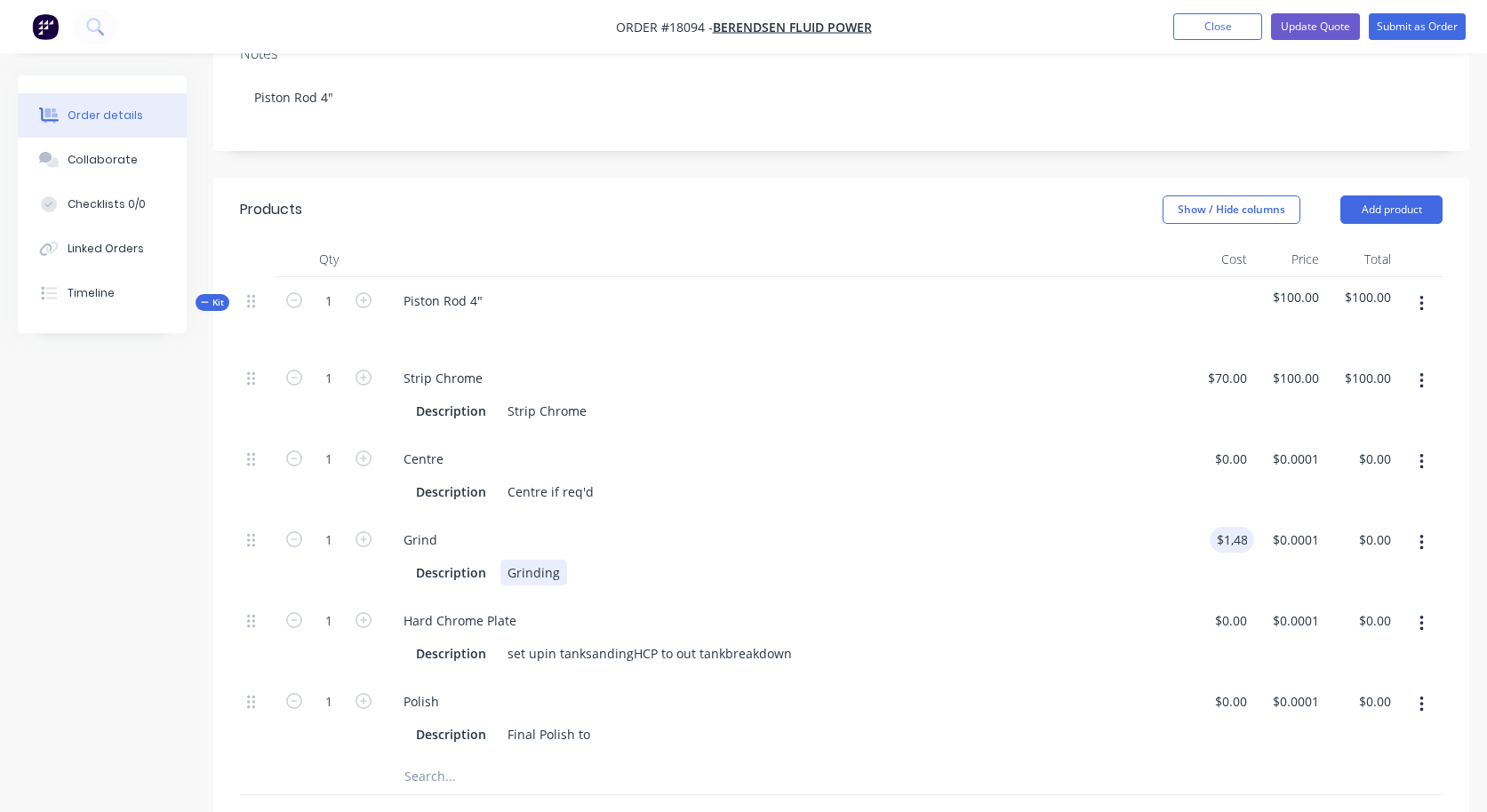
type input "$1,485.00"
click at [1100, 529] on div "Grind Description Grinding" at bounding box center [782, 556] width 800 height 81
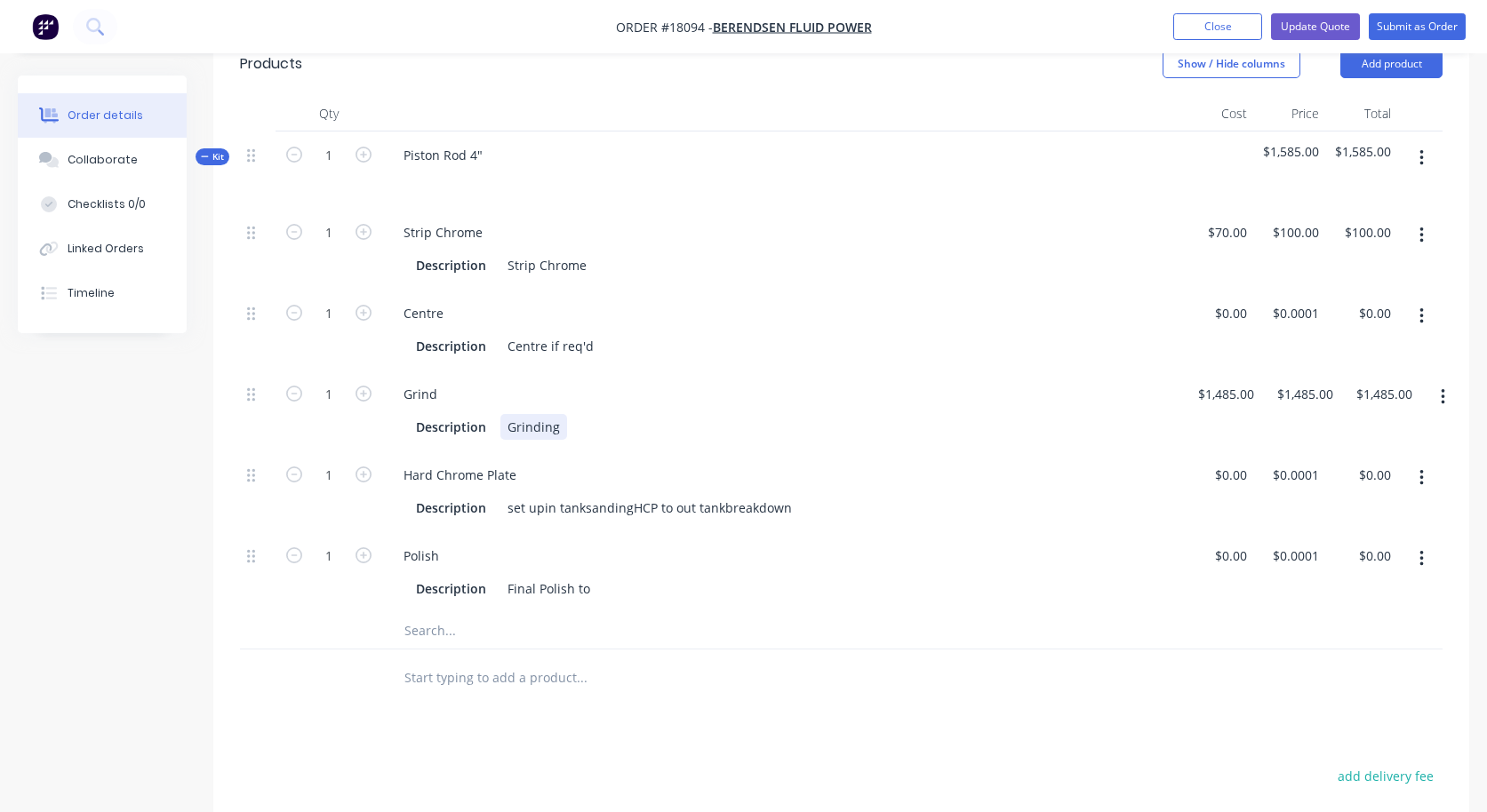
scroll to position [565, 0]
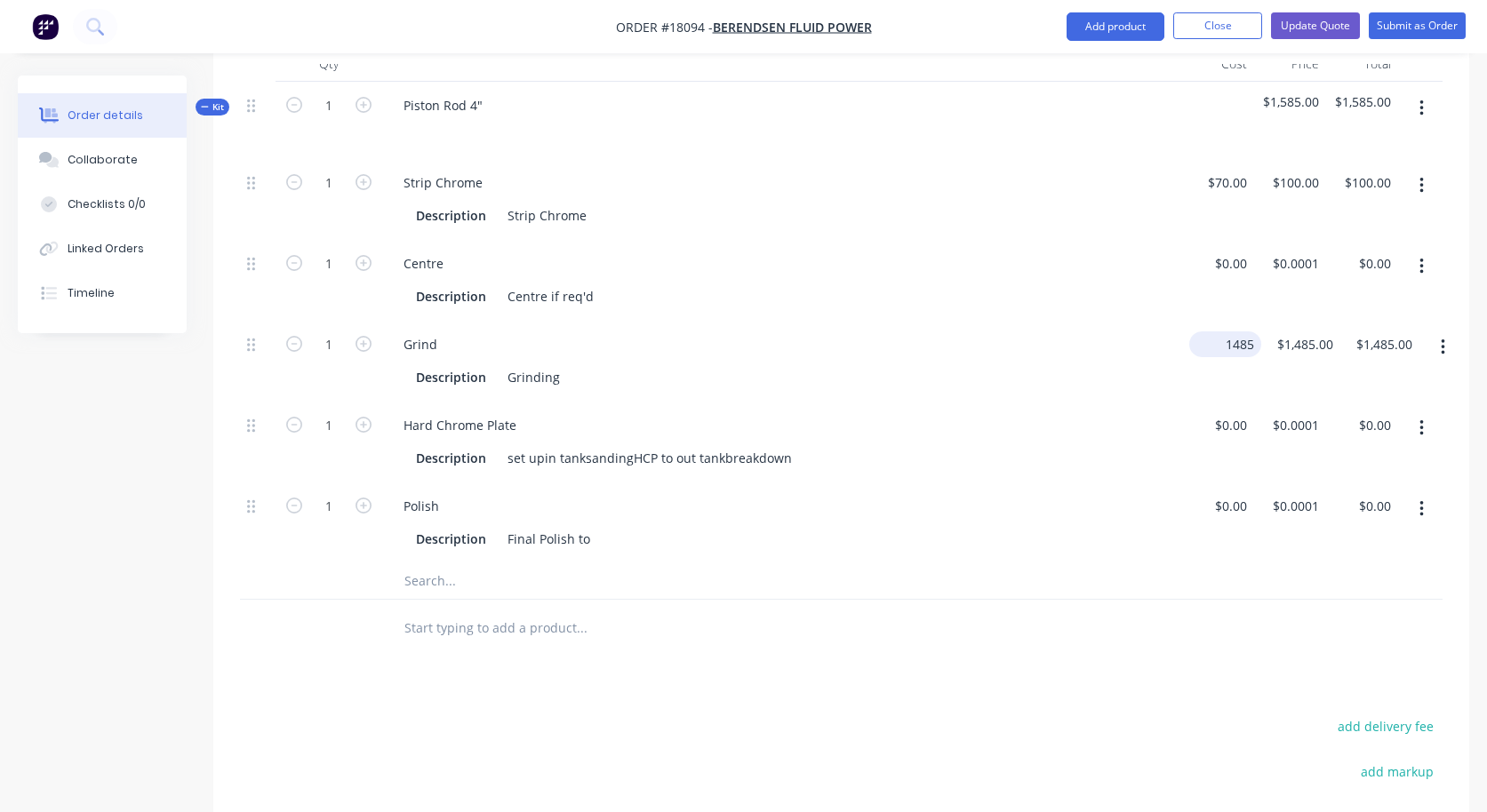
click at [1212, 331] on input "1485" at bounding box center [1229, 344] width 65 height 26
click at [1212, 331] on input "1485" at bounding box center [1220, 344] width 37 height 26
type input "$0.00"
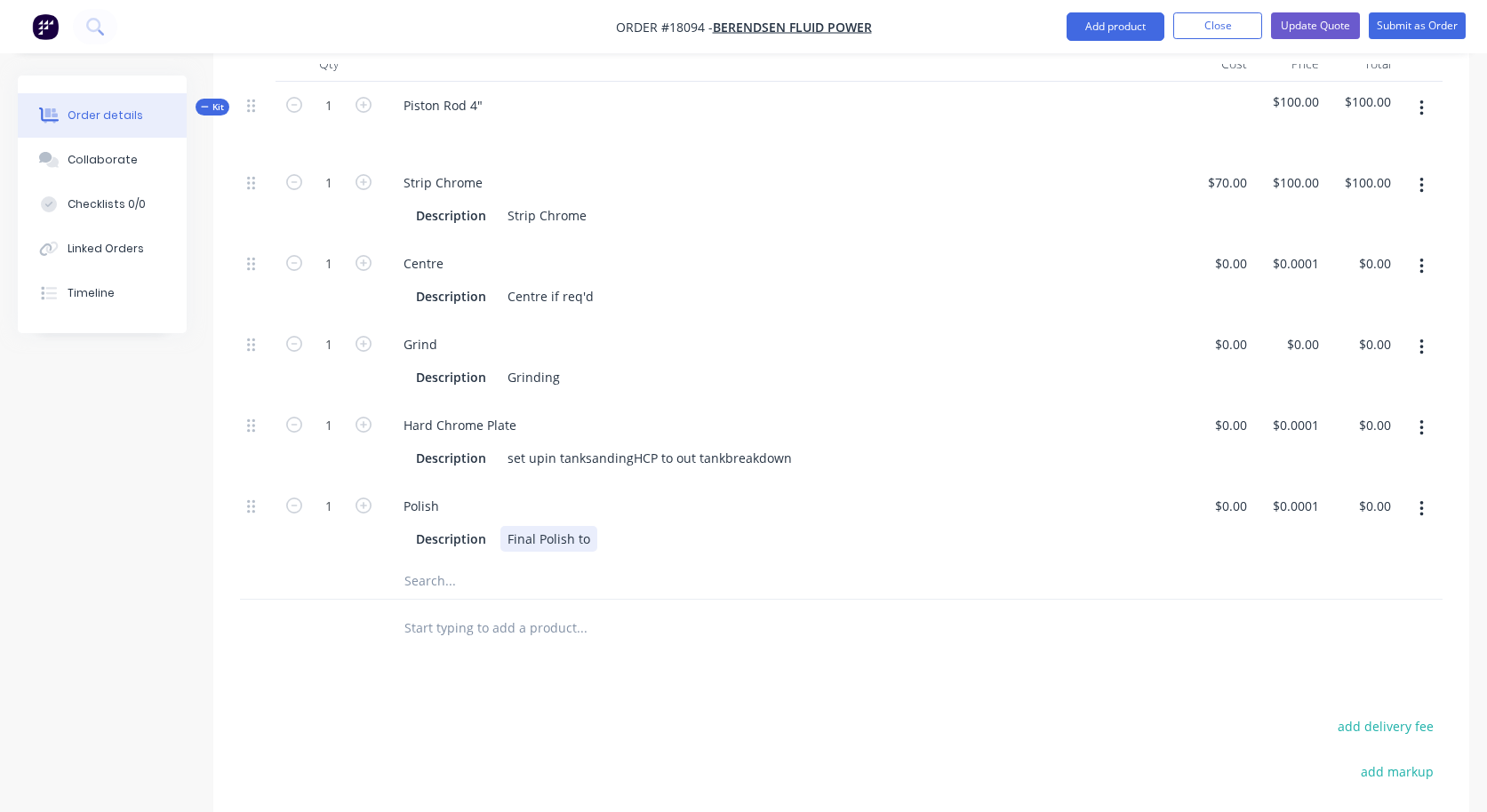
click at [1016, 496] on div "Polish Description Final Polish to" at bounding box center [782, 523] width 800 height 81
click at [1298, 323] on div "0 $0.00" at bounding box center [1291, 361] width 72 height 81
type input "$0.00"
click at [1290, 412] on input "0.0001" at bounding box center [1298, 425] width 55 height 26
type input "$1,485.00"
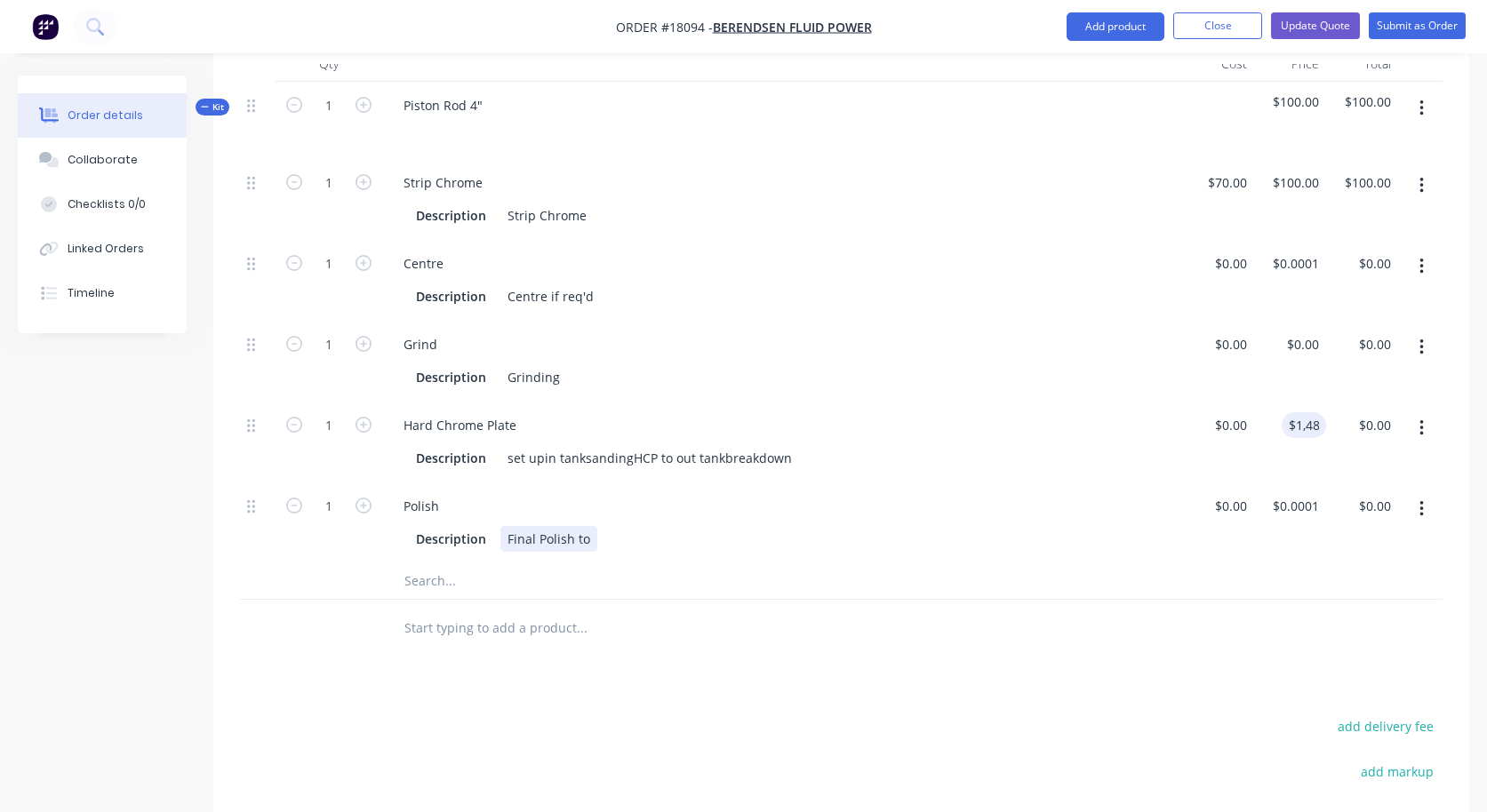
type input "$1,485.00"
click at [1054, 495] on div "Polish Description Final Polish to" at bounding box center [782, 523] width 800 height 81
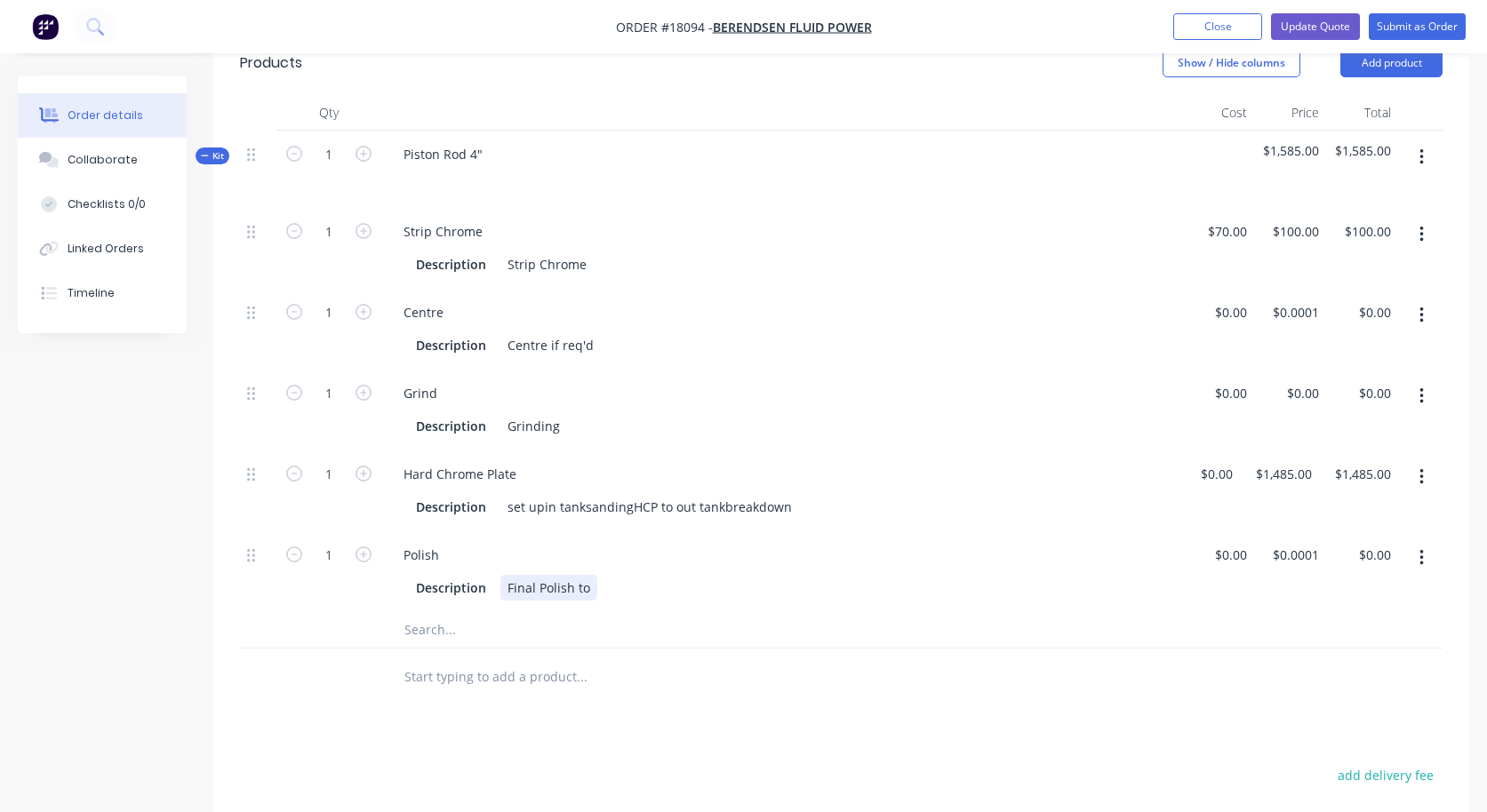
scroll to position [493, 0]
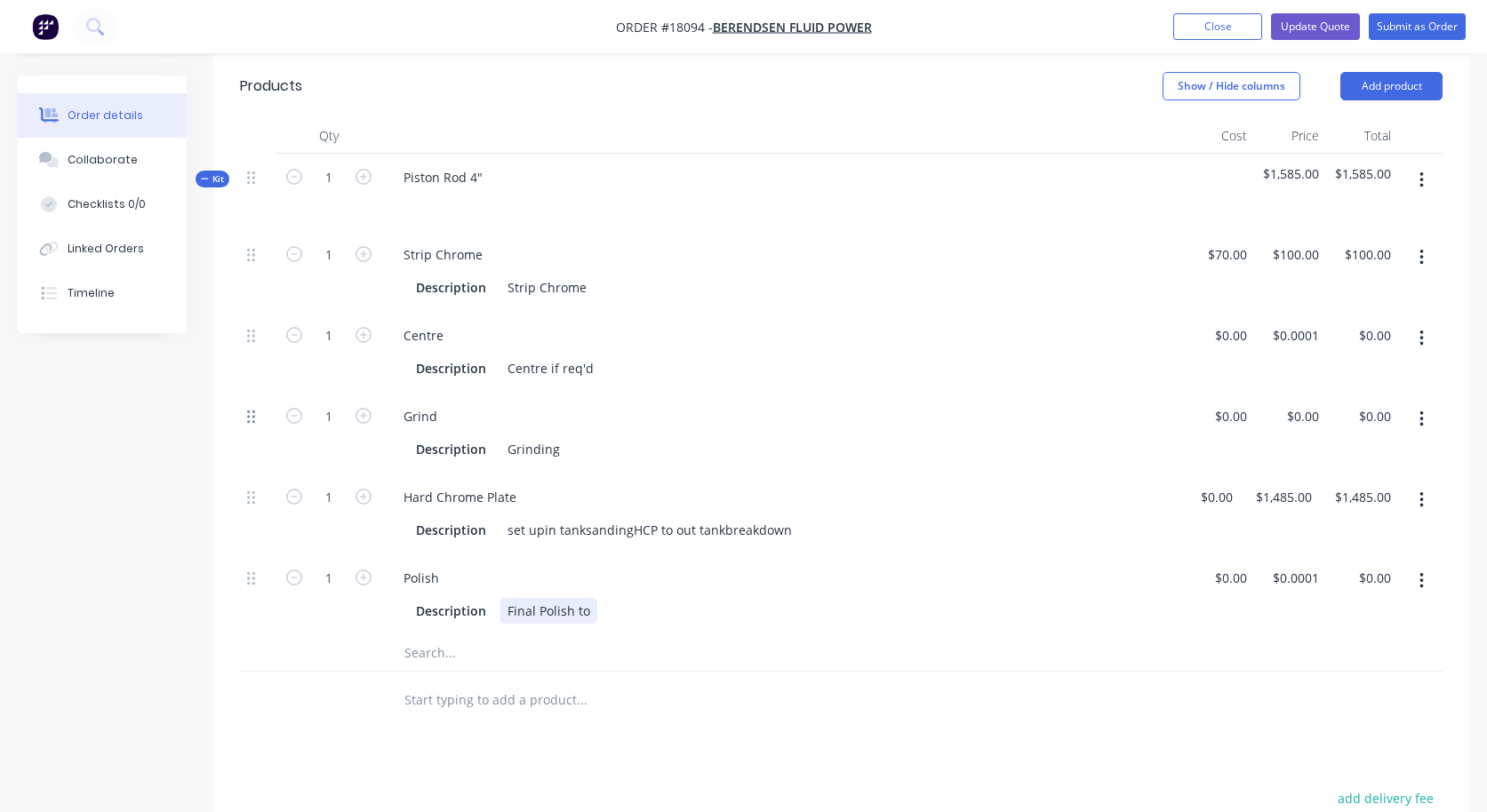
click at [250, 409] on icon at bounding box center [250, 417] width 8 height 16
click at [1424, 403] on button "button" at bounding box center [1422, 420] width 41 height 32
click at [1372, 453] on div "Duplicate" at bounding box center [1358, 465] width 137 height 26
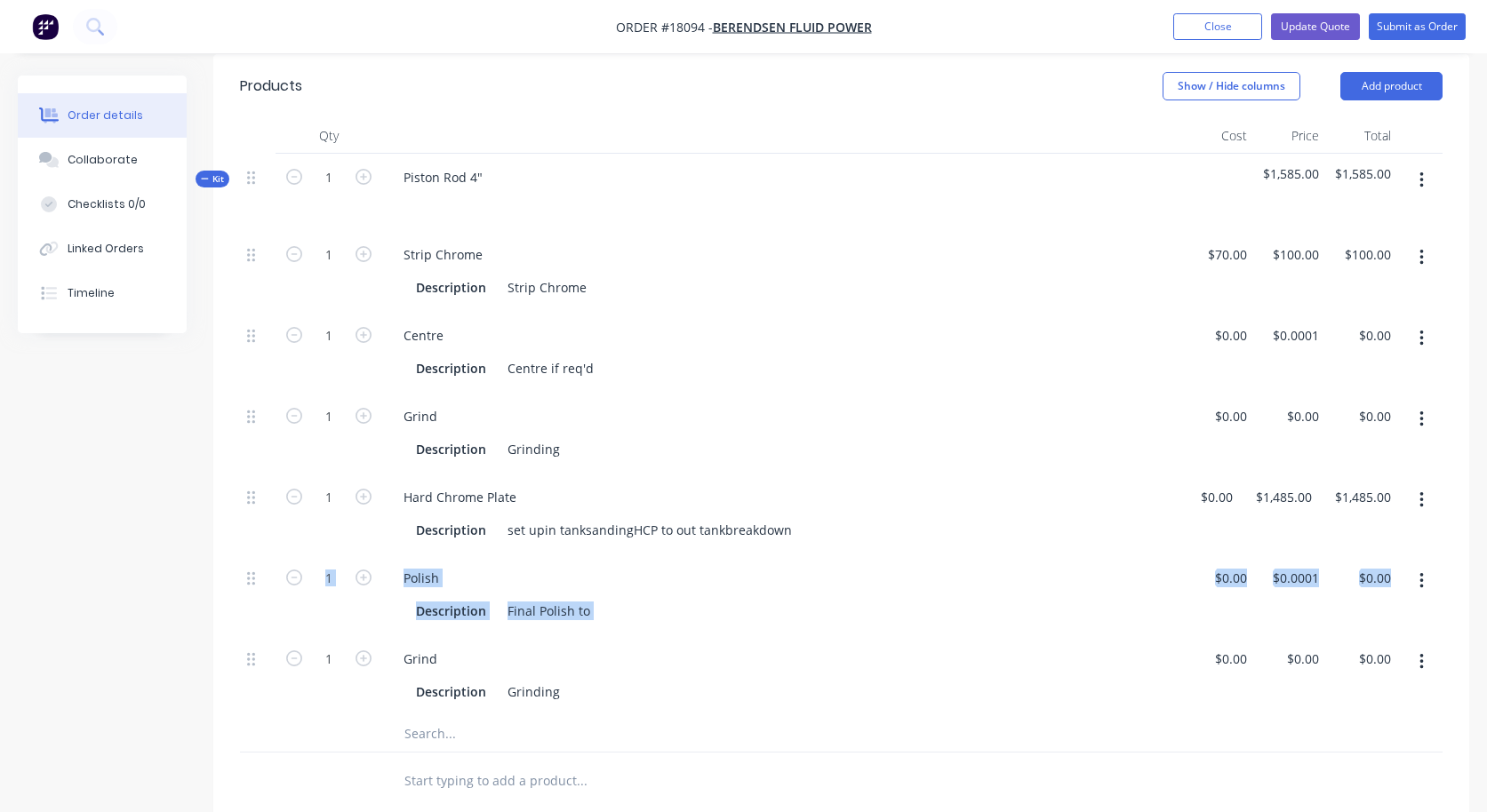
drag, startPoint x: 246, startPoint y: 634, endPoint x: 249, endPoint y: 573, distance: 61.1
click at [249, 573] on div "1 Strip Chrome Description Strip Chrome $70.00 $70.00 $100.00 $100.00 $100.00 $…" at bounding box center [840, 474] width 1202 height 485
click at [249, 654] on div at bounding box center [257, 676] width 35 height 81
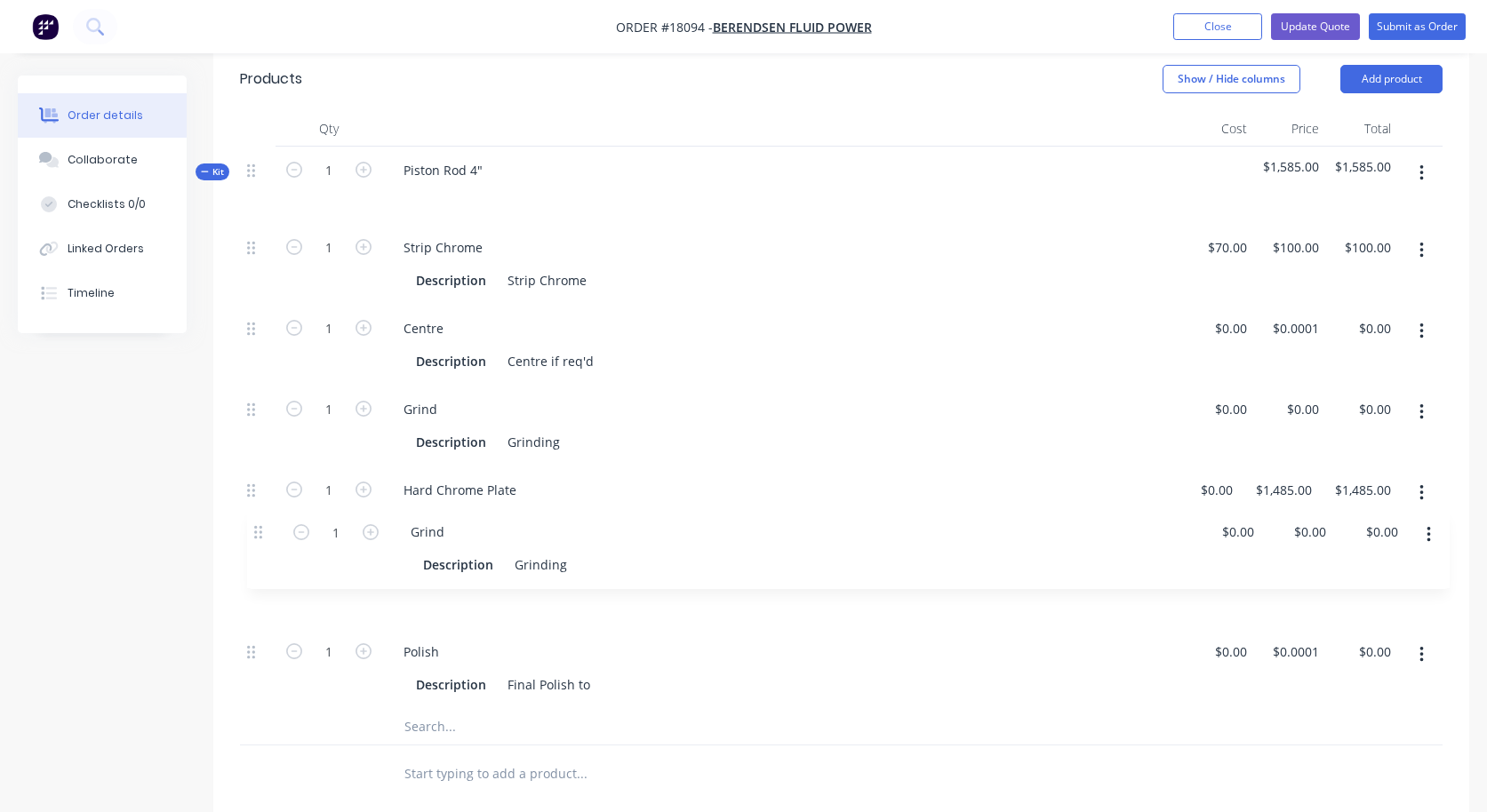
drag, startPoint x: 251, startPoint y: 635, endPoint x: 258, endPoint y: 528, distance: 107.2
click at [258, 528] on div "1 Strip Chrome Description Strip Chrome $70.00 $70.00 $100.00 $100.00 $100.00 $…" at bounding box center [840, 466] width 1202 height 485
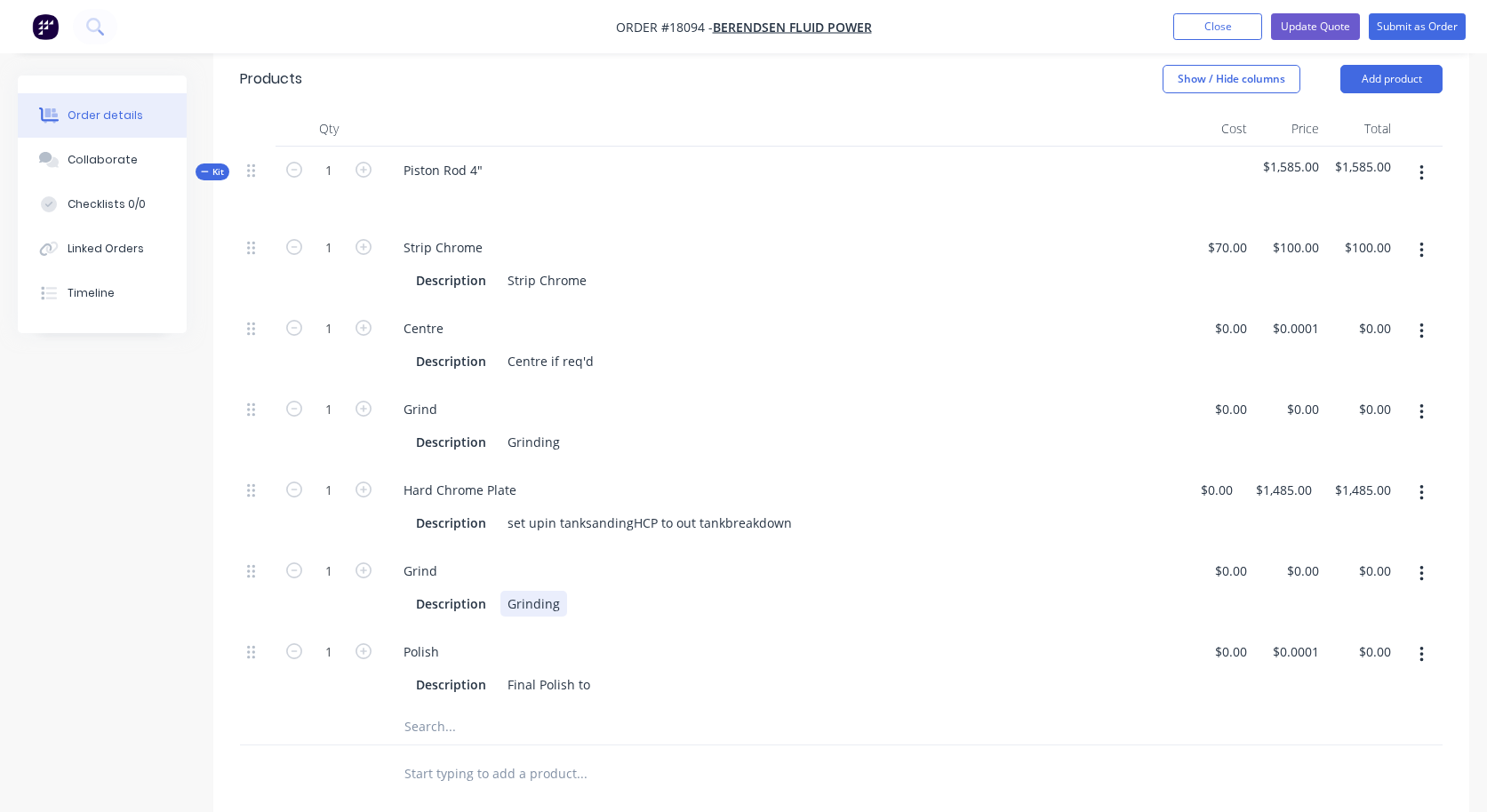
click at [545, 591] on div "Grinding" at bounding box center [534, 603] width 67 height 26
click at [656, 639] on div "Polish Description Final Polish to" at bounding box center [782, 669] width 800 height 81
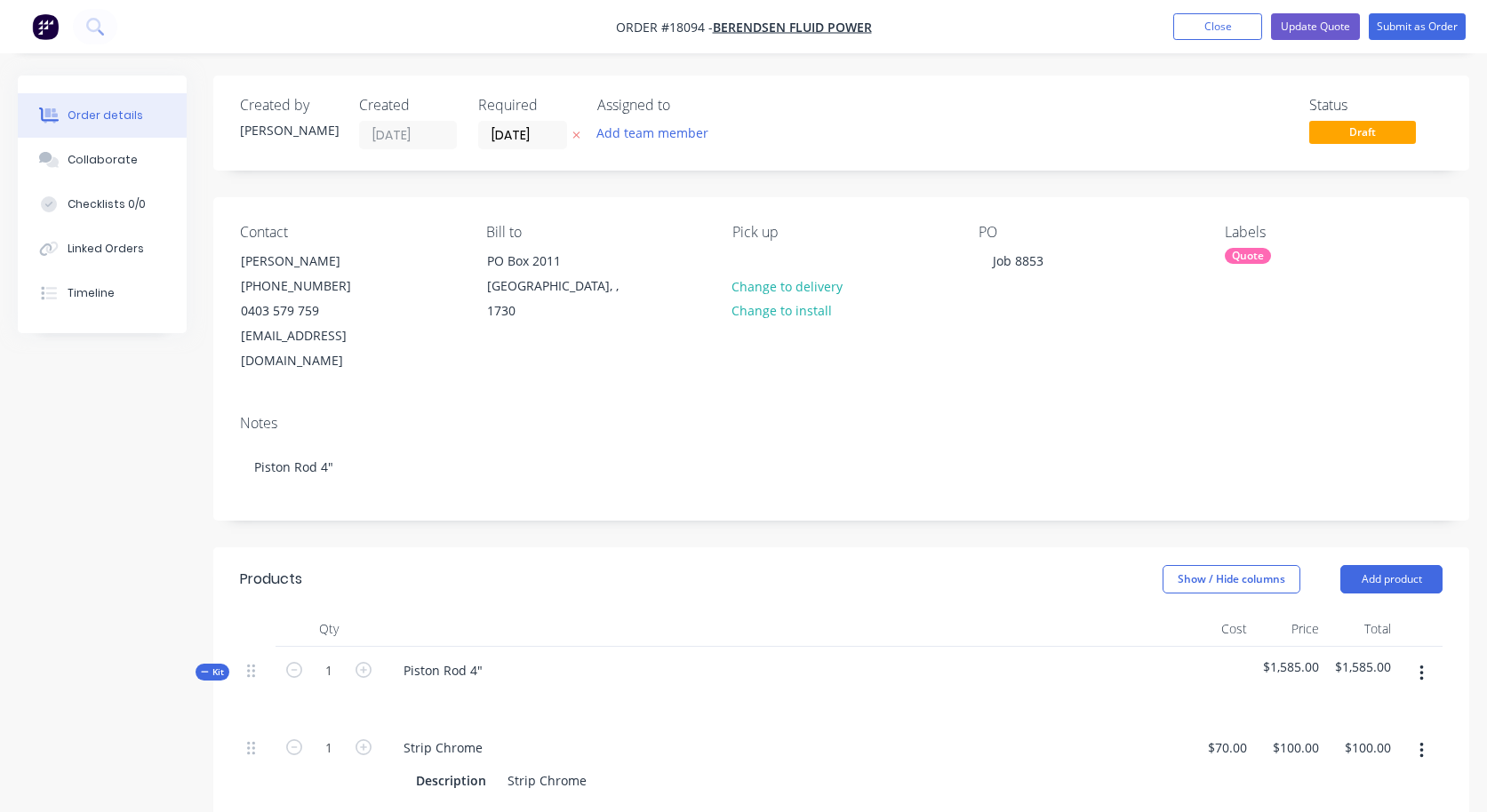
scroll to position [0, 0]
click at [1310, 31] on button "Update Quote" at bounding box center [1315, 27] width 89 height 27
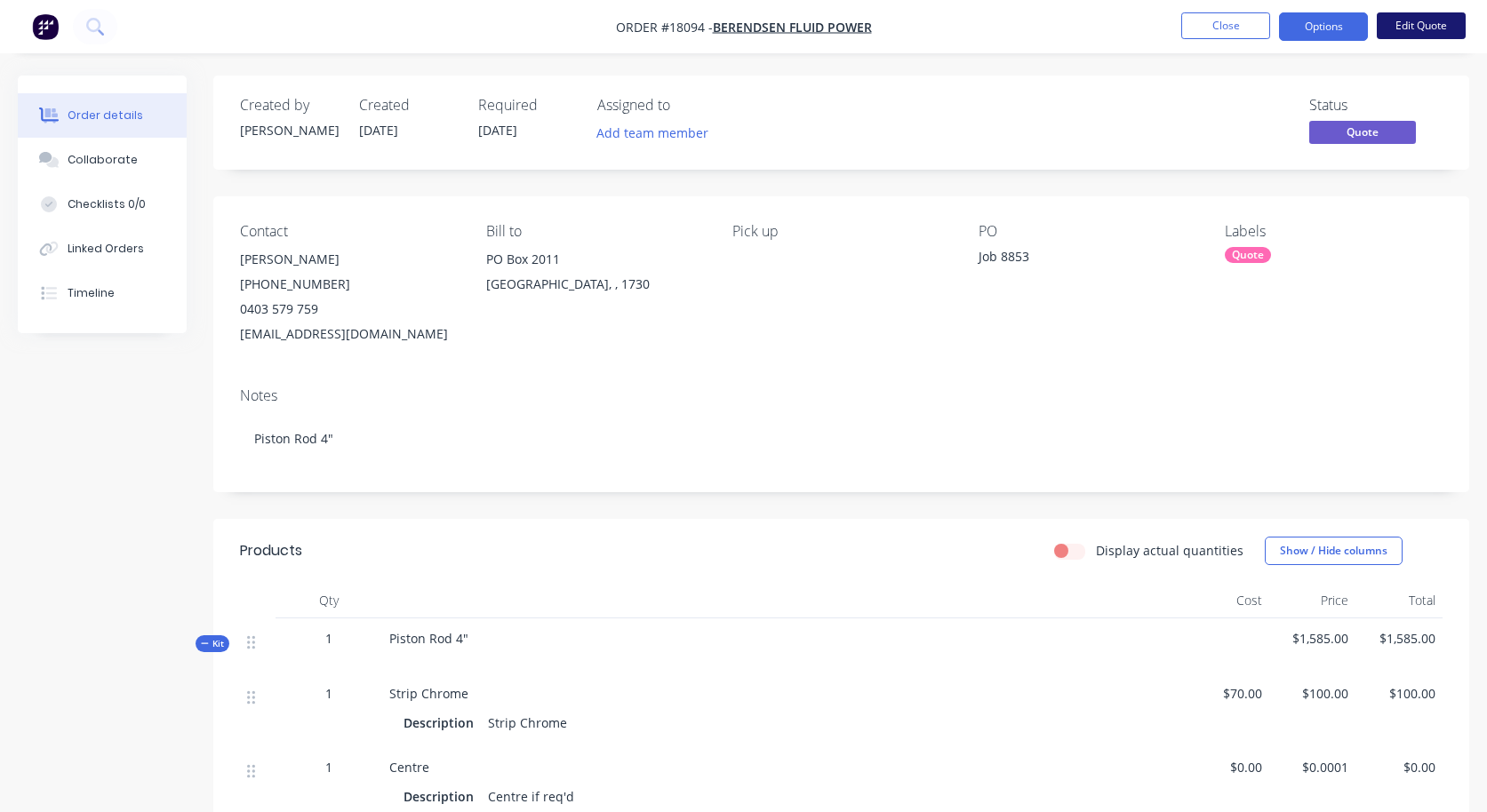
click at [1422, 18] on button "Edit Quote" at bounding box center [1421, 26] width 89 height 27
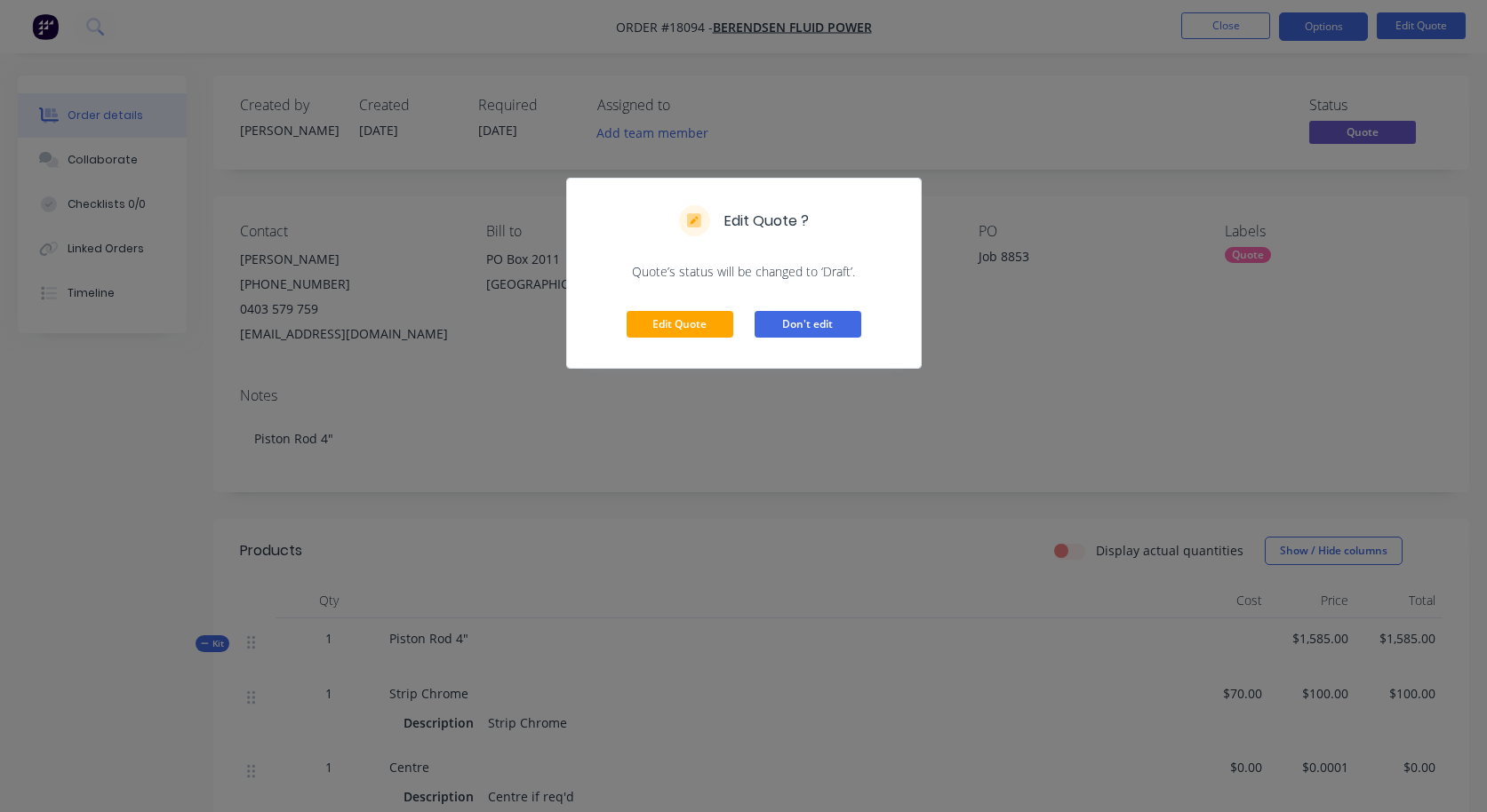
click at [793, 323] on button "Don't edit" at bounding box center [808, 324] width 106 height 27
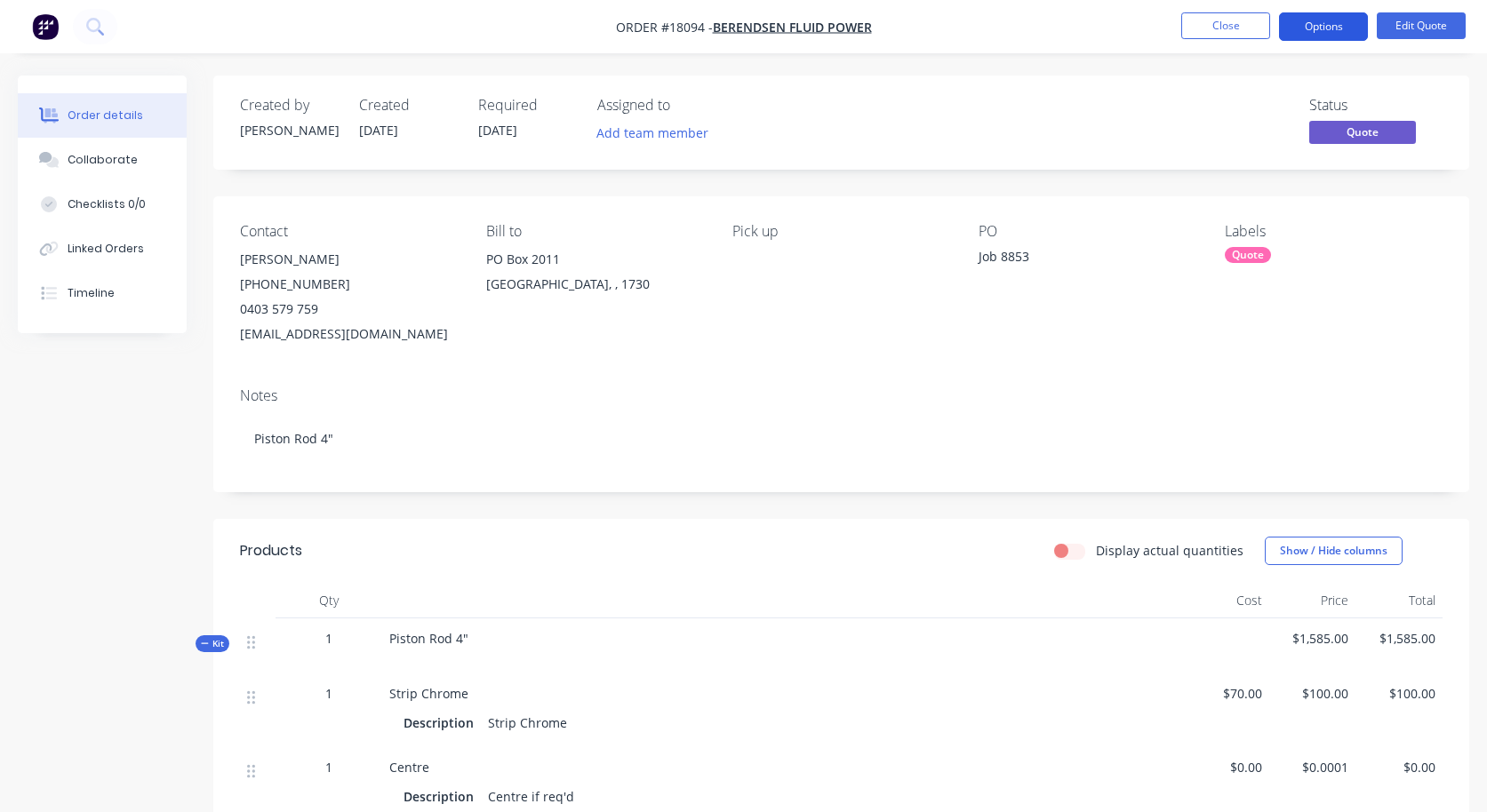
click at [1339, 35] on button "Options" at bounding box center [1323, 27] width 89 height 29
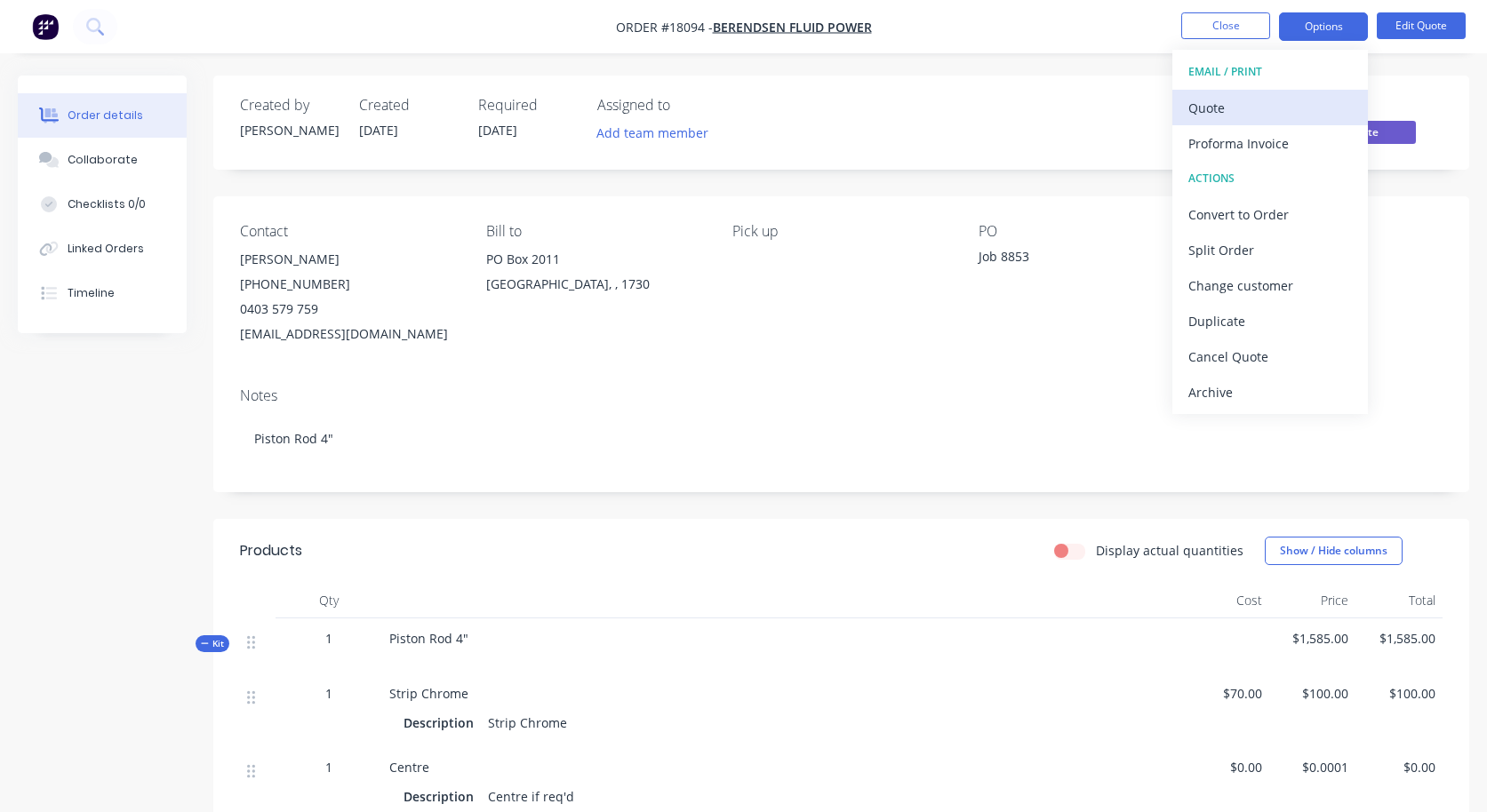
click at [1251, 106] on div "Quote" at bounding box center [1271, 108] width 164 height 26
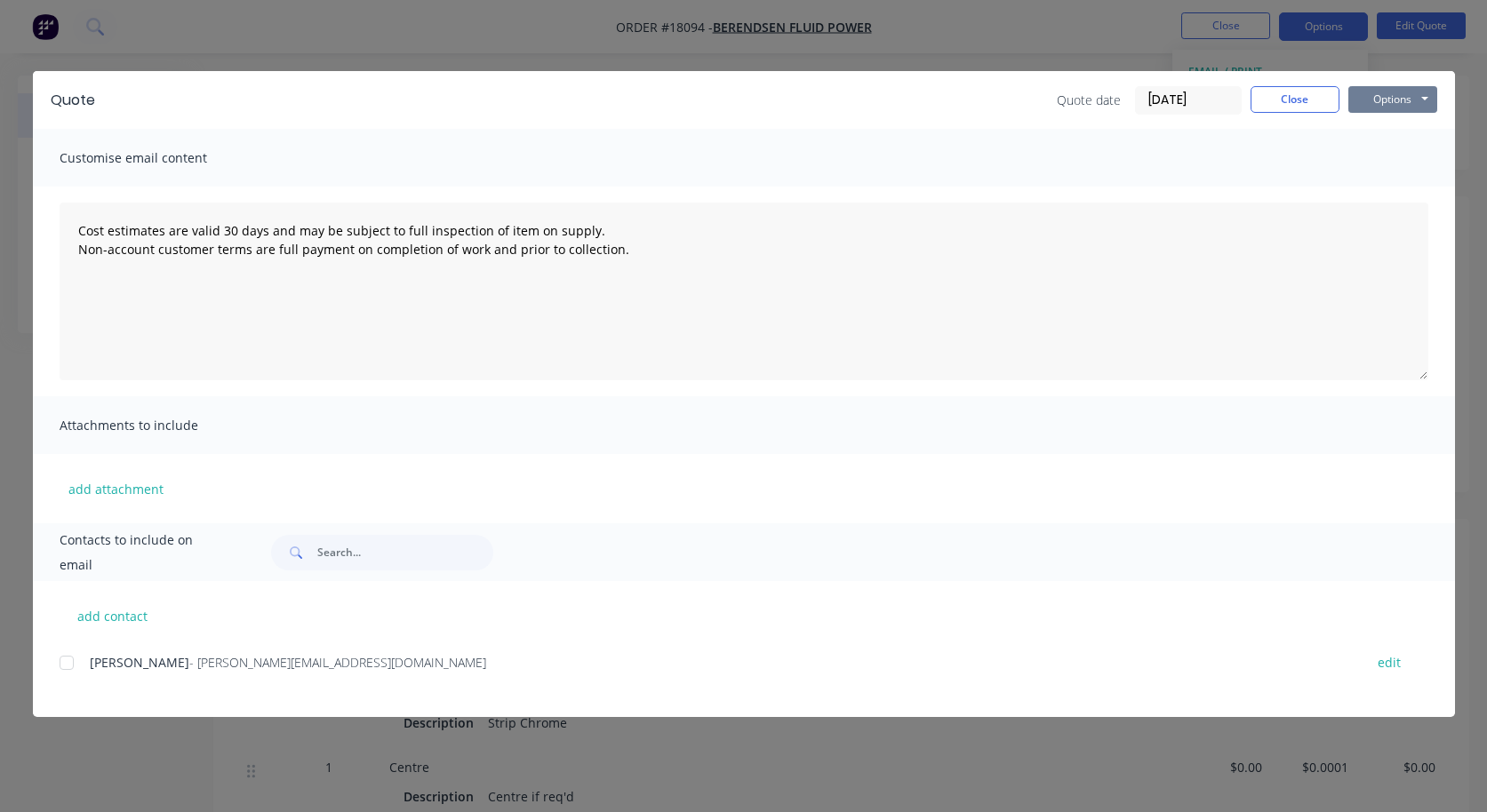
click at [1385, 95] on button "Options" at bounding box center [1392, 100] width 89 height 27
click at [1377, 127] on button "Preview" at bounding box center [1405, 131] width 113 height 30
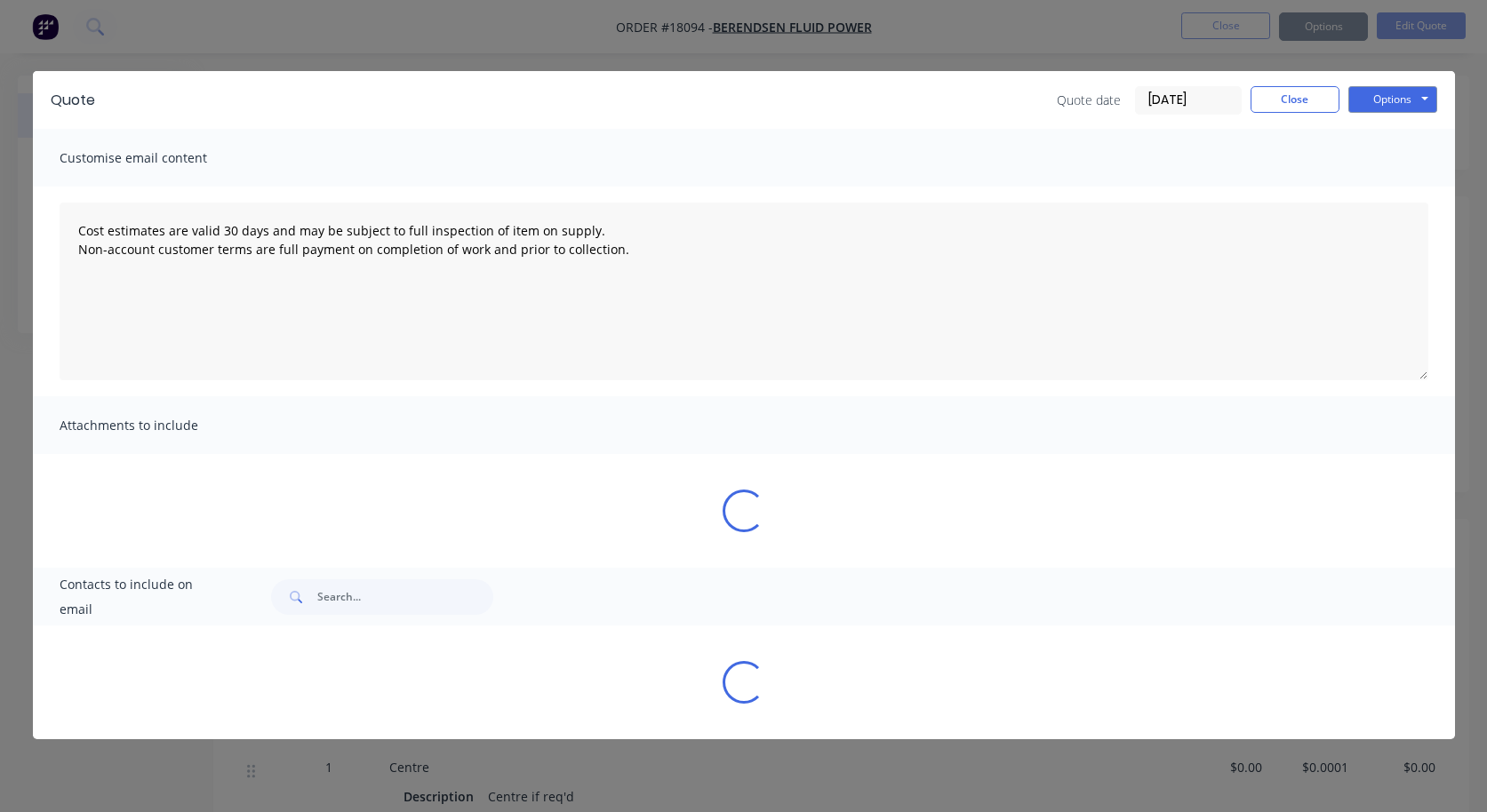
type textarea "Cost estimates are valid 30 days and may be subject to full inspection of item …"
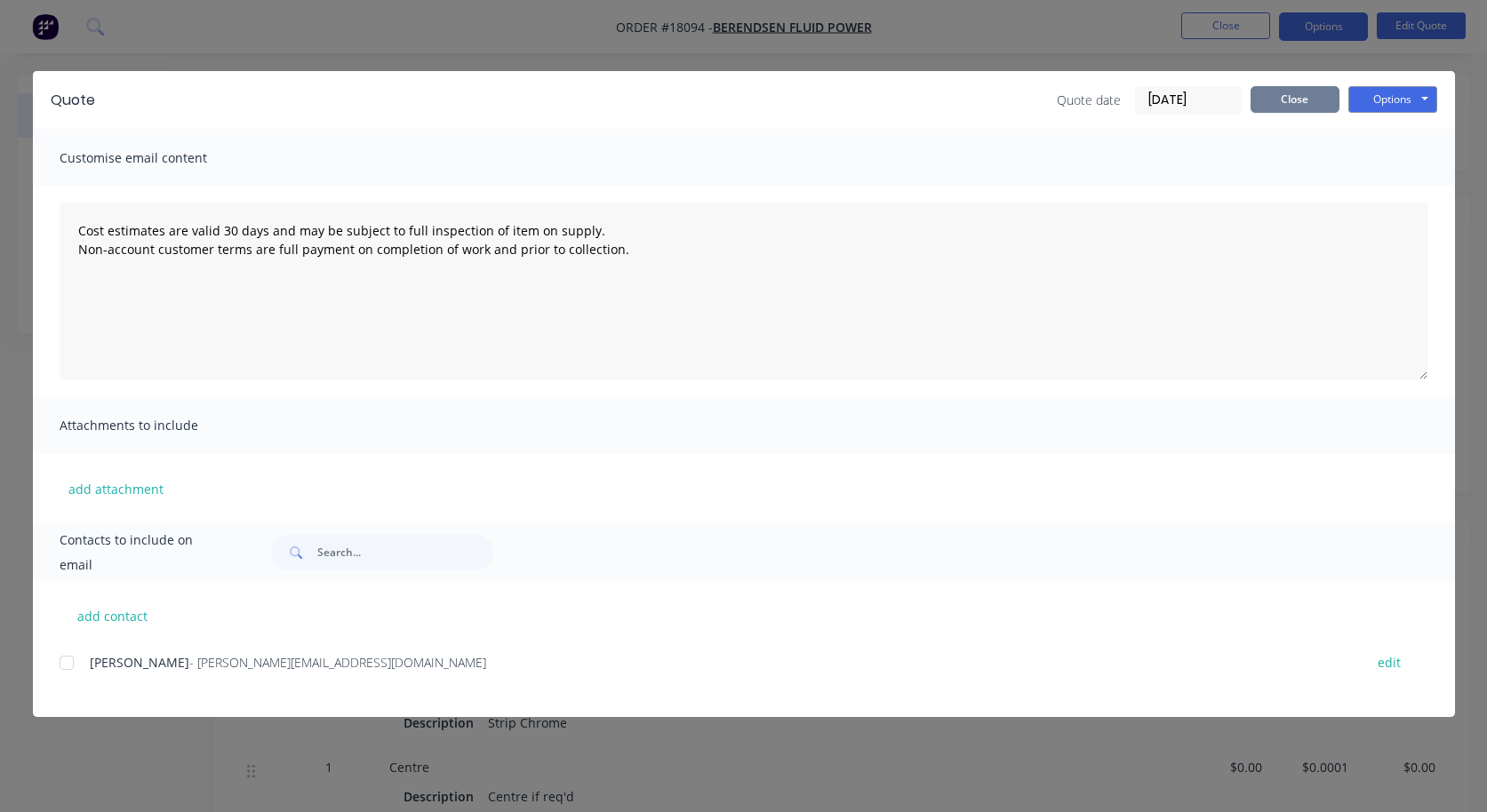
click at [1272, 95] on button "Close" at bounding box center [1295, 100] width 89 height 27
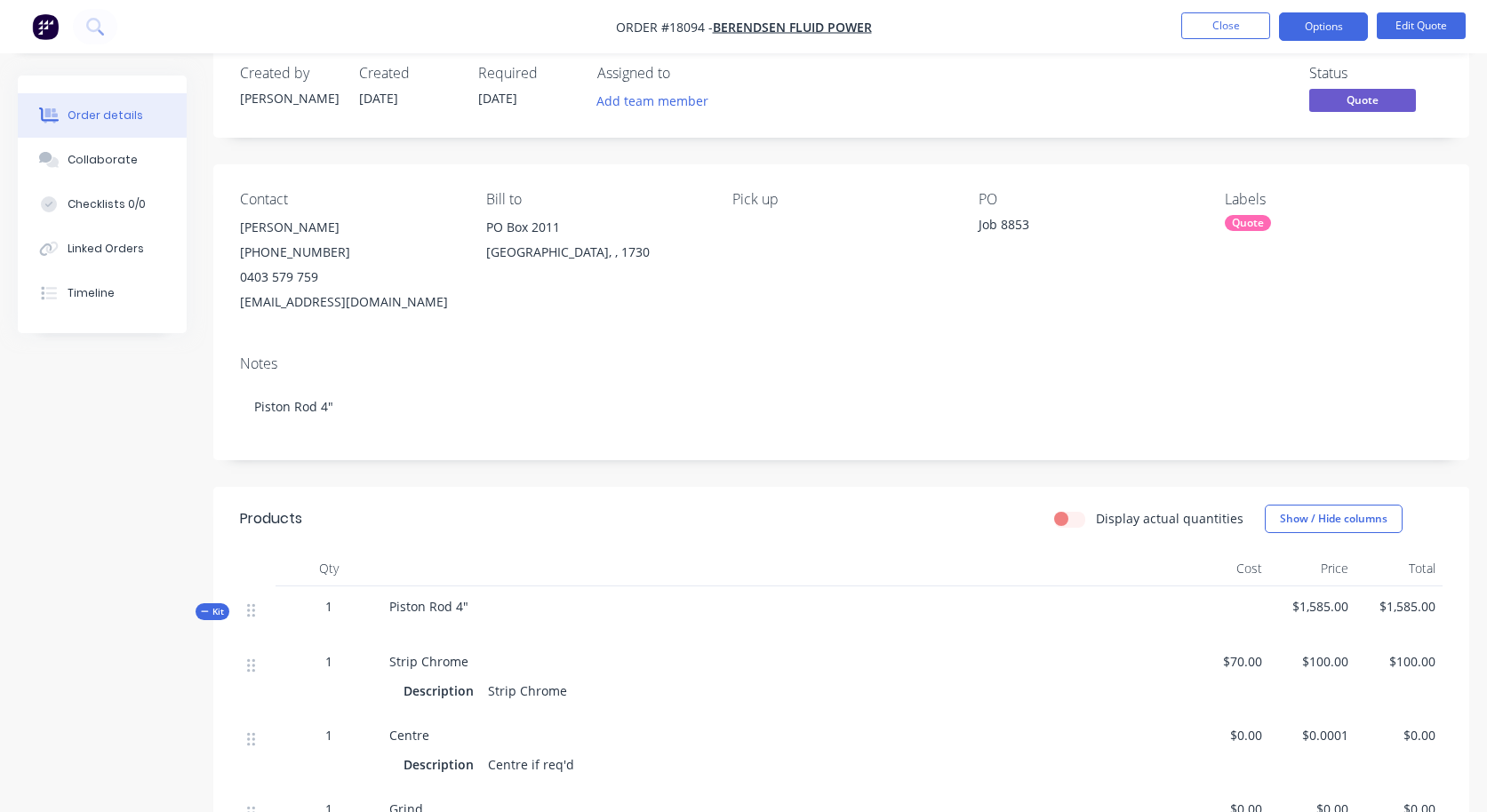
scroll to position [44, 0]
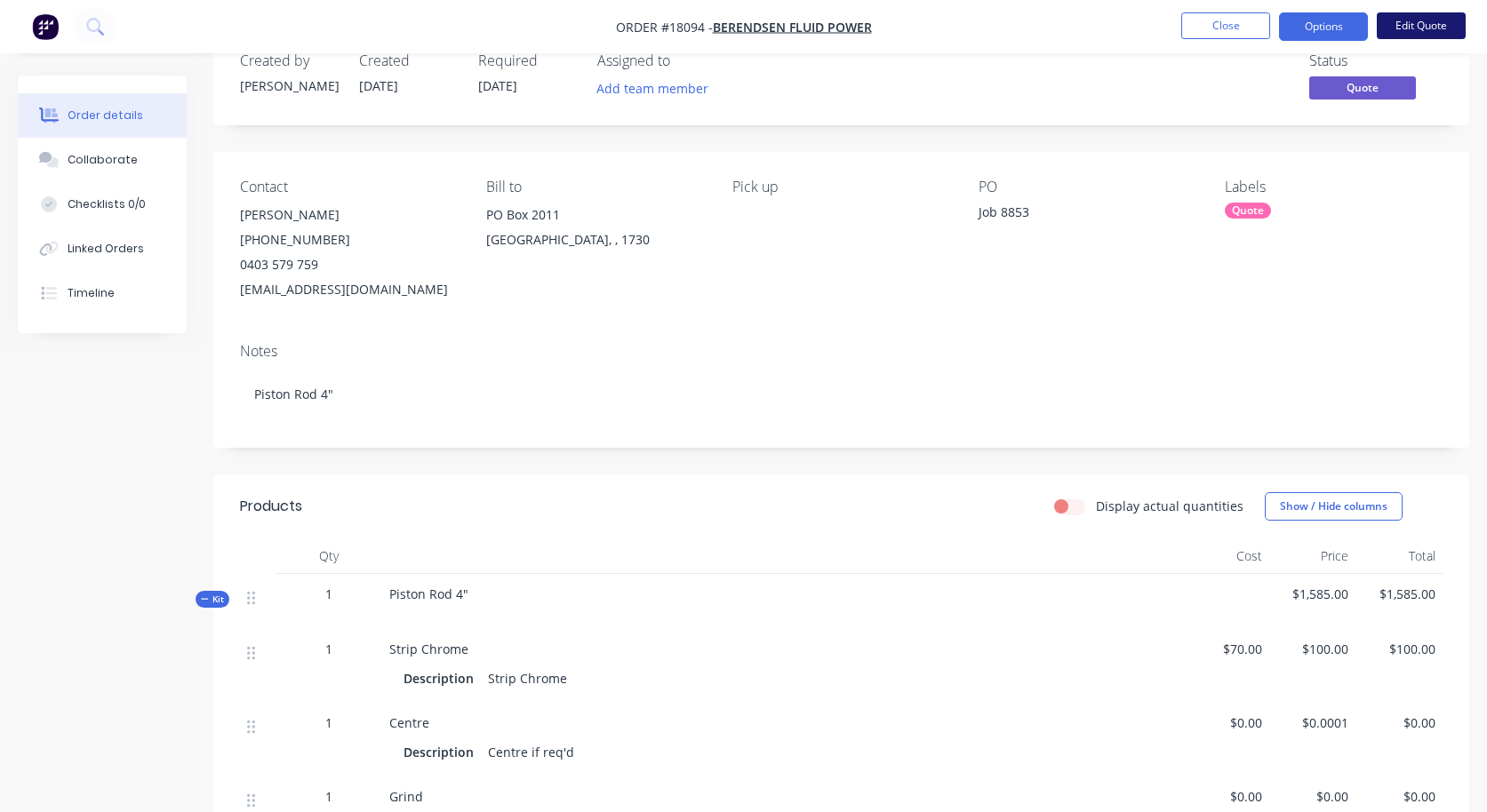
click at [1421, 18] on button "Edit Quote" at bounding box center [1421, 26] width 89 height 27
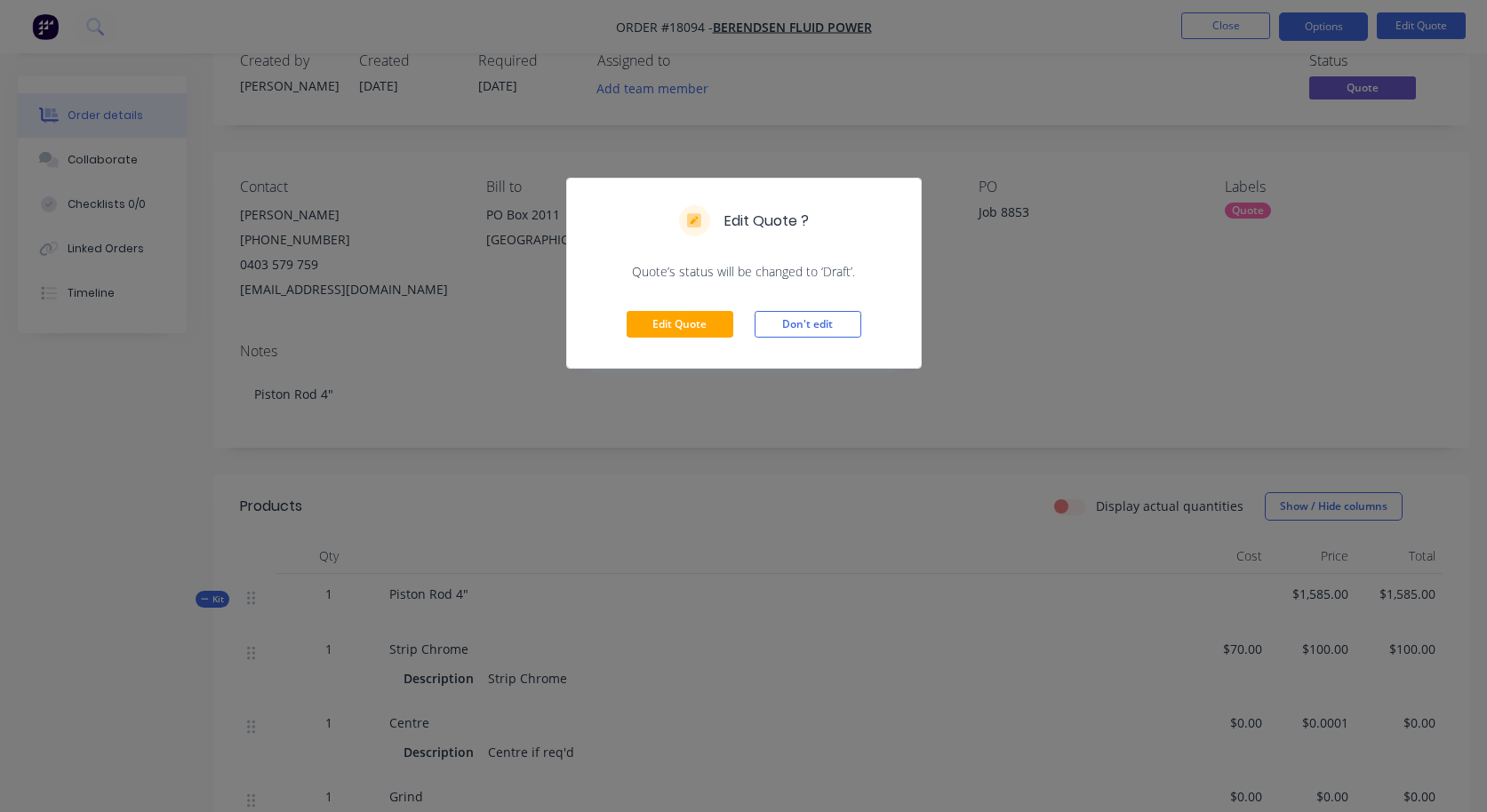
click at [665, 338] on div "Edit Quote Don't edit" at bounding box center [744, 324] width 354 height 87
click at [659, 320] on button "Edit Quote" at bounding box center [680, 324] width 106 height 27
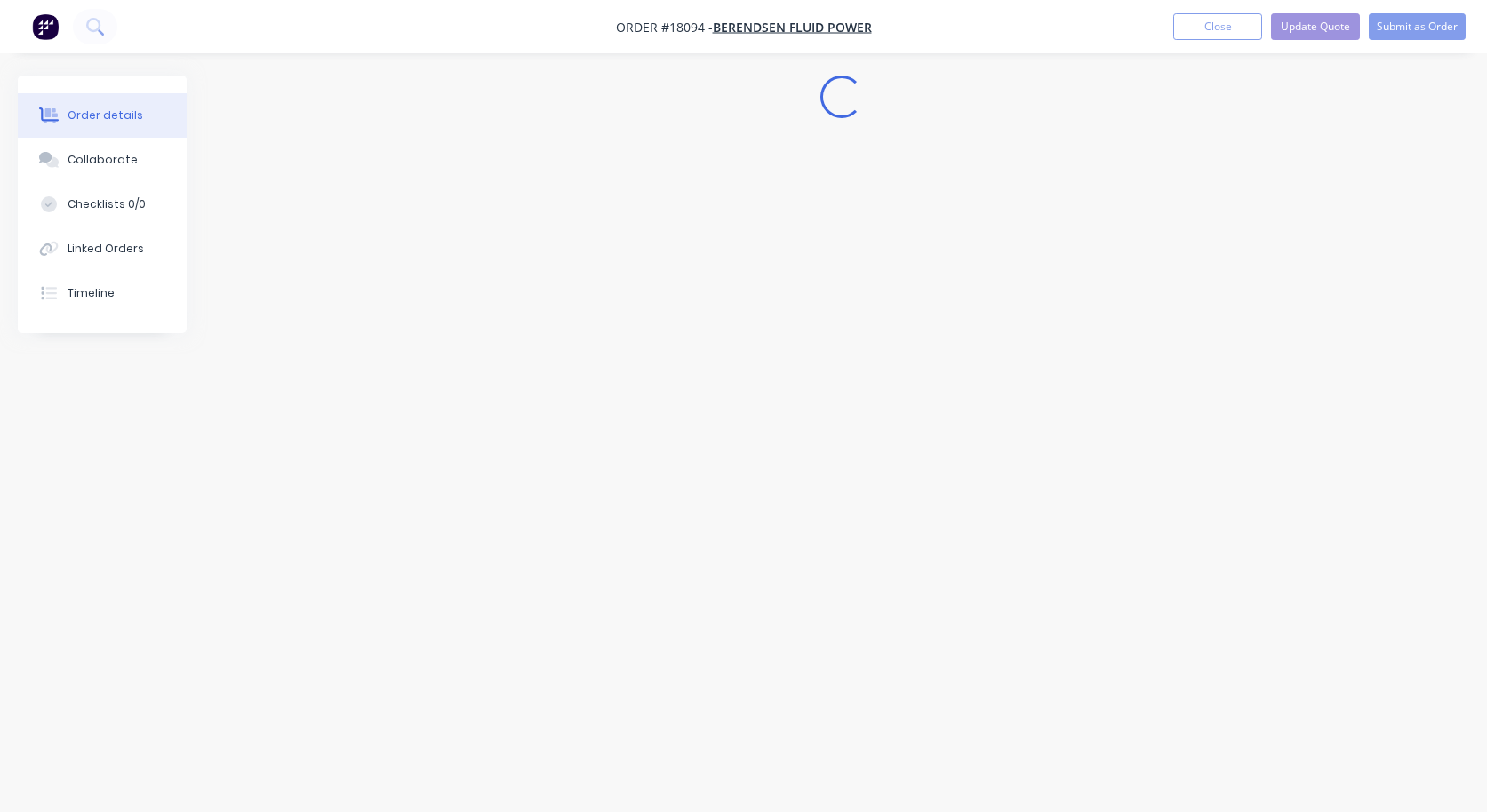
scroll to position [0, 0]
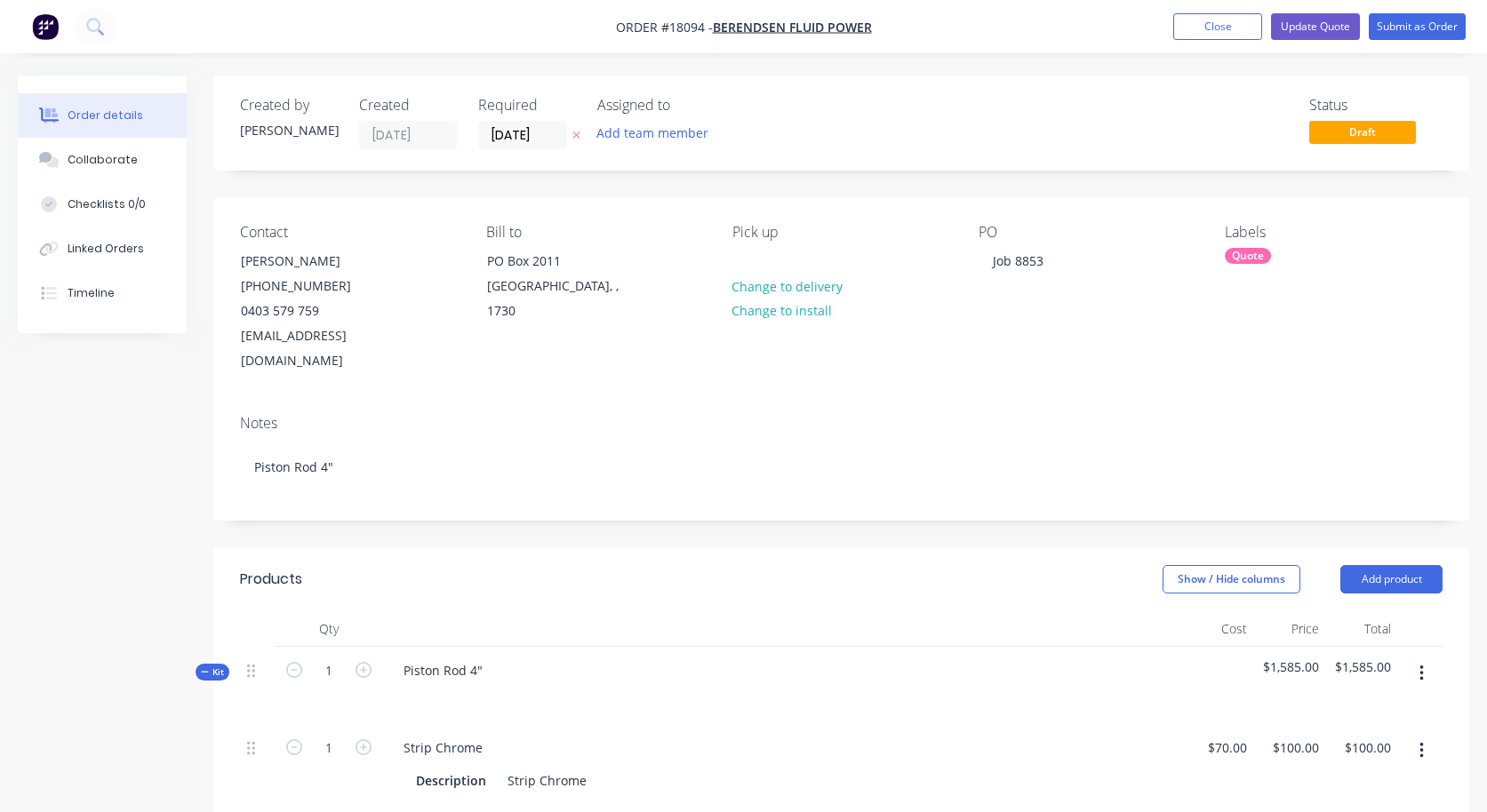
click at [485, 683] on div at bounding box center [782, 696] width 786 height 26
click at [487, 657] on div "Piston Rod 4"" at bounding box center [442, 670] width 107 height 26
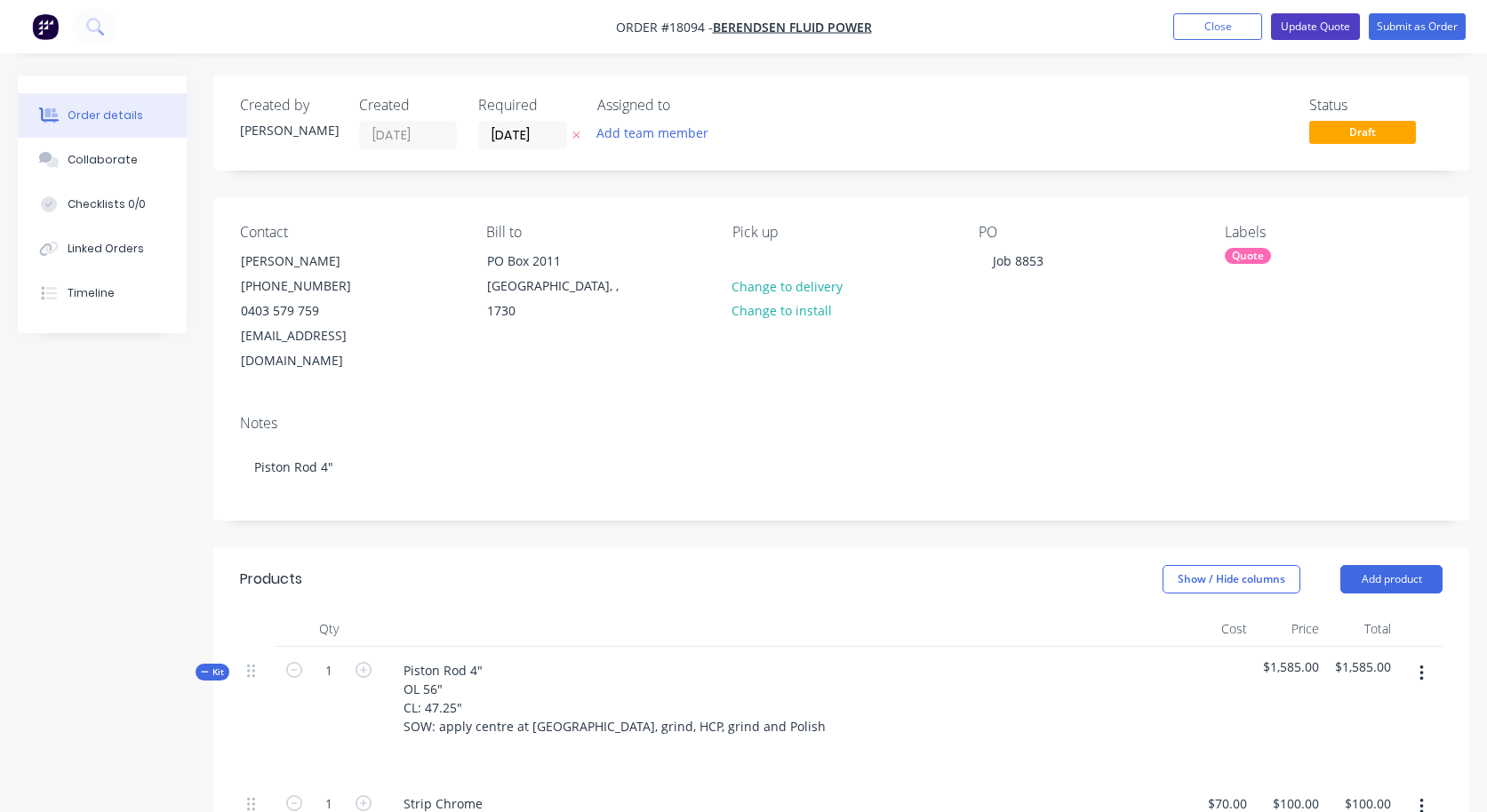
click at [1319, 33] on button "Update Quote" at bounding box center [1315, 27] width 89 height 27
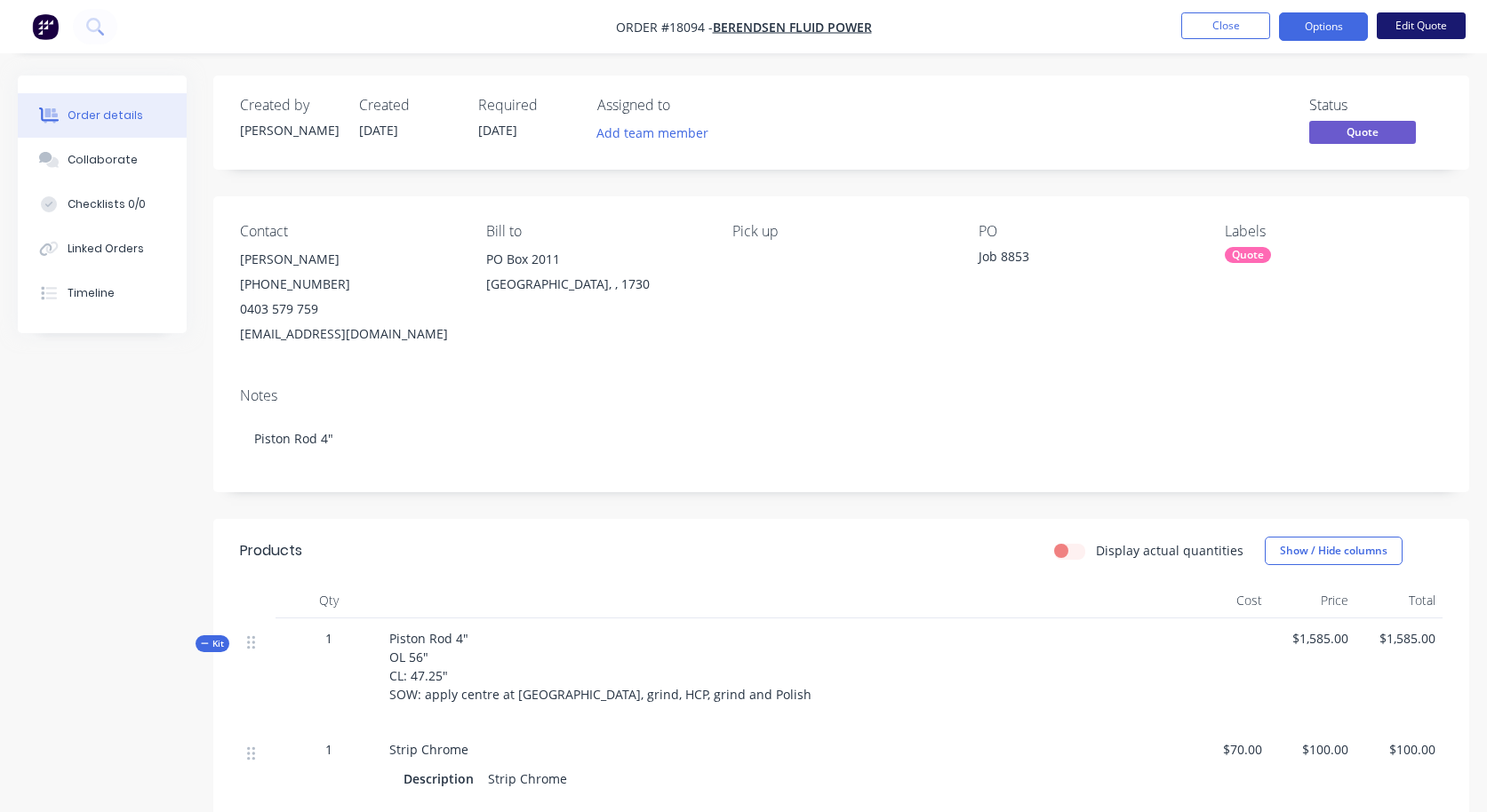
click at [1406, 27] on button "Edit Quote" at bounding box center [1421, 26] width 89 height 27
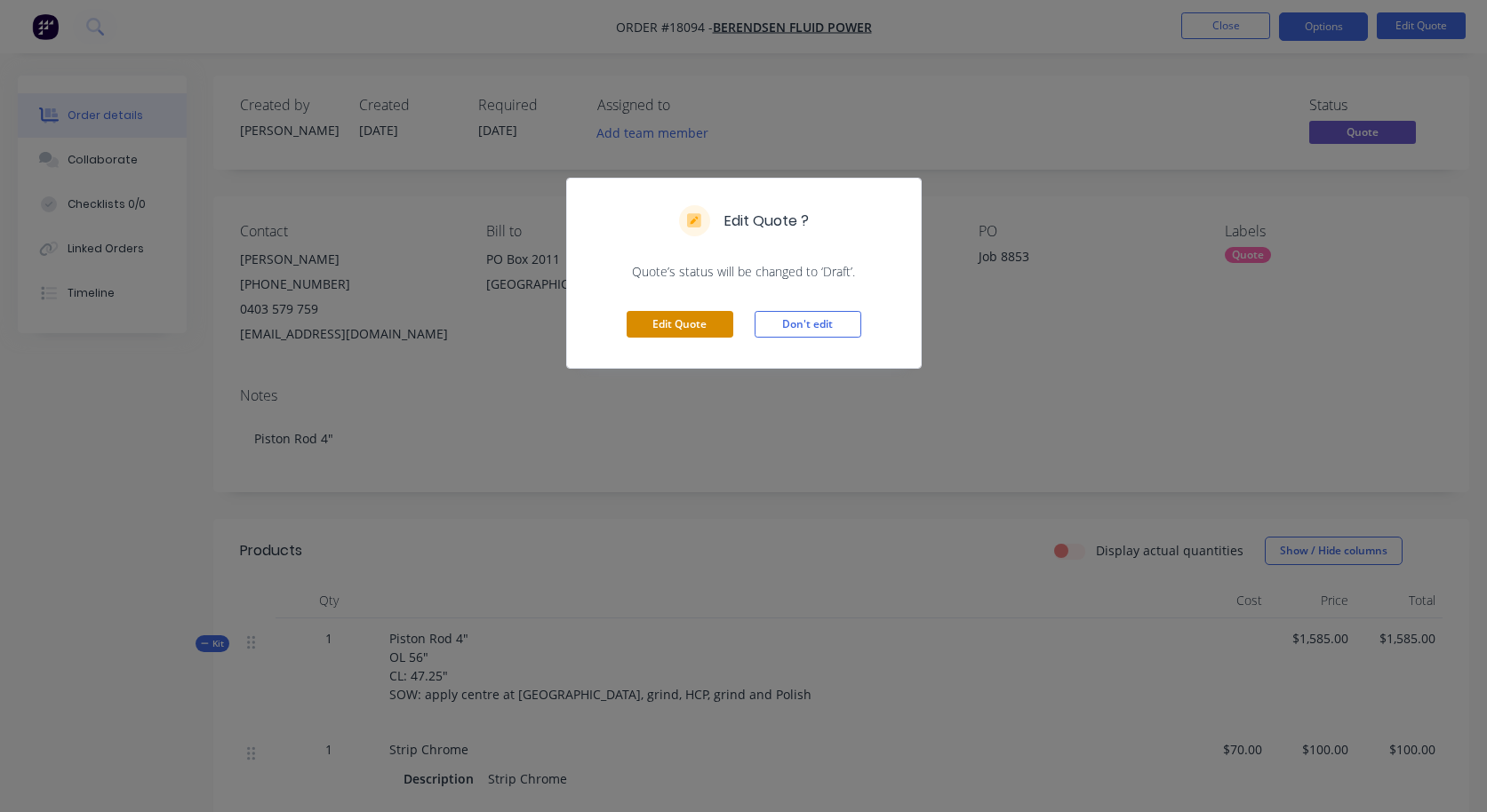
click at [685, 321] on button "Edit Quote" at bounding box center [680, 324] width 106 height 27
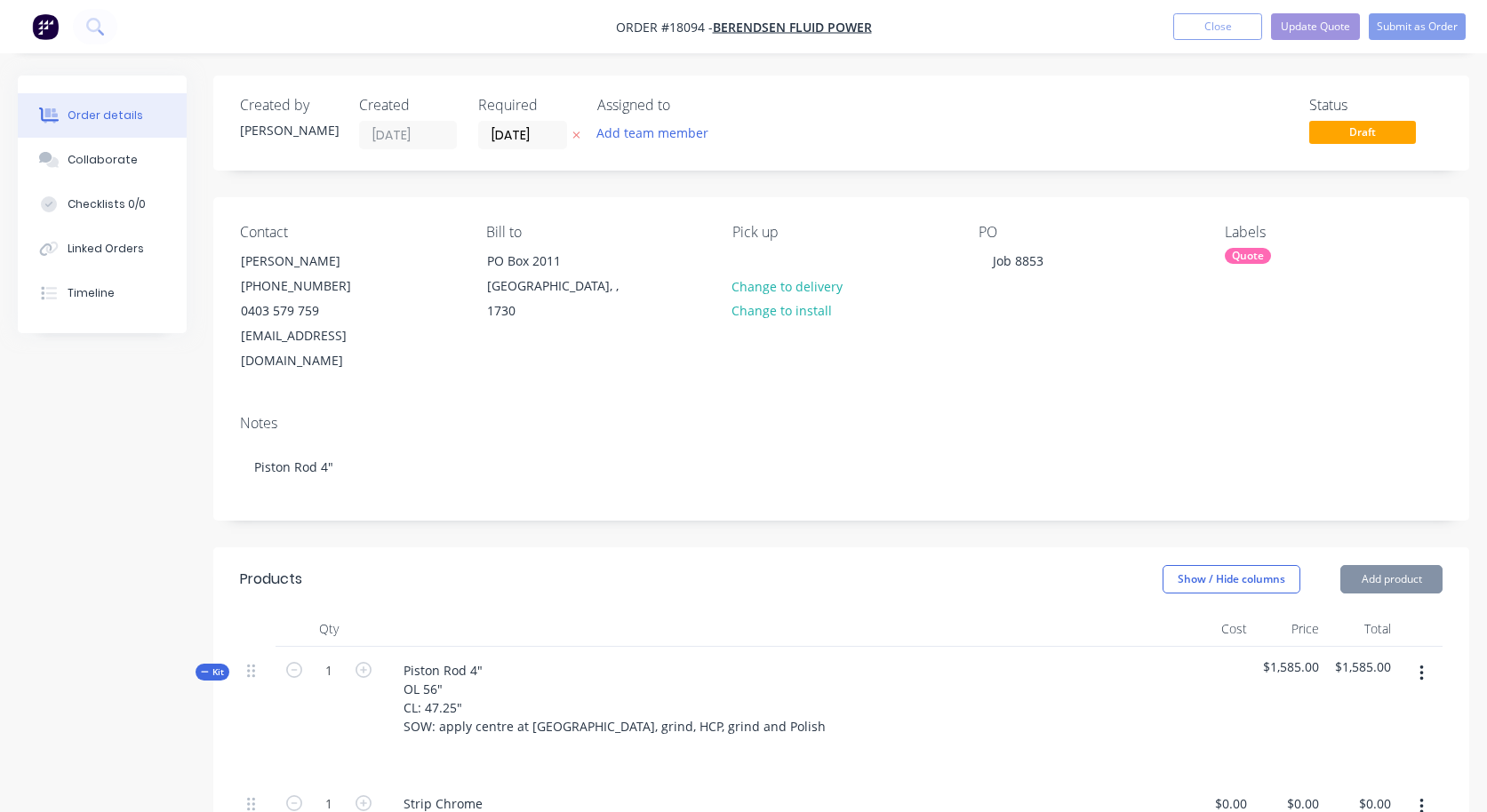
type input "$70.00"
type input "$100.00"
type input "$0.0001"
type input "$1,485.00"
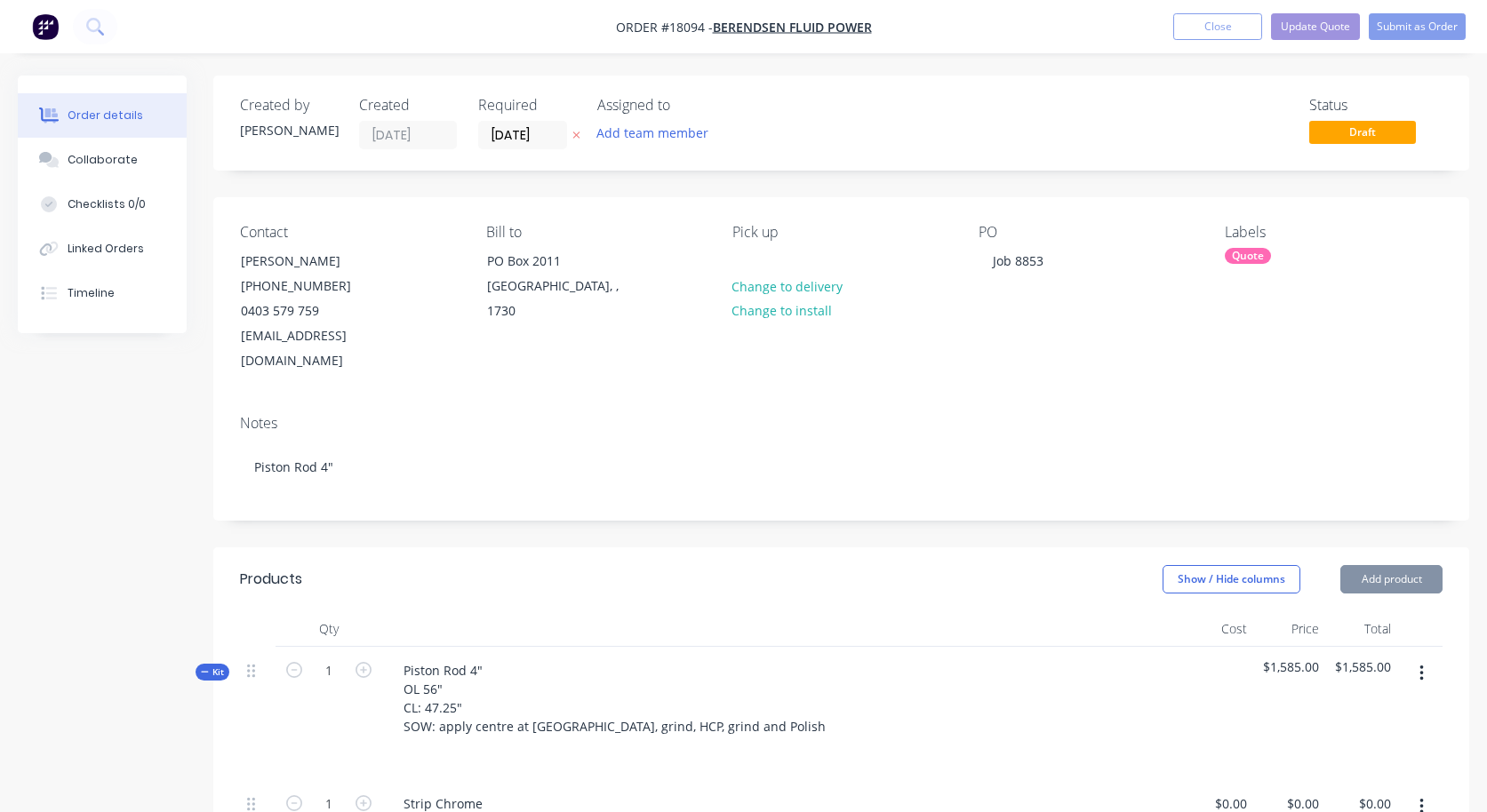
type input "$1,485.00"
type input "$0.0001"
click at [1307, 29] on button "Update Quote" at bounding box center [1315, 27] width 89 height 27
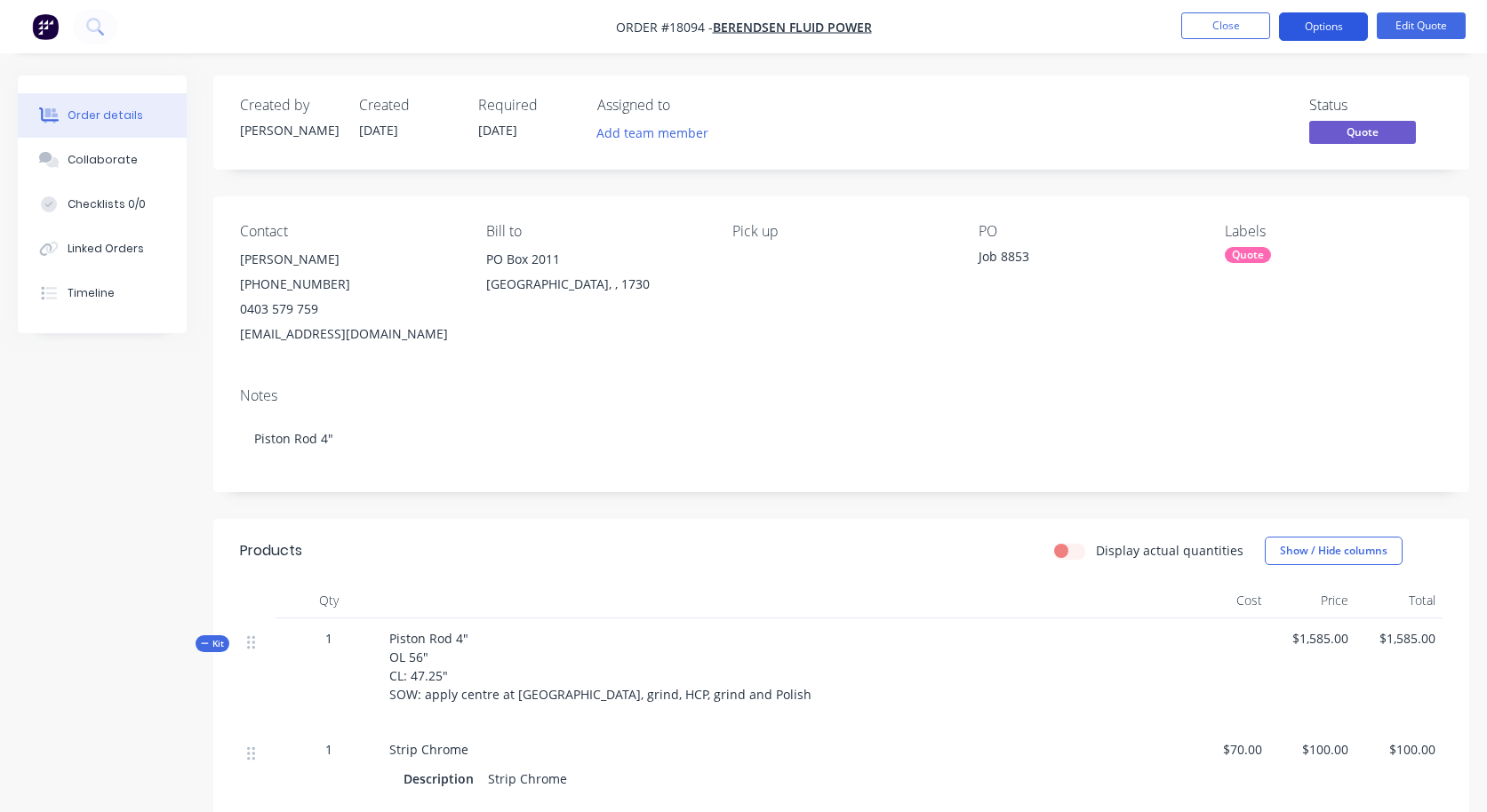
click at [1330, 31] on button "Options" at bounding box center [1323, 27] width 89 height 29
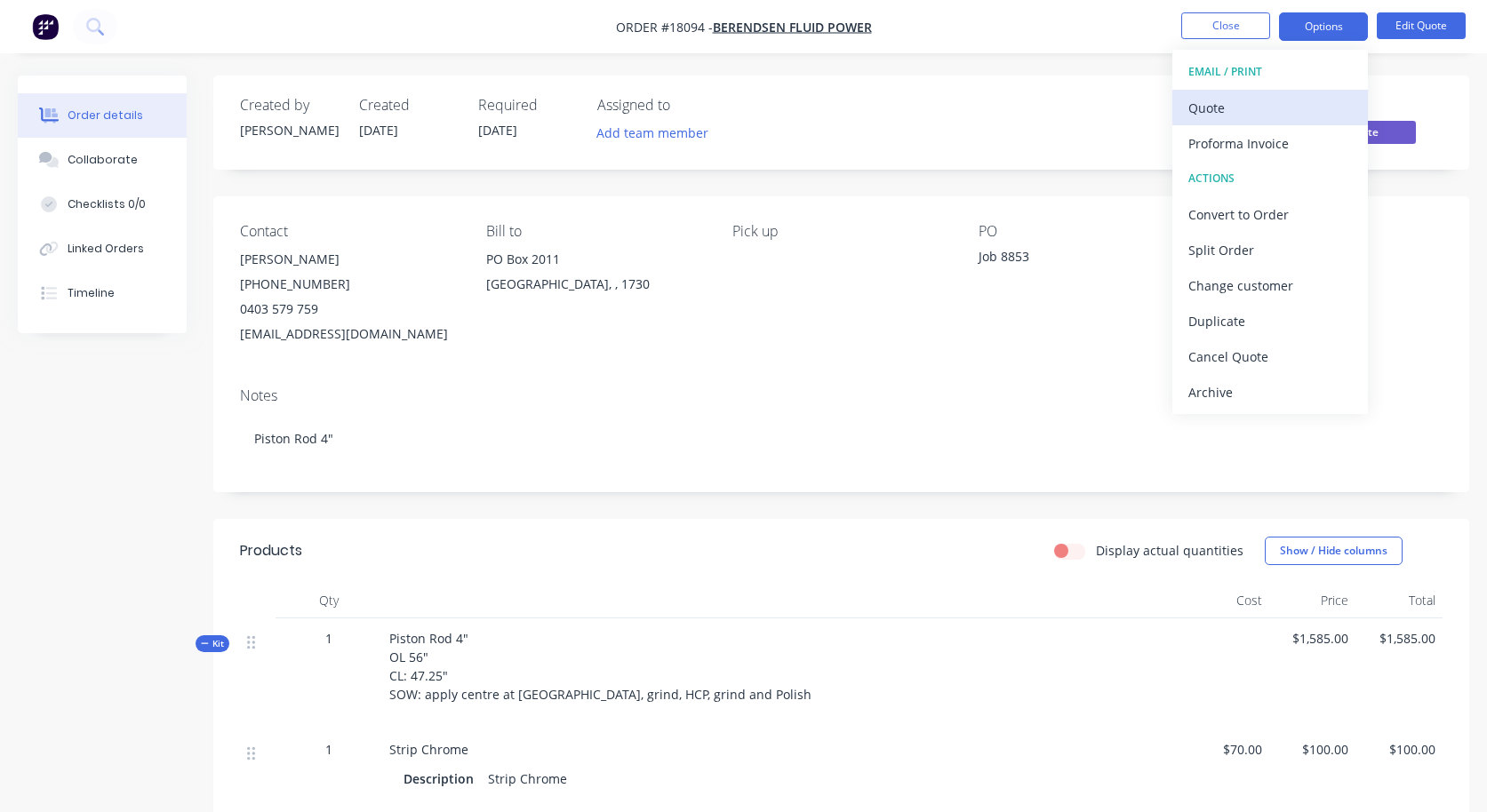
click at [1293, 103] on div "Quote" at bounding box center [1271, 108] width 164 height 26
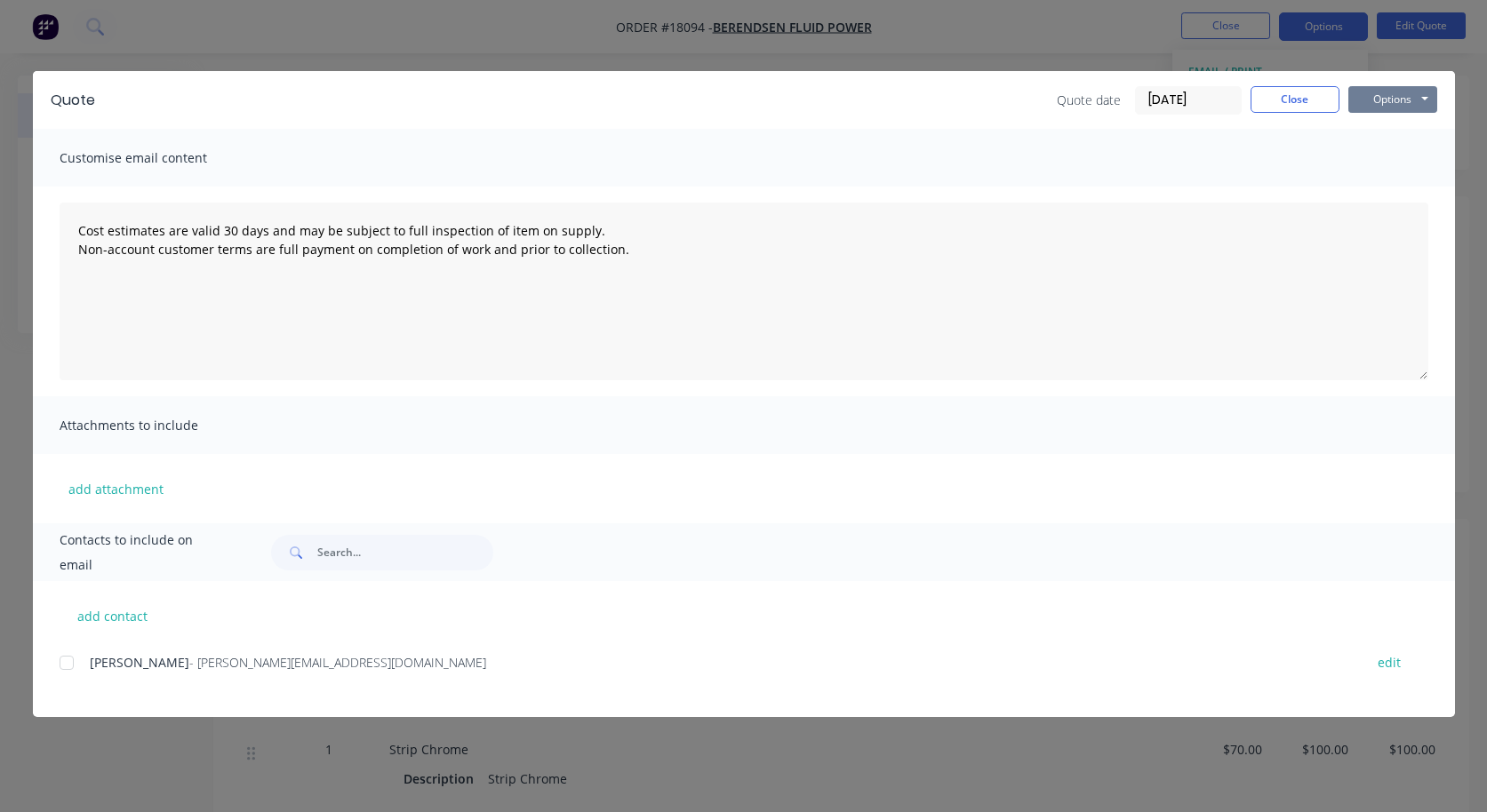
click at [1401, 102] on button "Options" at bounding box center [1392, 100] width 89 height 27
click at [1391, 137] on button "Preview" at bounding box center [1405, 131] width 113 height 30
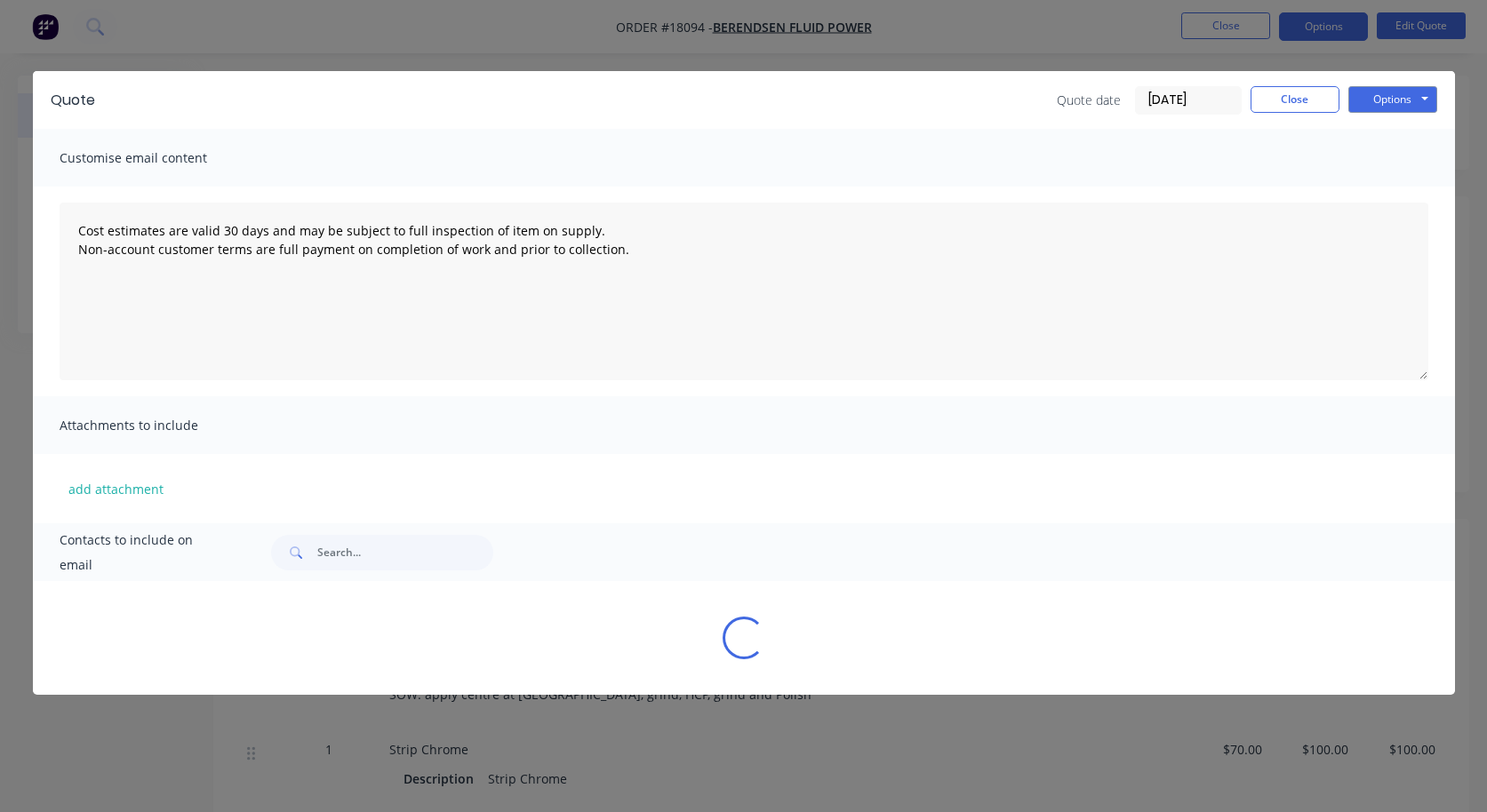
type textarea "Cost estimates are valid 30 days and may be subject to full inspection of item …"
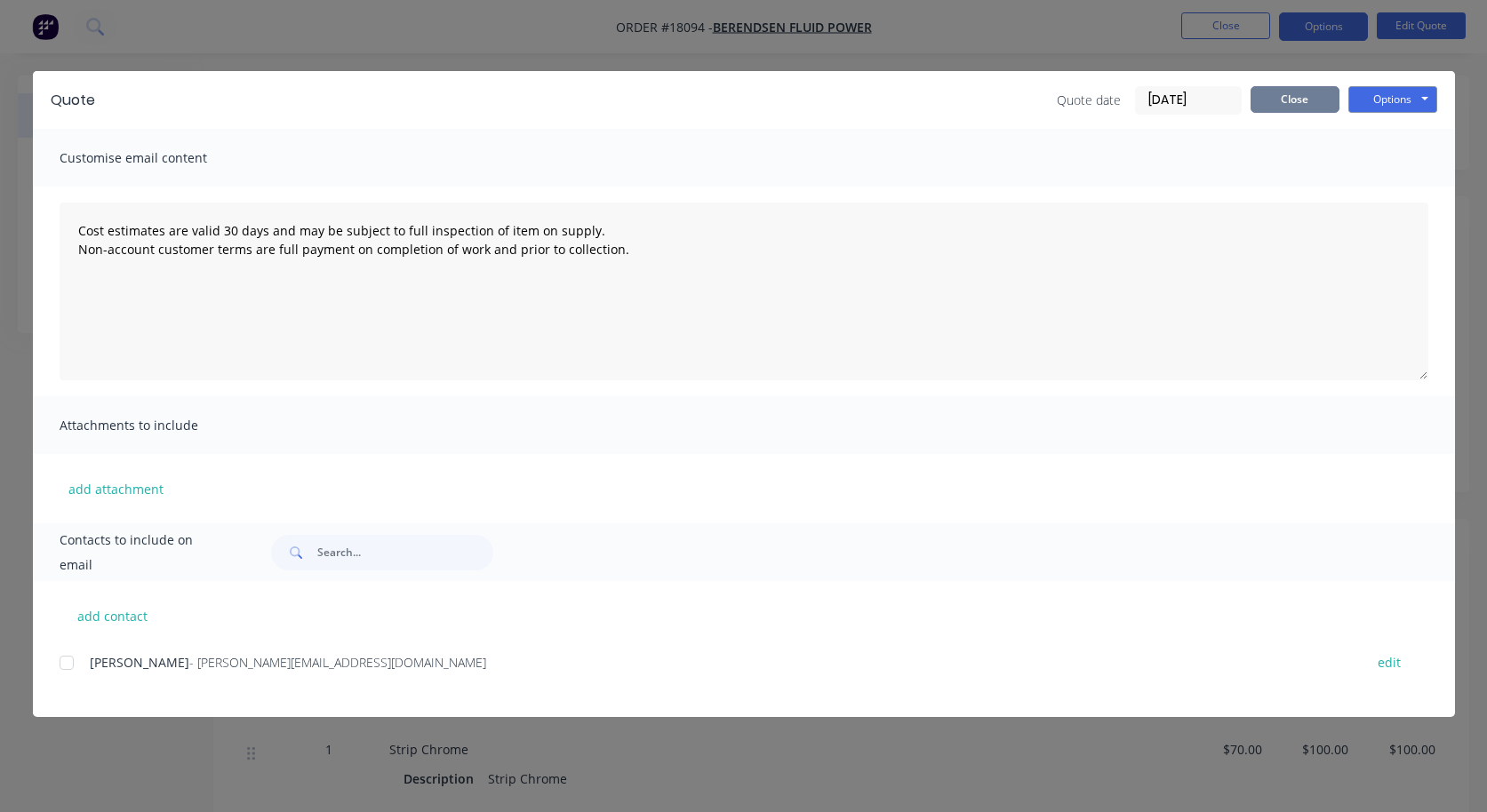
click at [1295, 95] on button "Close" at bounding box center [1295, 100] width 89 height 27
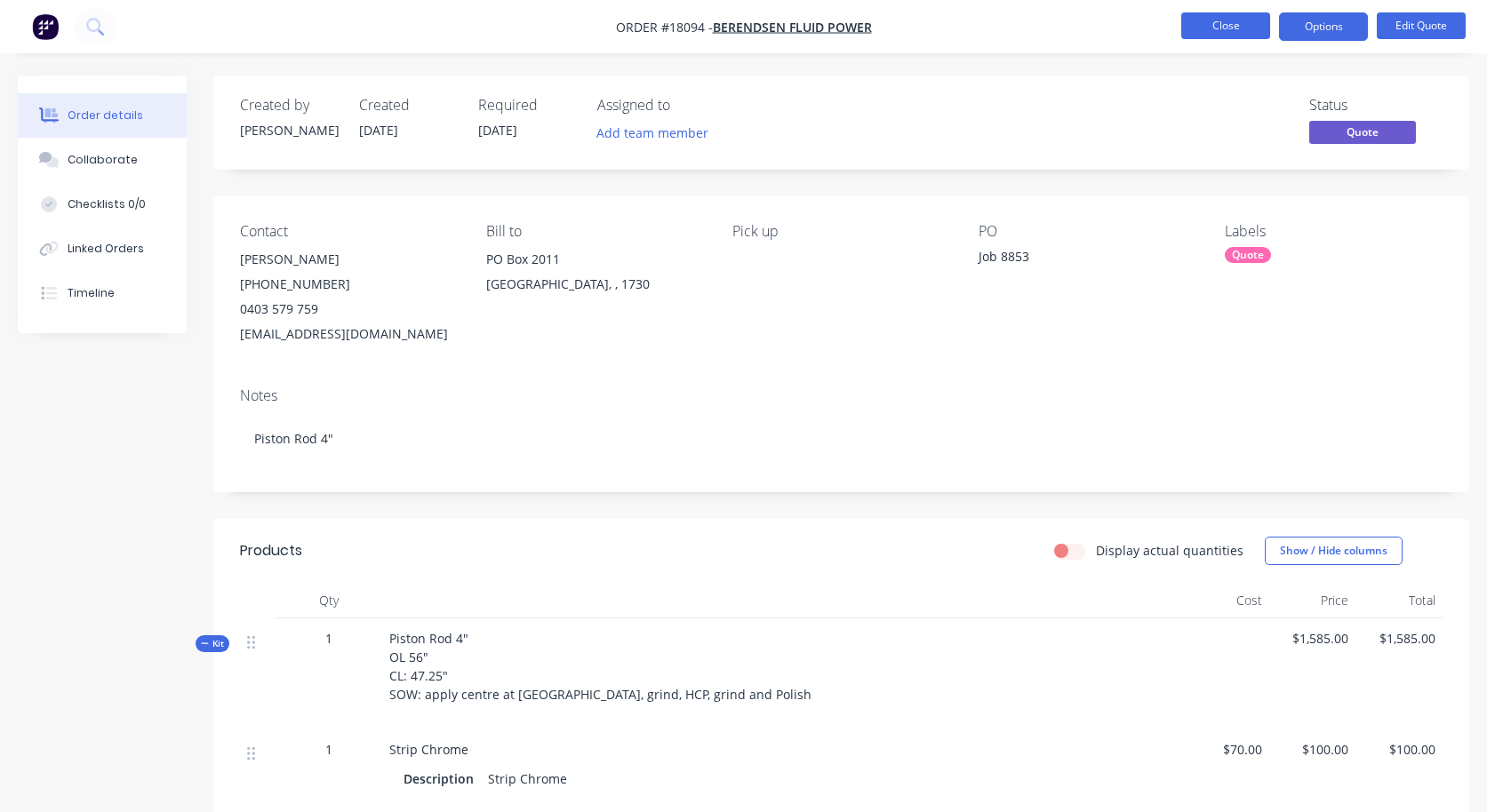
click at [1221, 30] on button "Close" at bounding box center [1226, 26] width 89 height 27
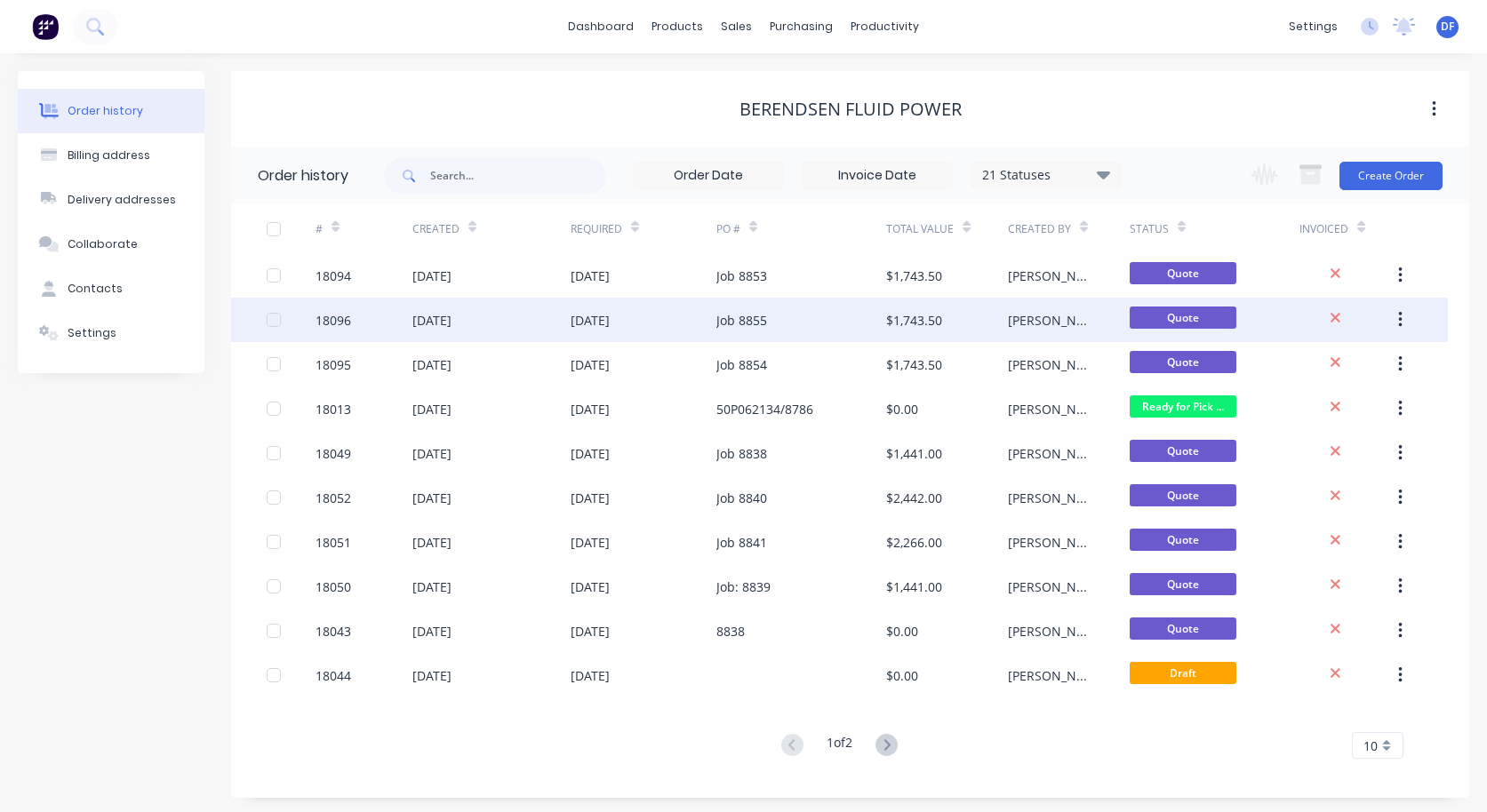
click at [521, 312] on div "[DATE]" at bounding box center [492, 320] width 159 height 44
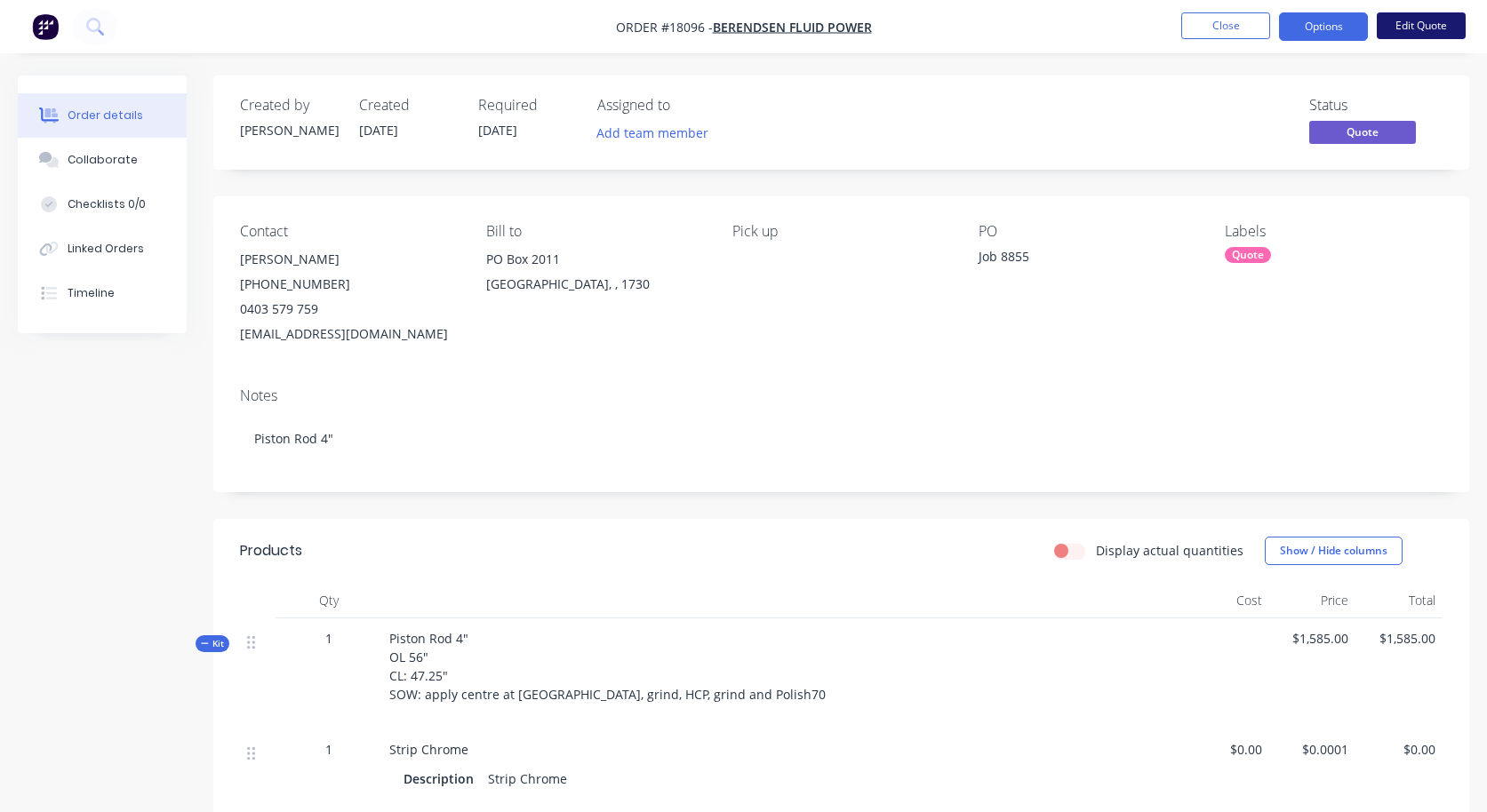
click at [1401, 23] on button "Edit Quote" at bounding box center [1421, 26] width 89 height 27
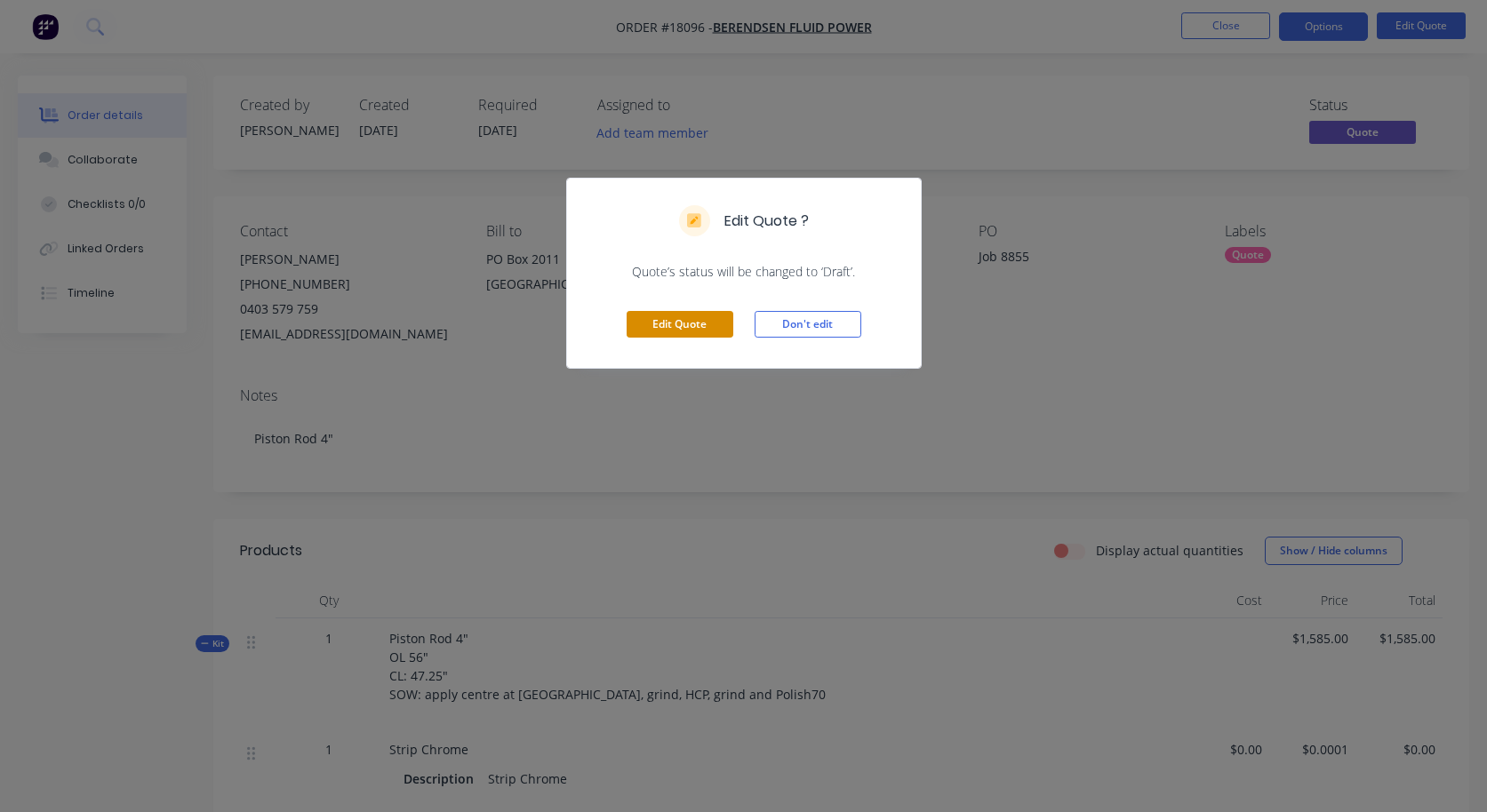
click at [651, 327] on button "Edit Quote" at bounding box center [680, 324] width 106 height 27
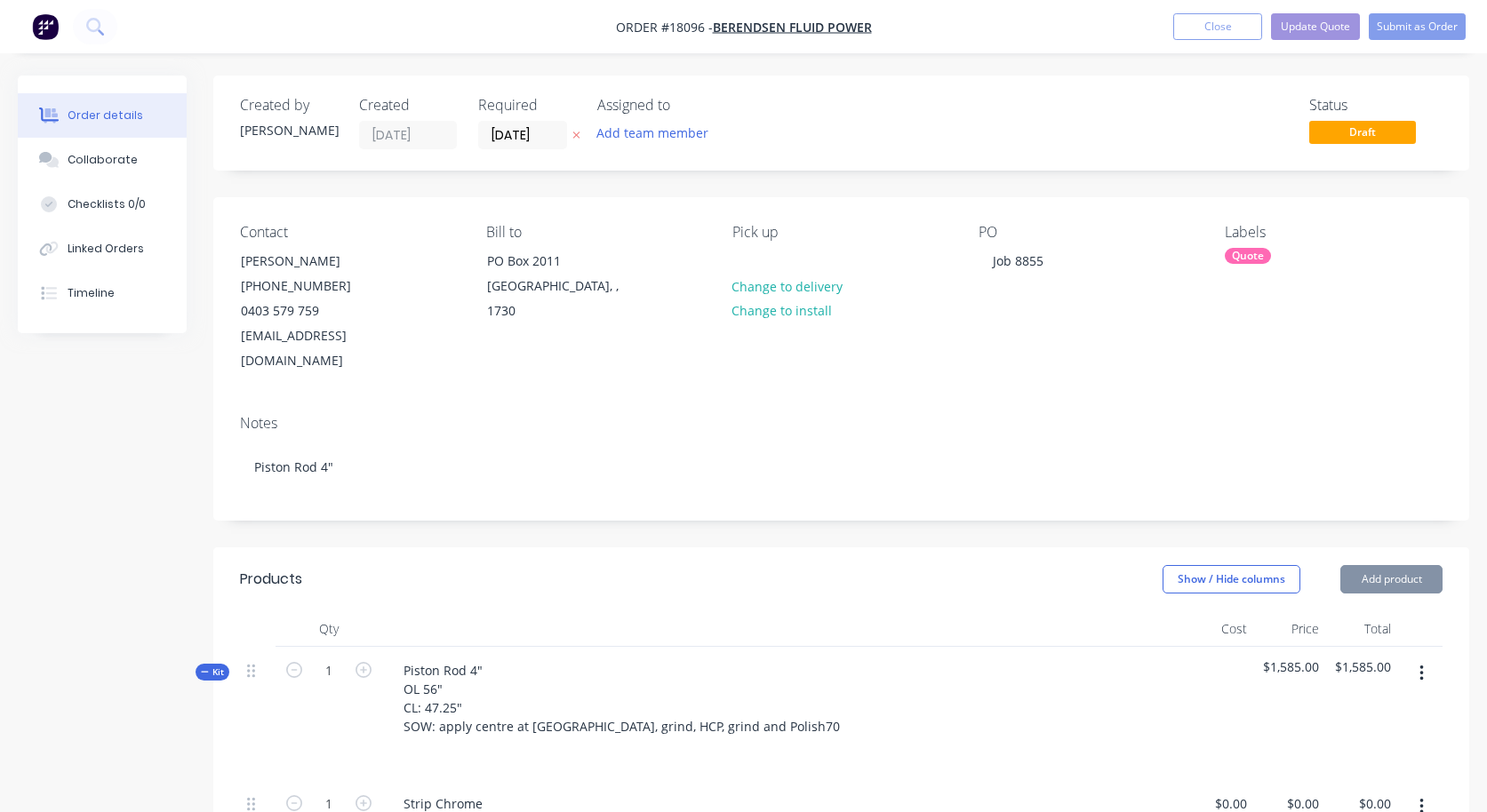
type input "$0.0001"
type input "$70.00"
type input "$100.00"
type input "$0.0001"
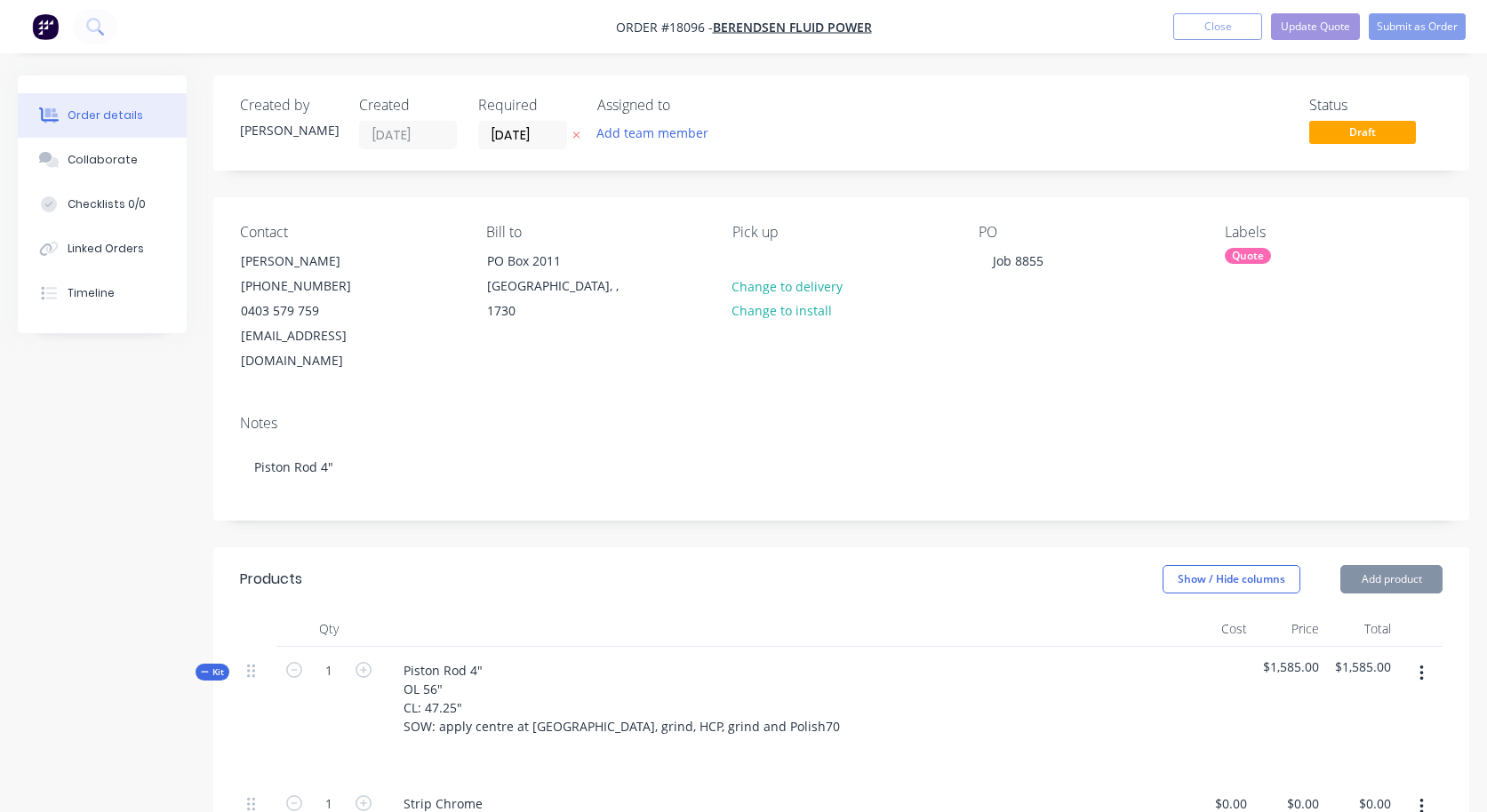
type input "$1,485.00"
type input "$0.0001"
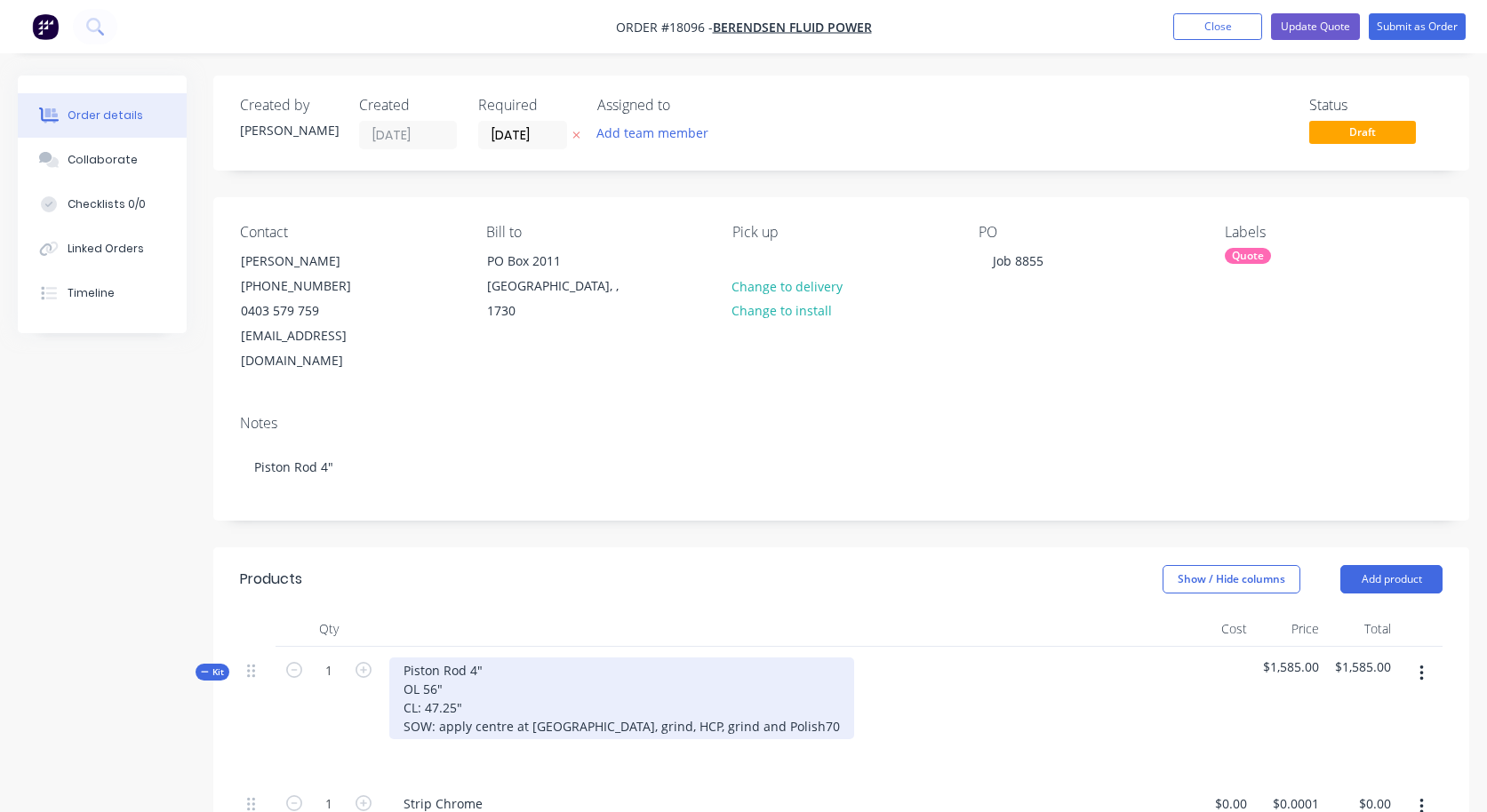
click at [748, 708] on div "Piston Rod 4" OL 56" CL: 47.25" SOW: apply centre at [GEOGRAPHIC_DATA], grind, …" at bounding box center [621, 698] width 465 height 82
click at [761, 702] on div "Piston Rod 4" OL 56" CL: 47.25" SOW: apply centre at [GEOGRAPHIC_DATA], grind, …" at bounding box center [621, 698] width 465 height 82
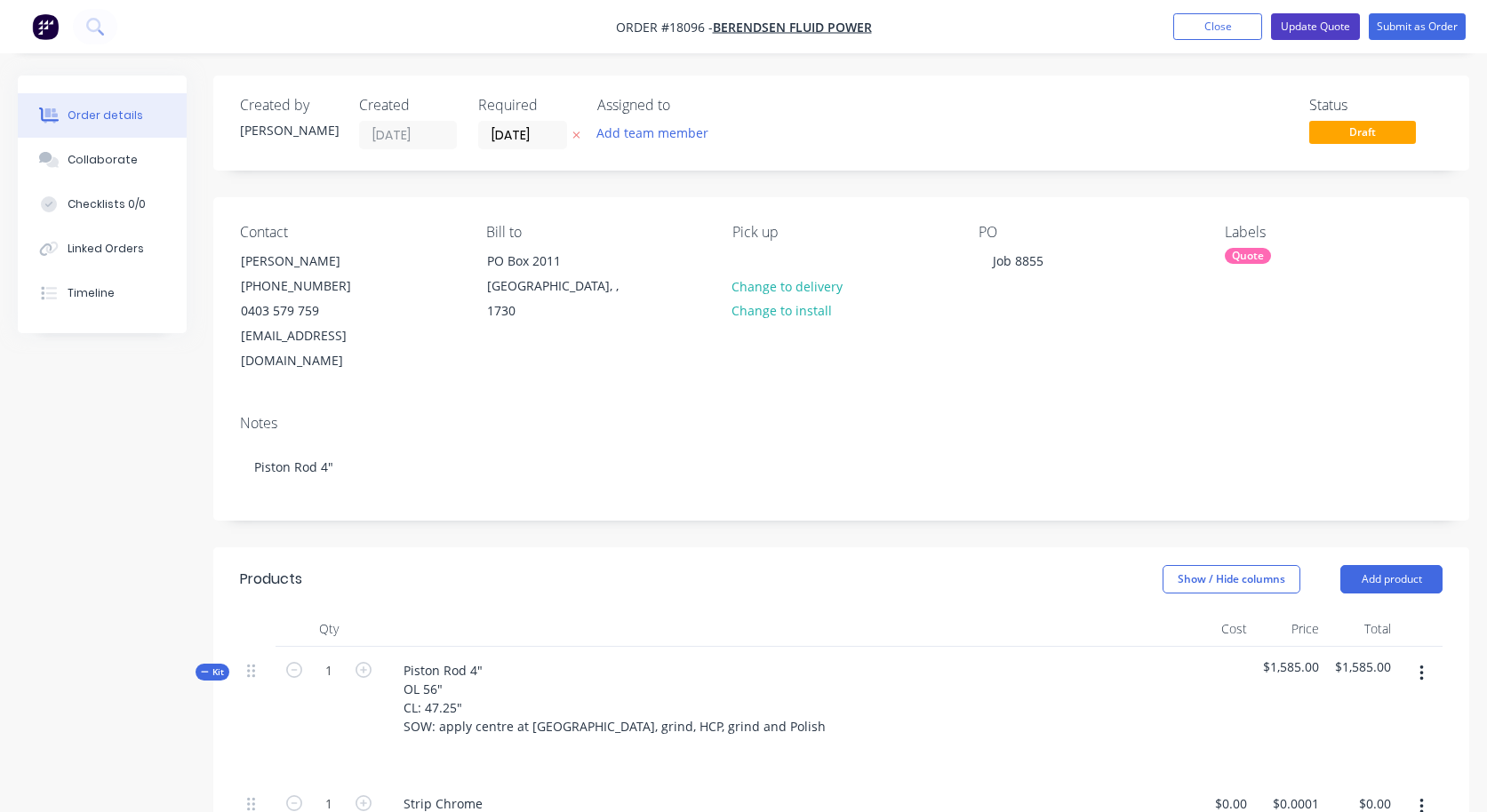
click at [1314, 24] on button "Update Quote" at bounding box center [1315, 27] width 89 height 27
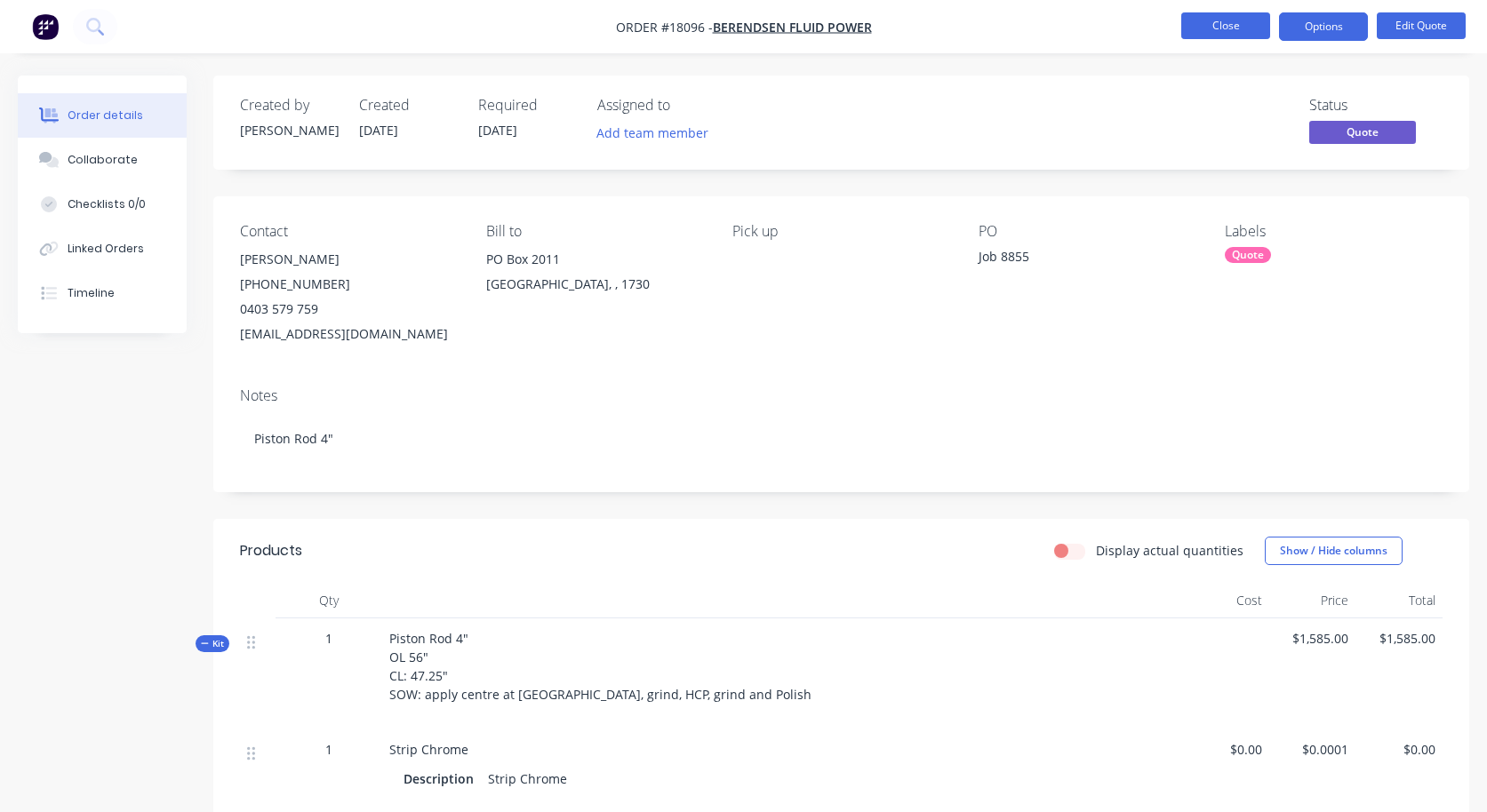
click at [1233, 24] on button "Close" at bounding box center [1226, 26] width 89 height 27
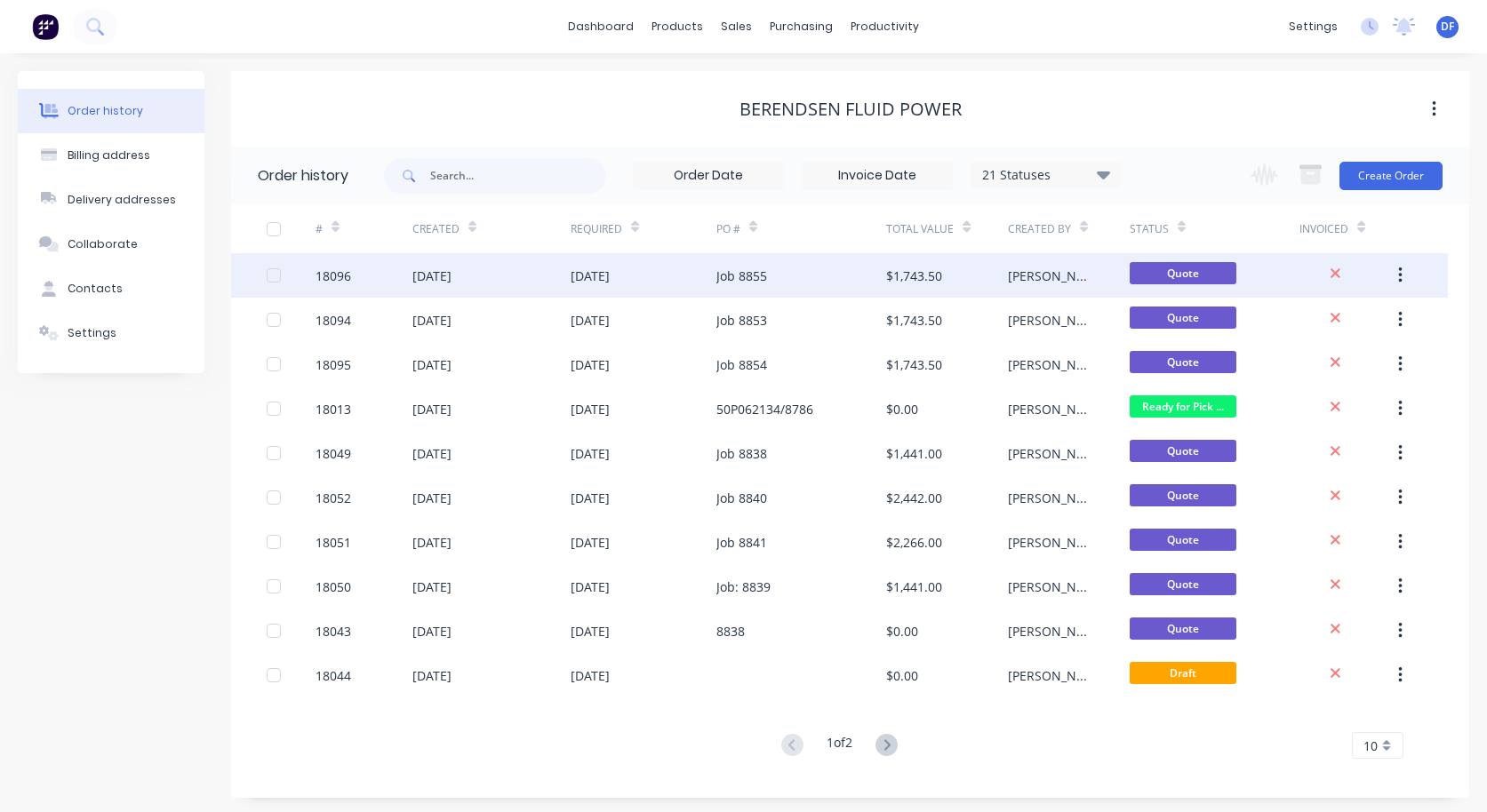
click at [610, 275] on div "[DATE]" at bounding box center [590, 275] width 39 height 19
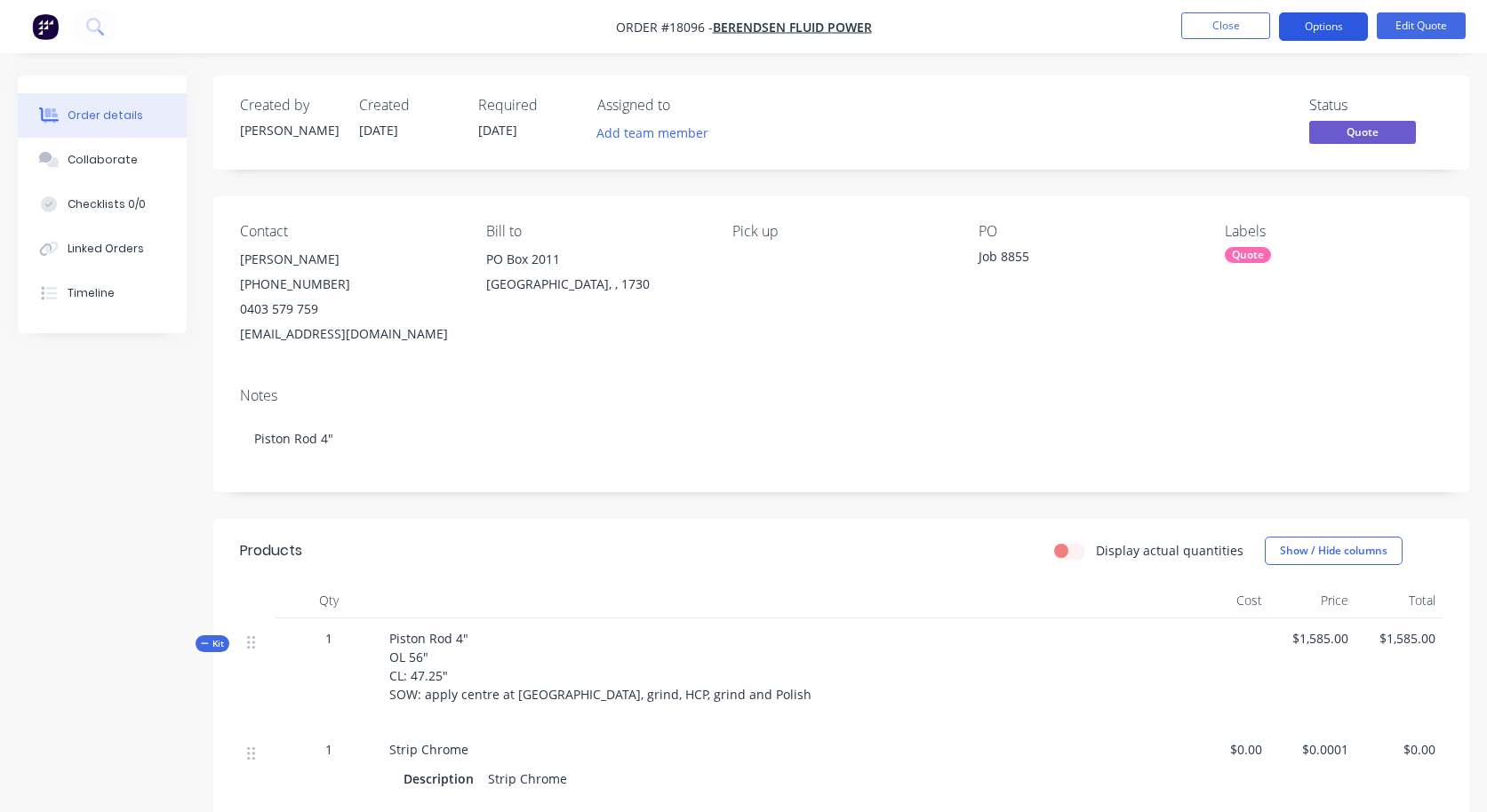
click at [1331, 29] on button "Options" at bounding box center [1323, 27] width 89 height 29
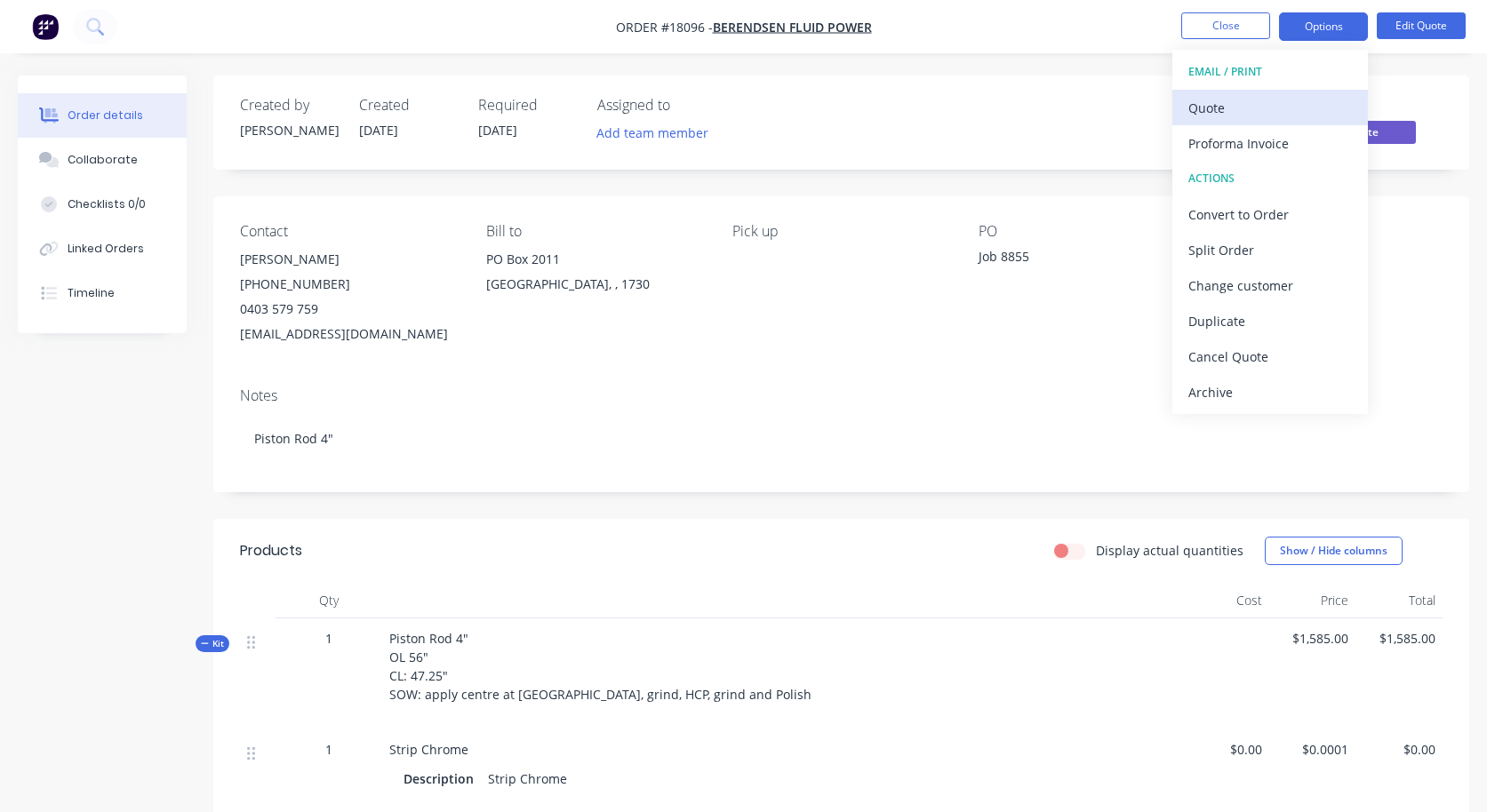
click at [1256, 116] on div "Quote" at bounding box center [1271, 108] width 164 height 26
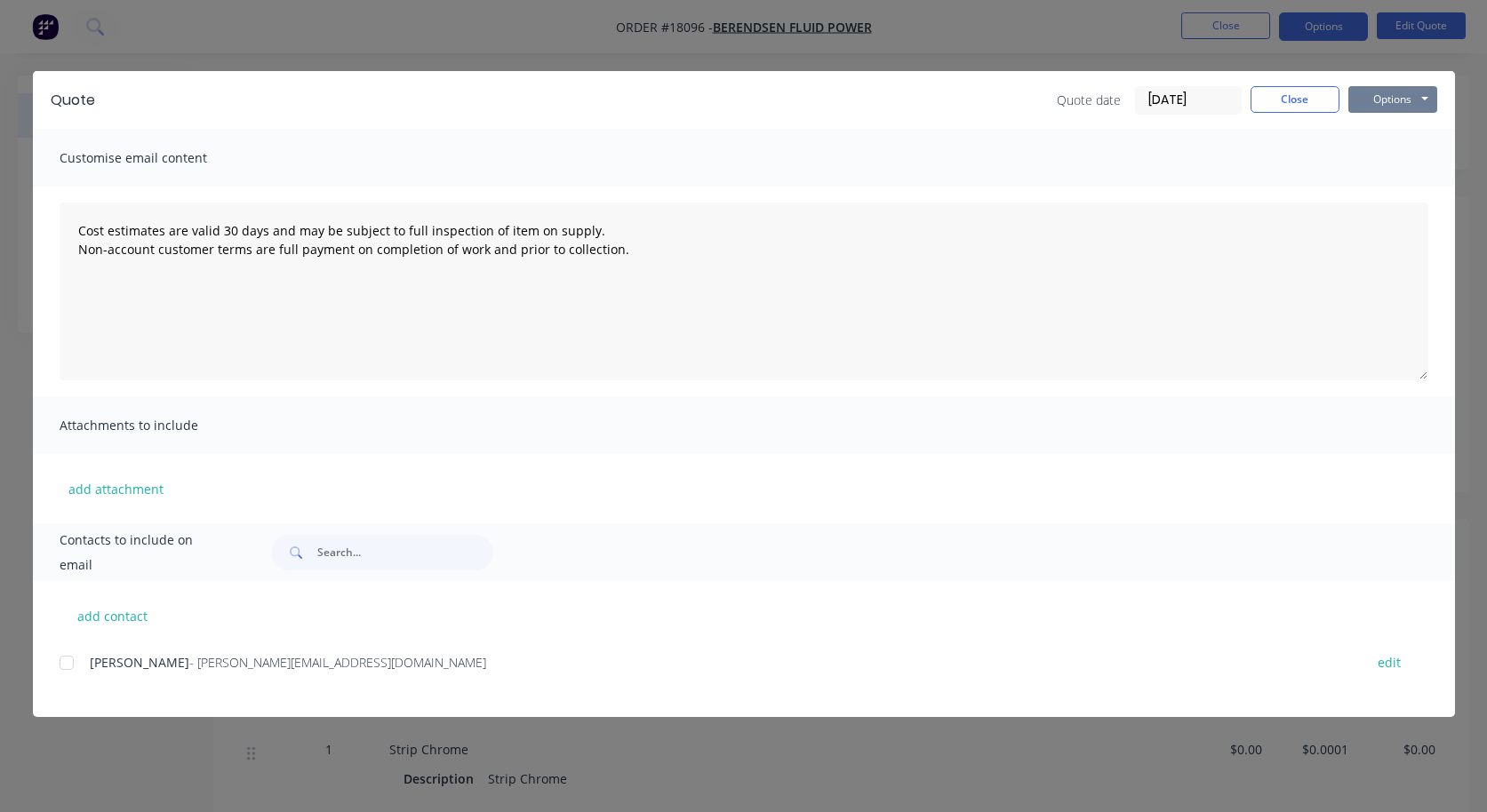
click at [1392, 86] on button "Options" at bounding box center [1392, 100] width 89 height 27
click at [1393, 131] on button "Preview" at bounding box center [1405, 131] width 113 height 30
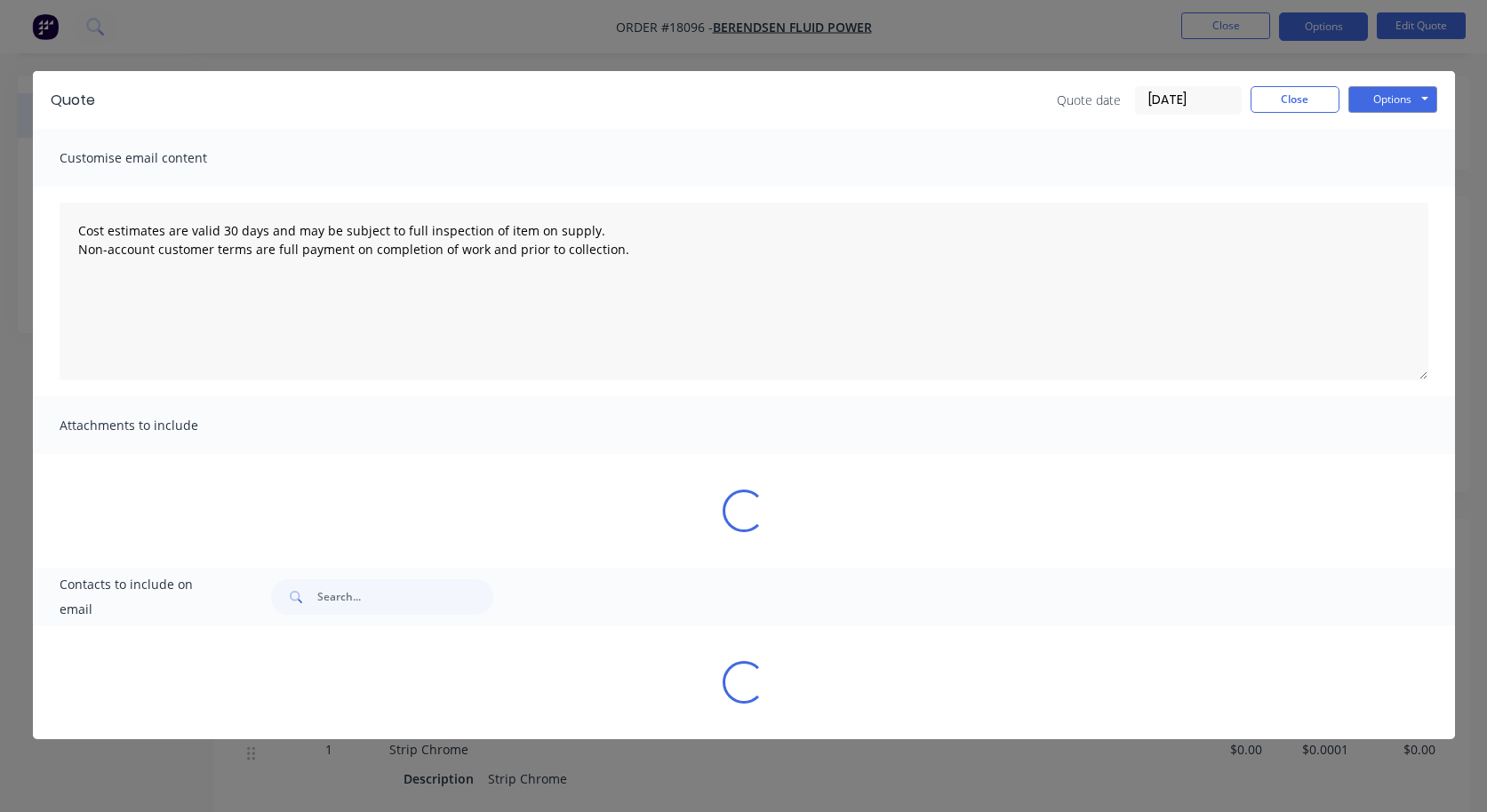
type textarea "Cost estimates are valid 30 days and may be subject to full inspection of item …"
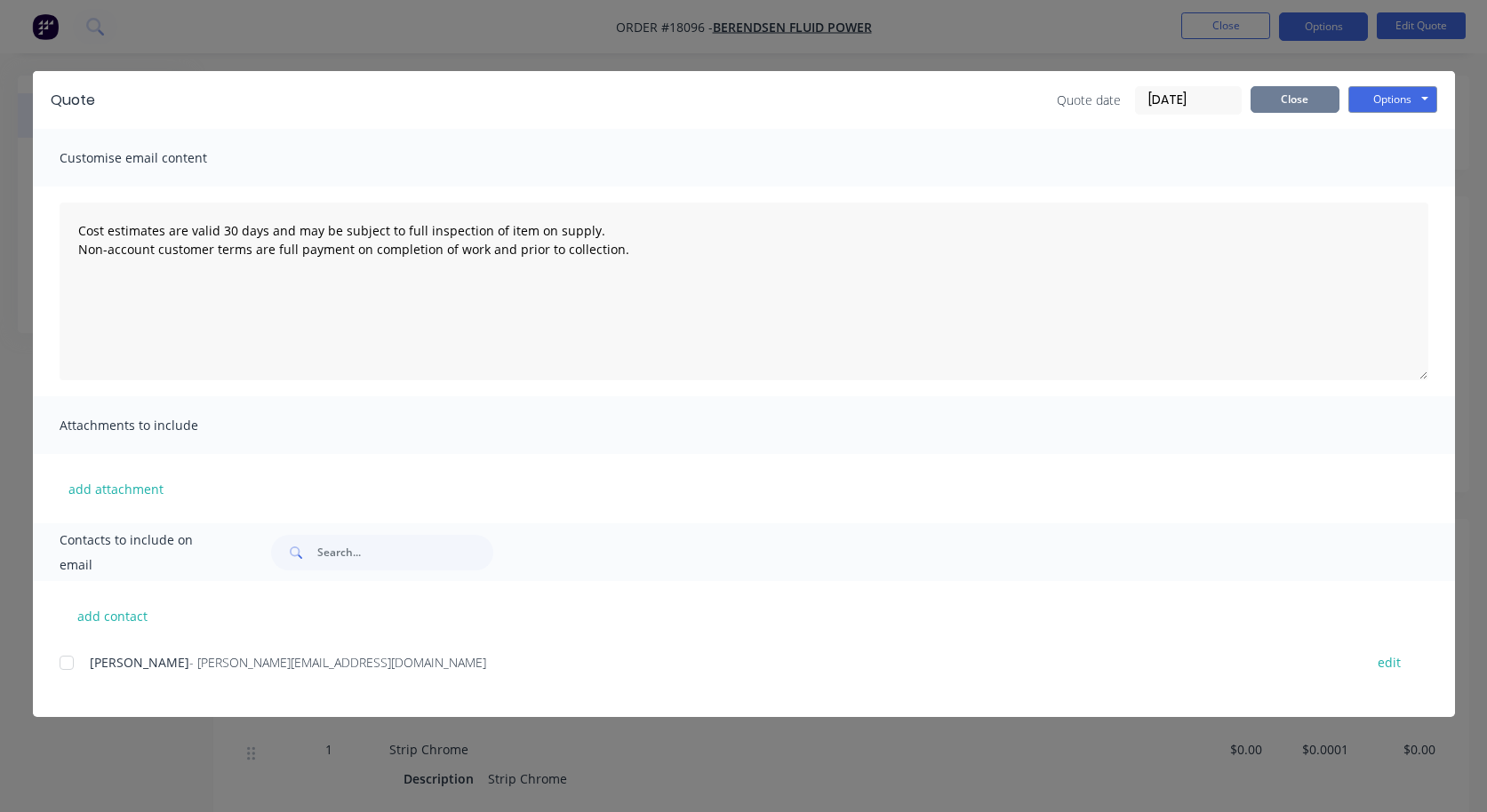
click at [1283, 105] on button "Close" at bounding box center [1295, 100] width 89 height 27
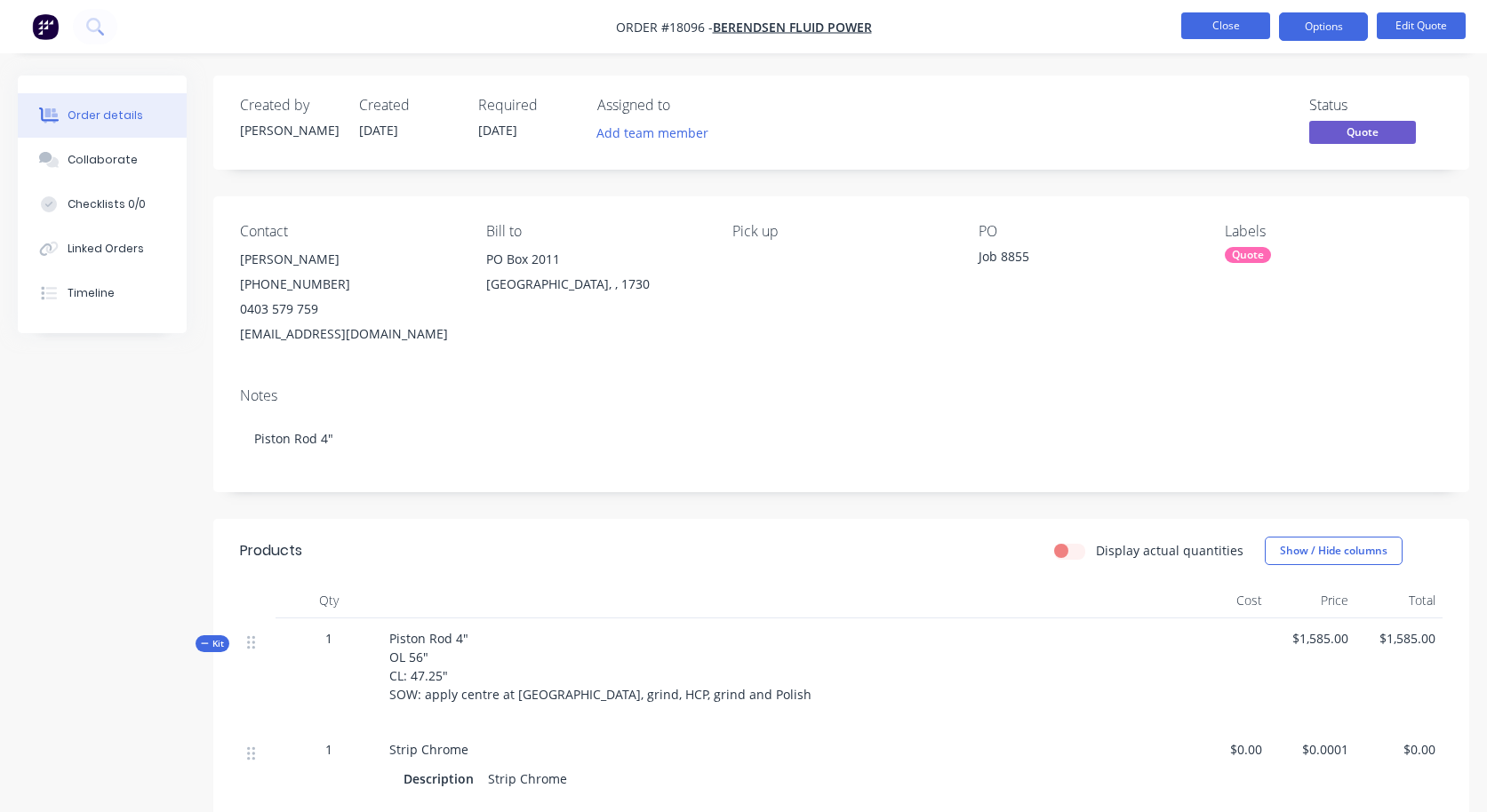
click at [1215, 30] on button "Close" at bounding box center [1226, 26] width 89 height 27
